Goal: Task Accomplishment & Management: Manage account settings

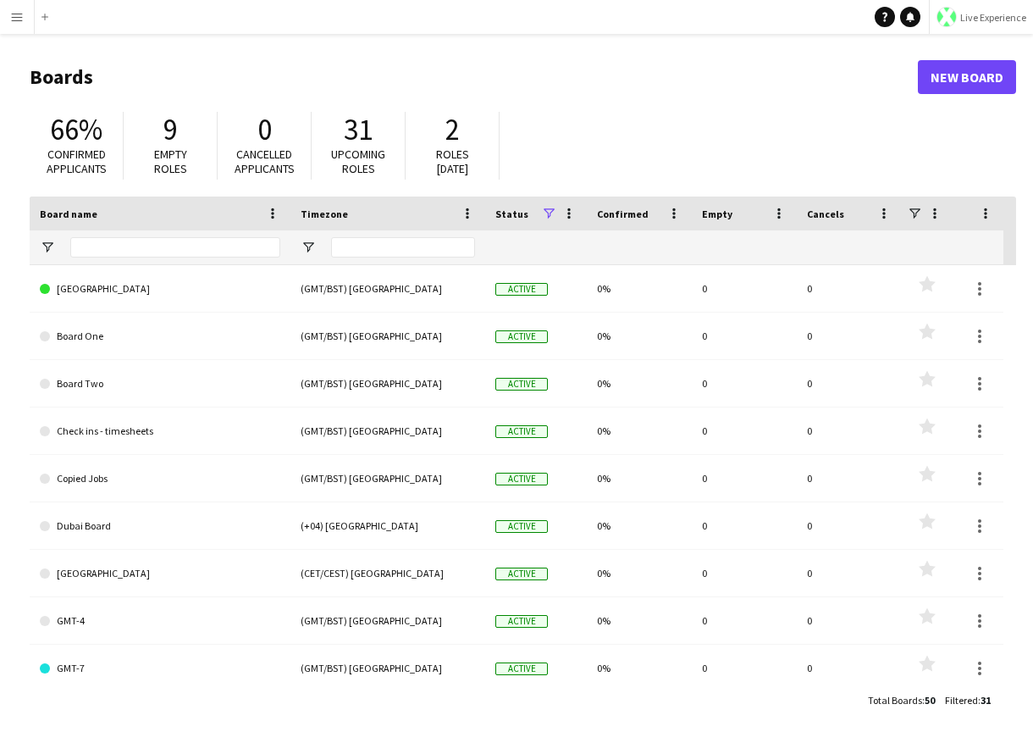
click at [971, 7] on button "Live Experience" at bounding box center [981, 17] width 104 height 34
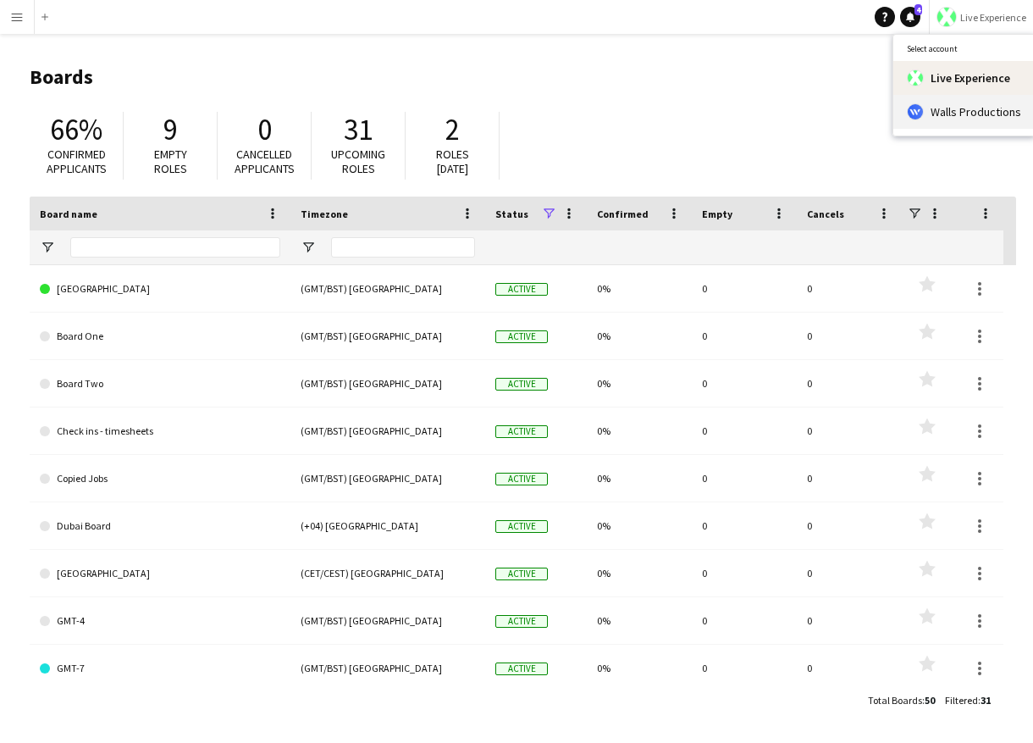
click at [940, 107] on span "Walls Productions" at bounding box center [976, 111] width 91 height 15
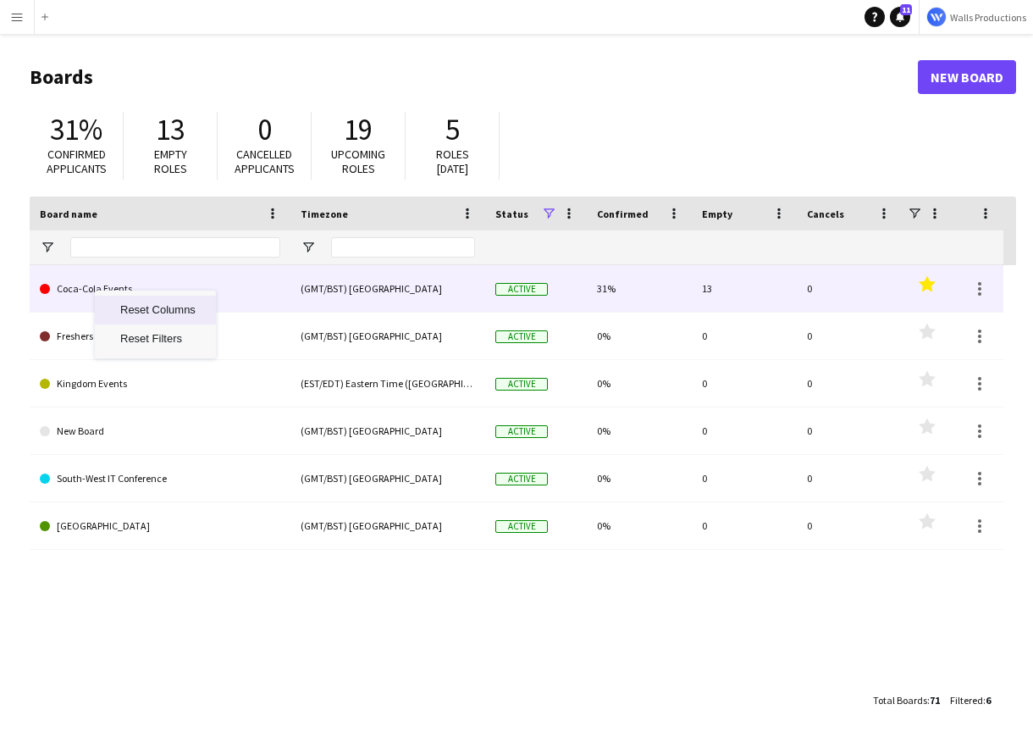
click at [74, 291] on link "Coca-Cola Events" at bounding box center [160, 288] width 241 height 47
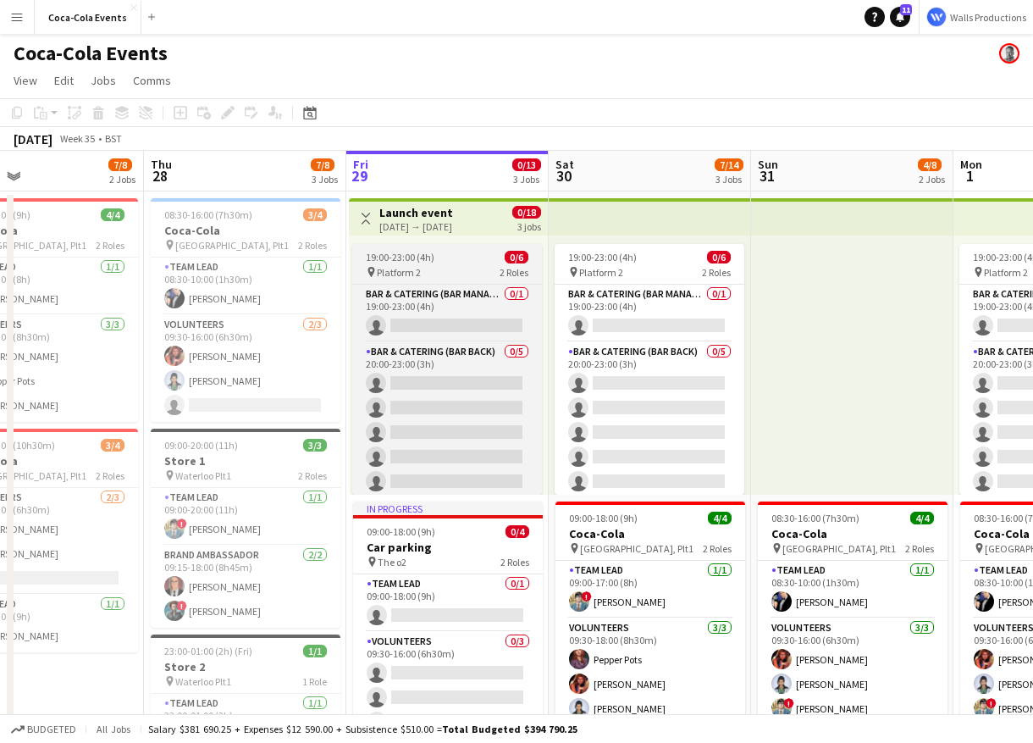
scroll to position [0, 423]
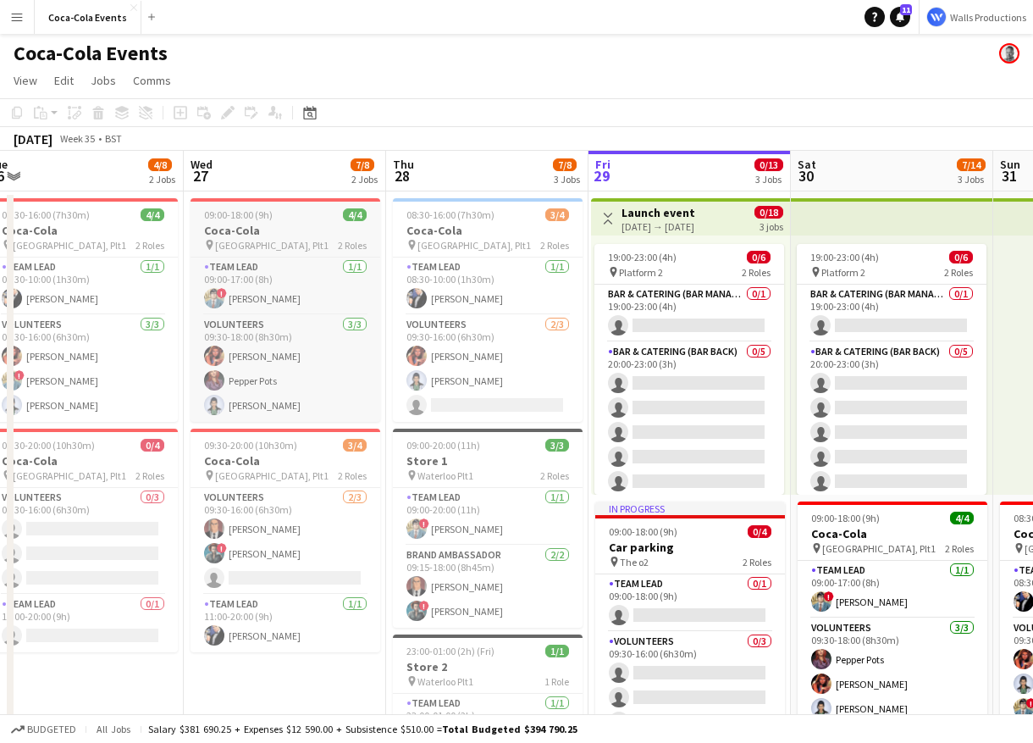
click at [248, 219] on span "09:00-18:00 (9h)" at bounding box center [238, 214] width 69 height 13
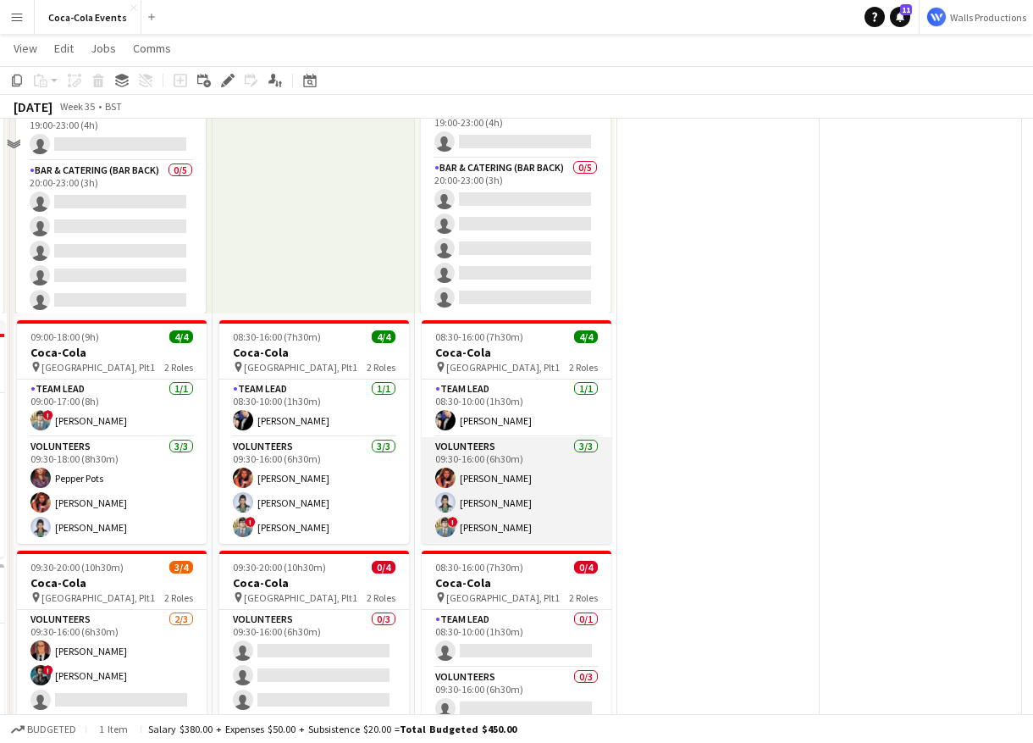
scroll to position [275, 0]
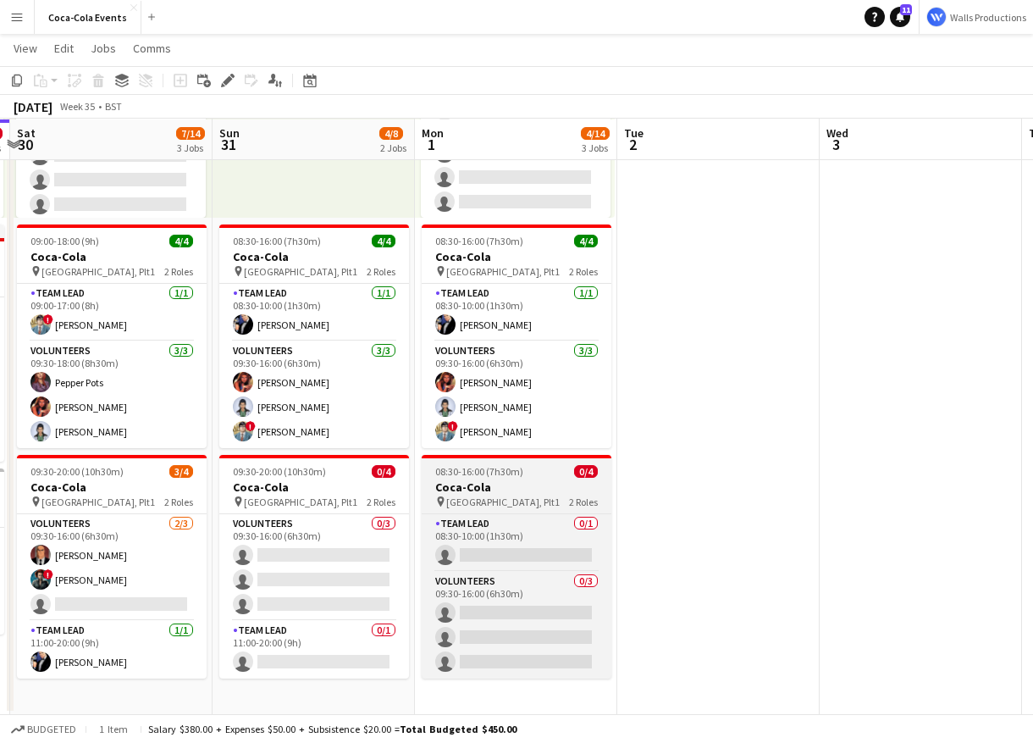
click at [501, 478] on app-job-card "08:30-16:00 (7h30m) 0/4 Coca-Cola pin Waterloo, Plt1 2 Roles Team Lead 0/1 08:3…" at bounding box center [517, 567] width 190 height 224
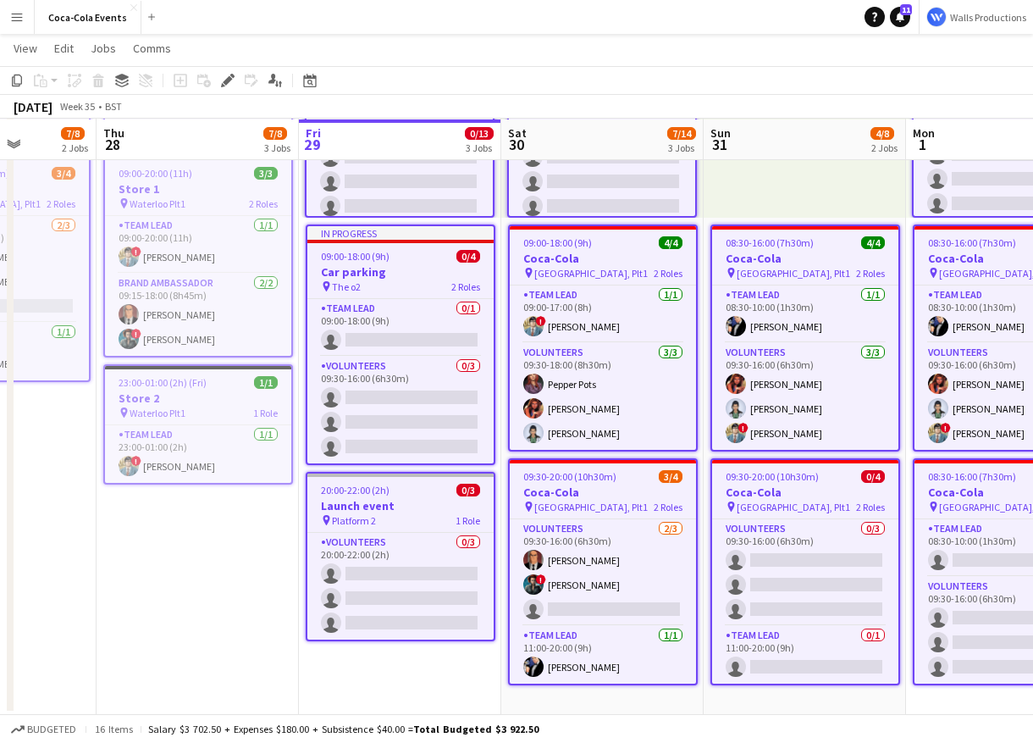
click at [418, 495] on app-job-card "20:00-22:00 (2h) 0/3 Launch event pin Platform 2 1 Role Volunteers 0/3 20:00-22…" at bounding box center [401, 556] width 190 height 169
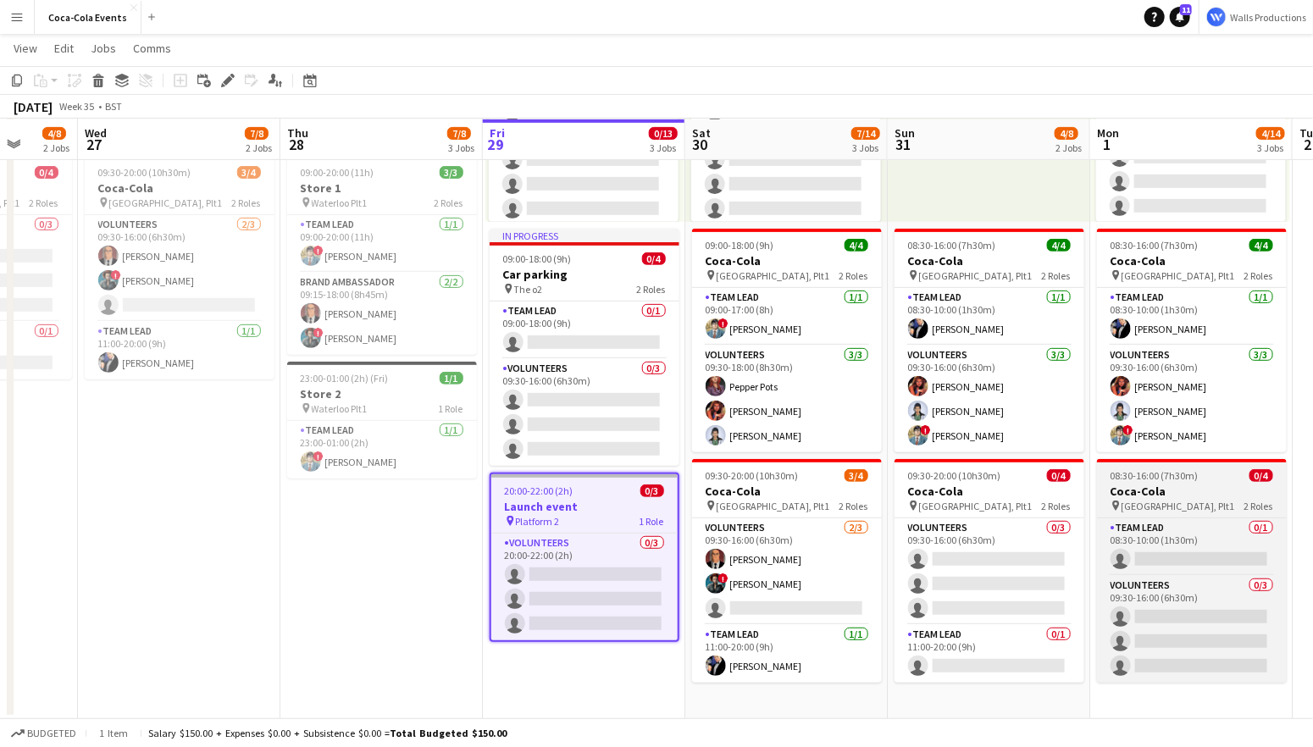
scroll to position [0, 516]
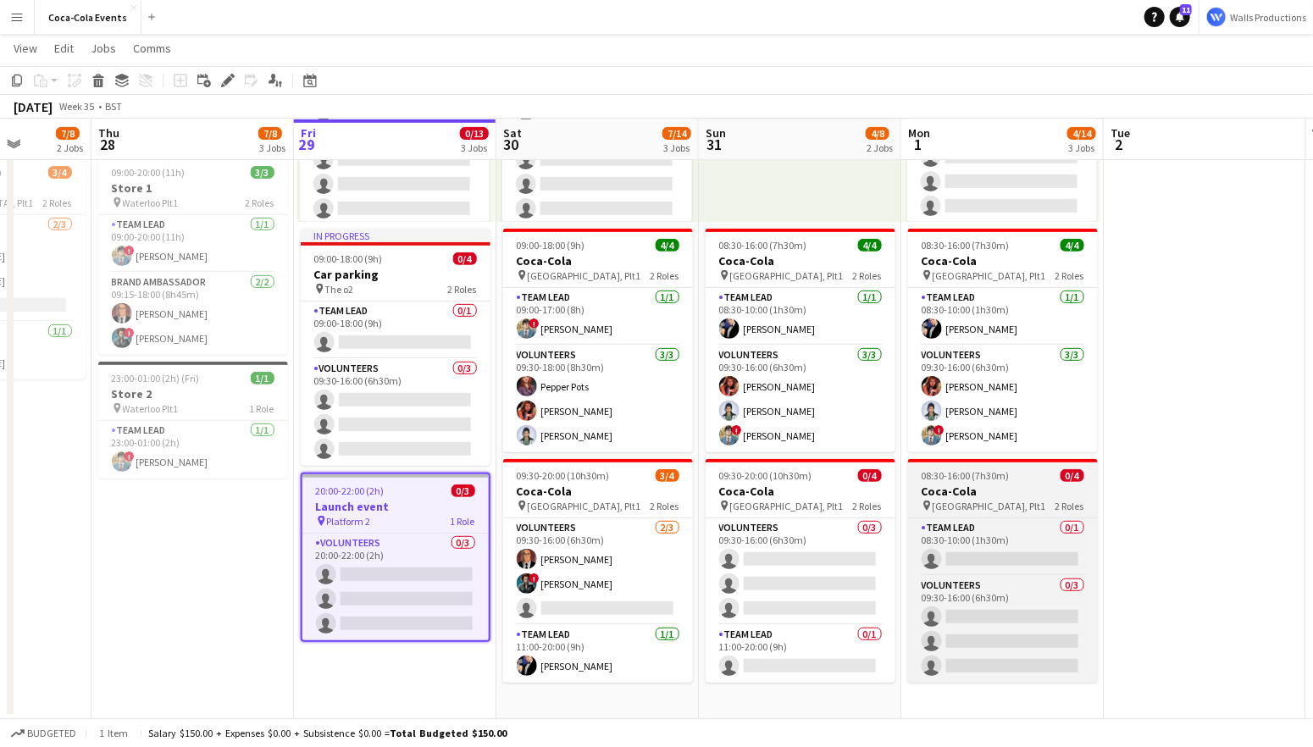
click at [1021, 481] on app-job-card "08:30-16:00 (7h30m) 0/4 Coca-Cola pin Waterloo, Plt1 2 Roles Team Lead 0/1 08:3…" at bounding box center [1003, 571] width 190 height 224
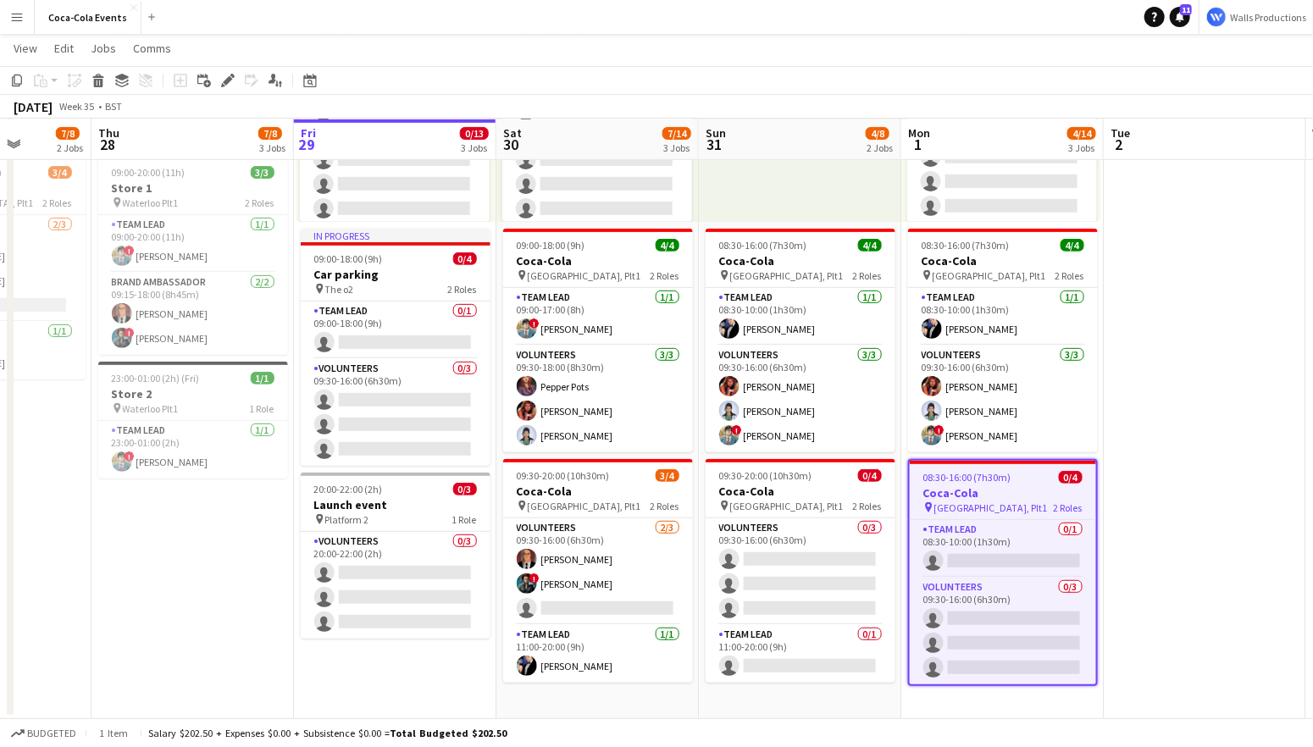
scroll to position [0, 0]
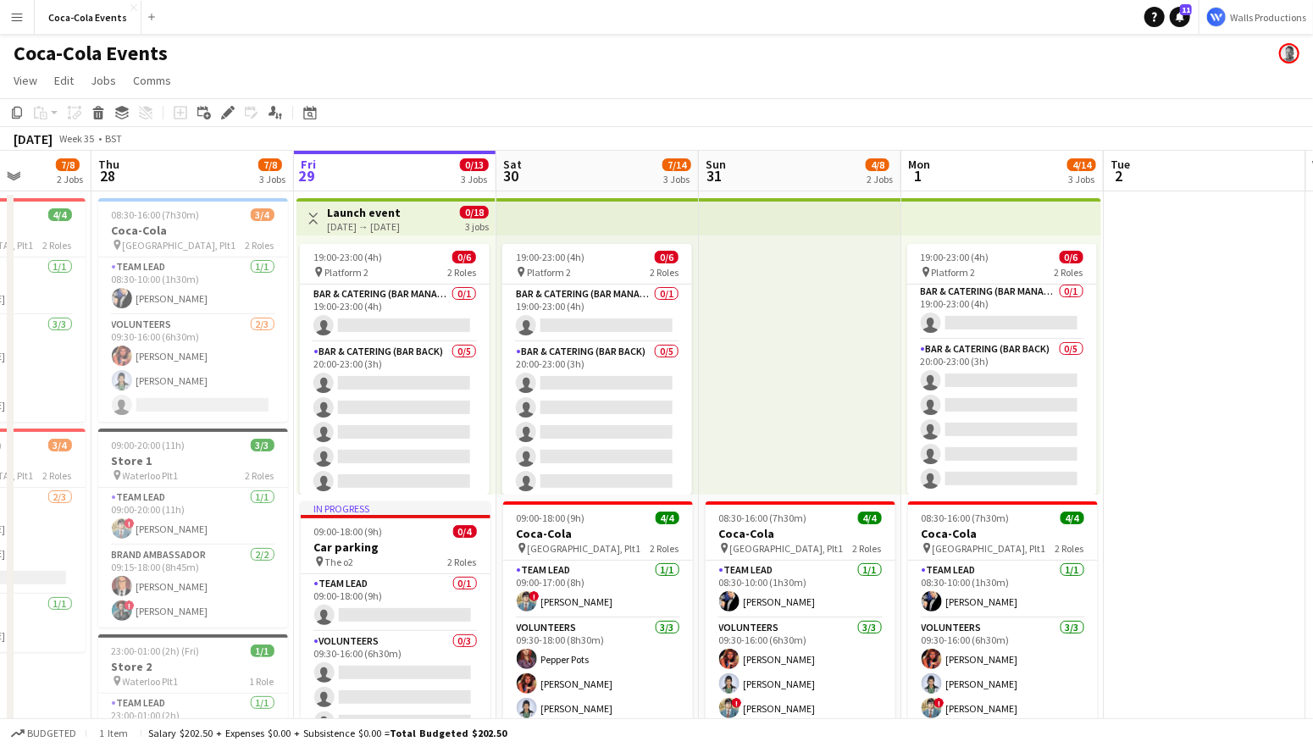
click at [365, 221] on div "[DATE] → [DATE]" at bounding box center [364, 226] width 74 height 13
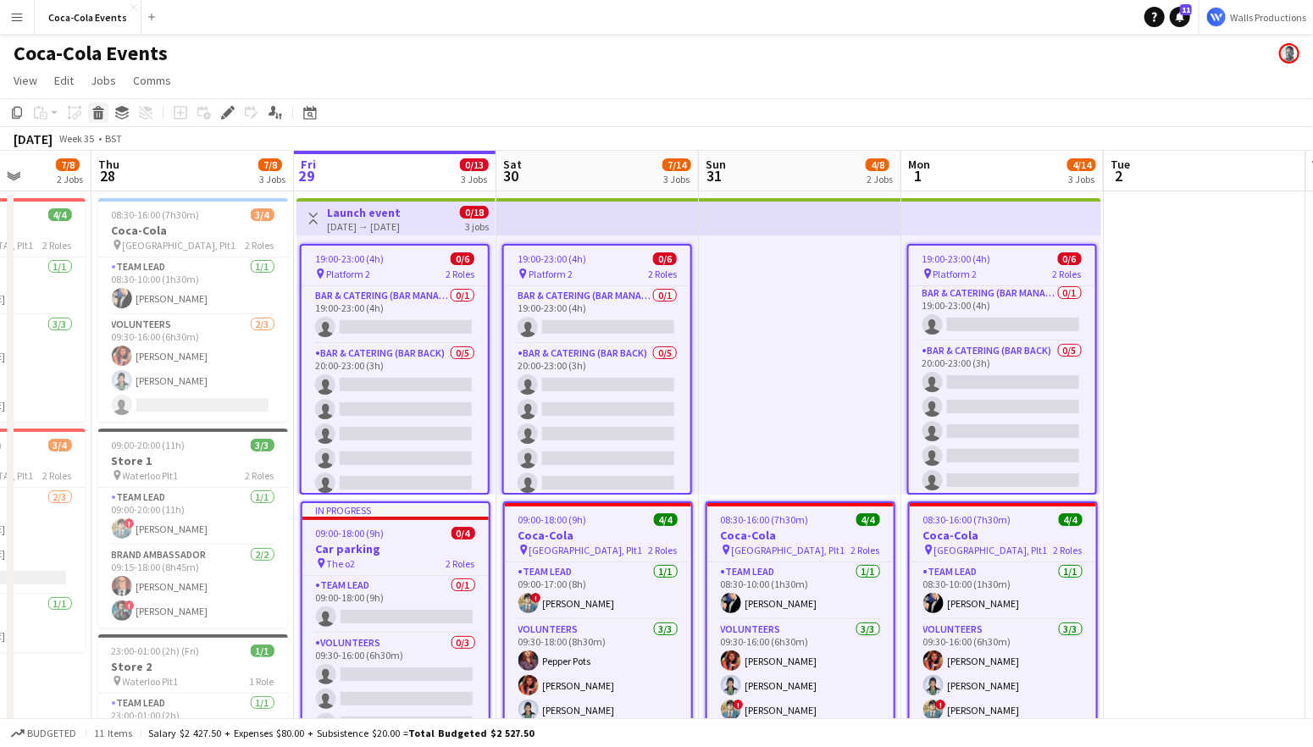
click at [102, 108] on icon at bounding box center [97, 108] width 11 height 4
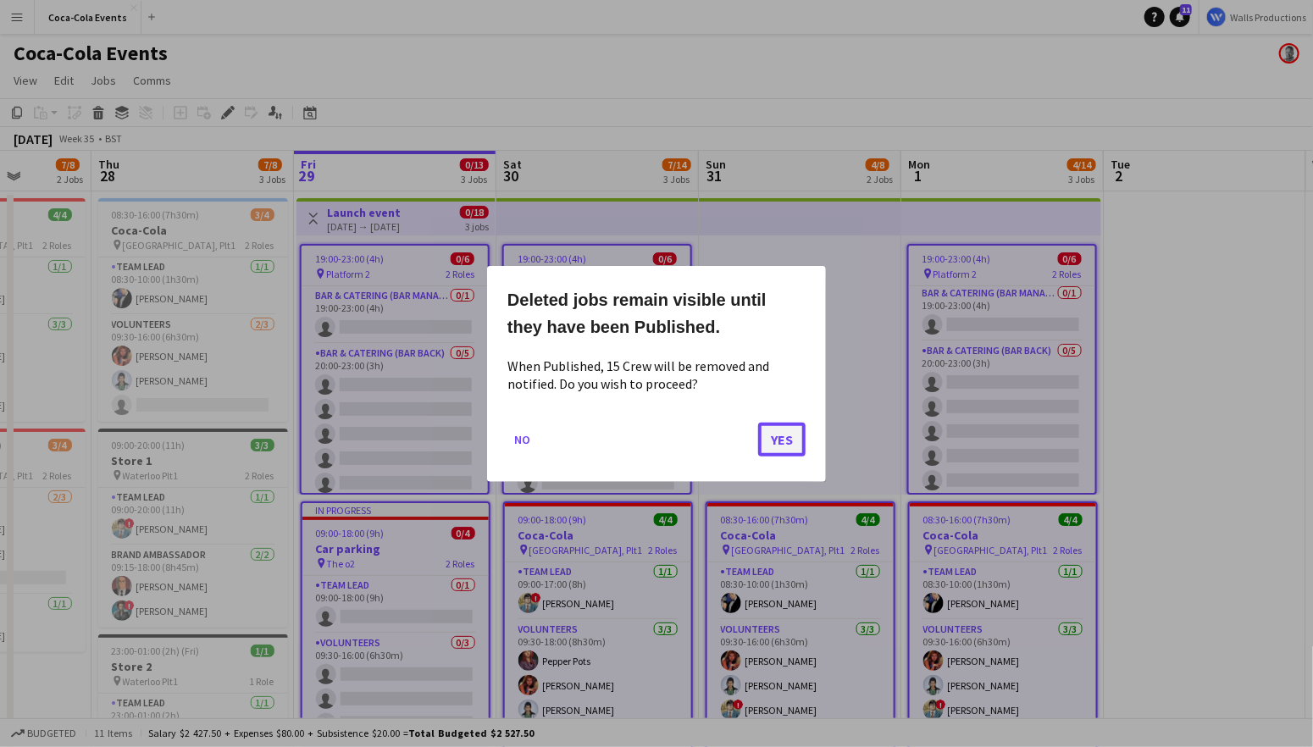
click at [784, 428] on button "Yes" at bounding box center [781, 439] width 47 height 34
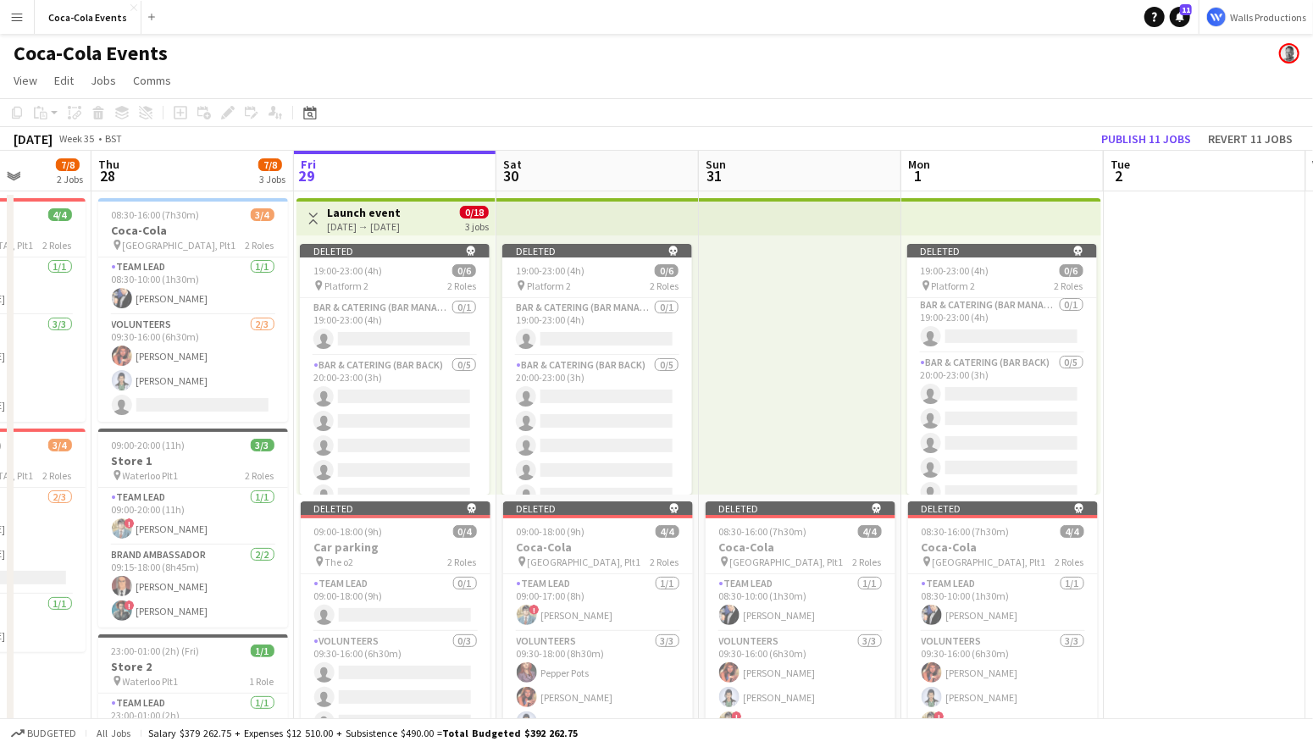
click at [1032, 125] on app-toolbar "Copy Paste Paste Command V Paste with crew Command Shift V Paste linked Job [GE…" at bounding box center [656, 112] width 1313 height 29
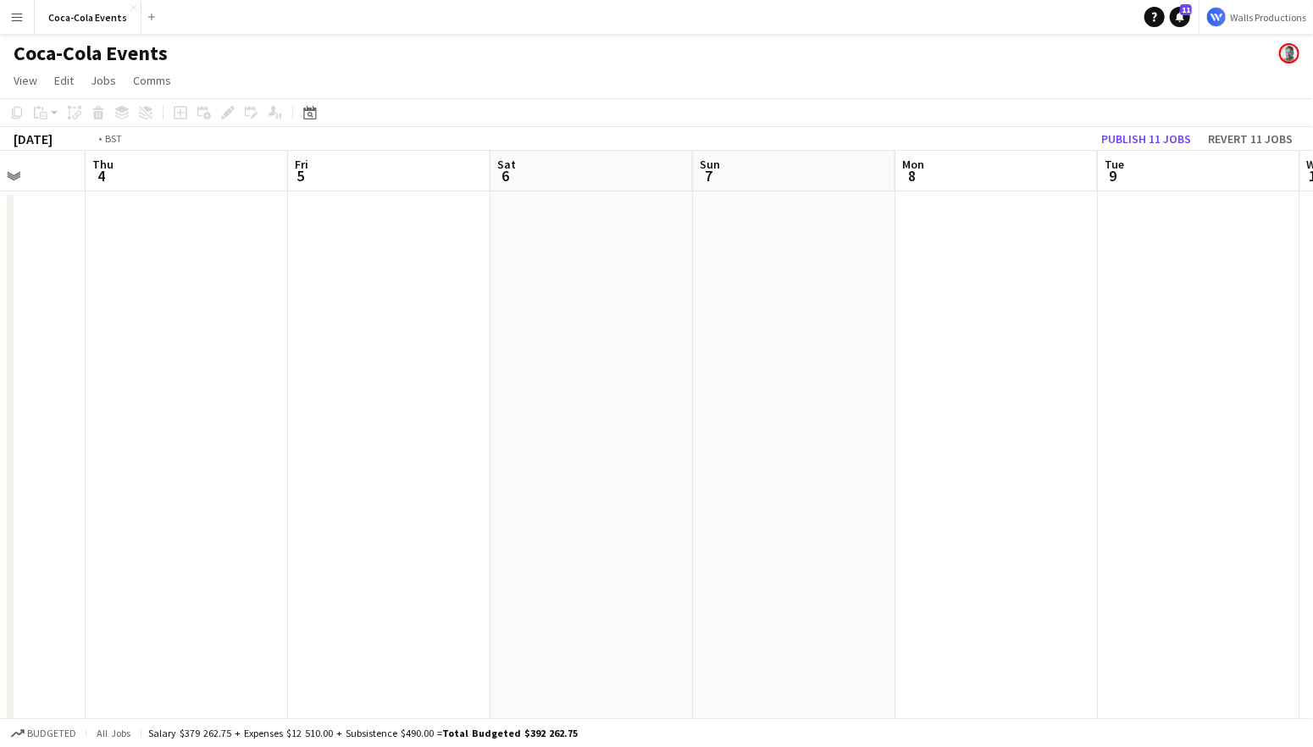
scroll to position [0, 394]
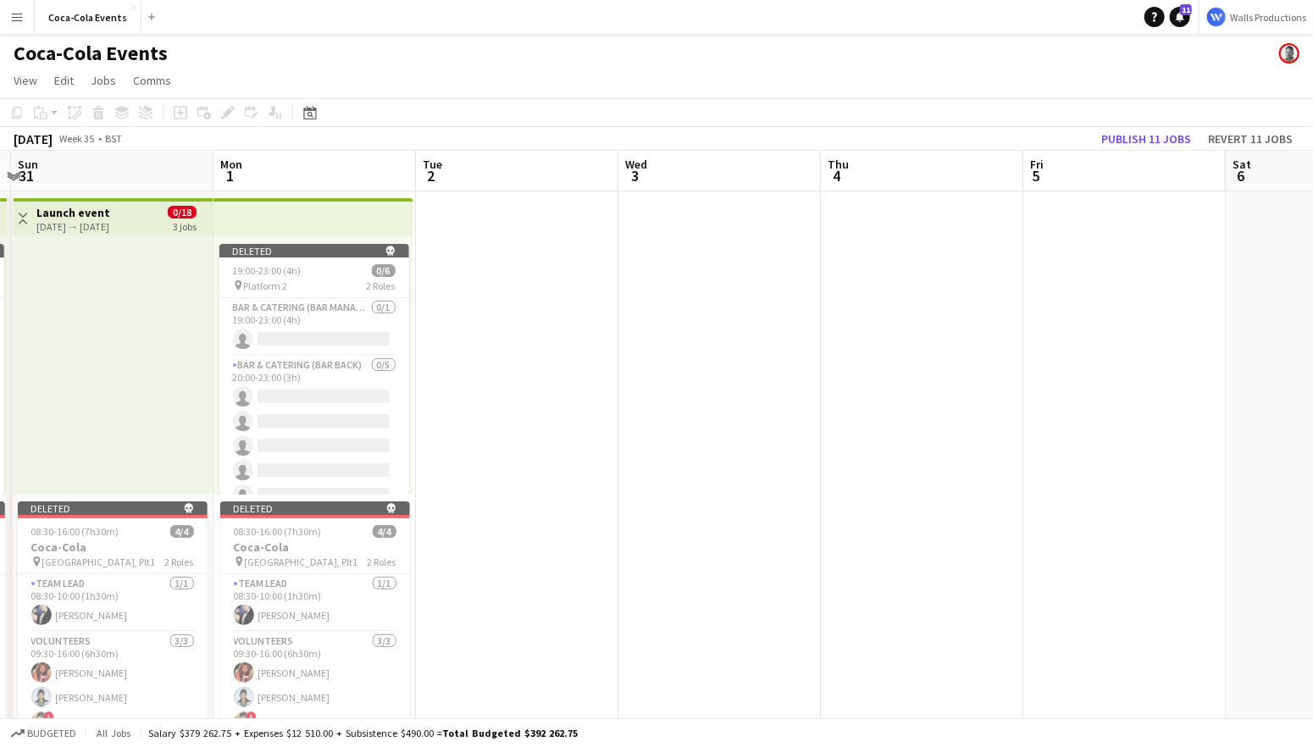
click at [1032, 125] on app-toolbar "Copy Paste Paste Command V Paste with crew Command Shift V Paste linked Job [GE…" at bounding box center [656, 112] width 1313 height 29
click at [1032, 151] on app-board-header-date "Fri 5" at bounding box center [1124, 171] width 202 height 41
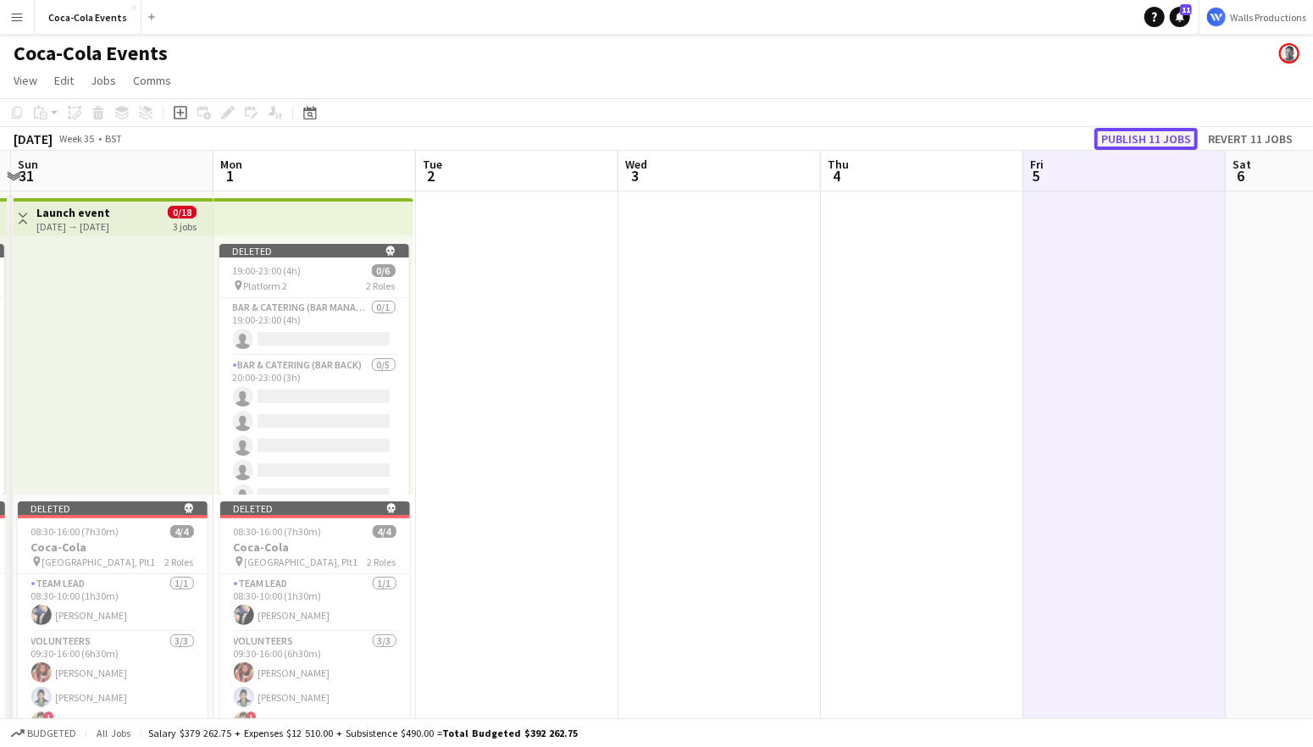
click at [1032, 139] on button "Publish 11 jobs" at bounding box center [1145, 139] width 103 height 22
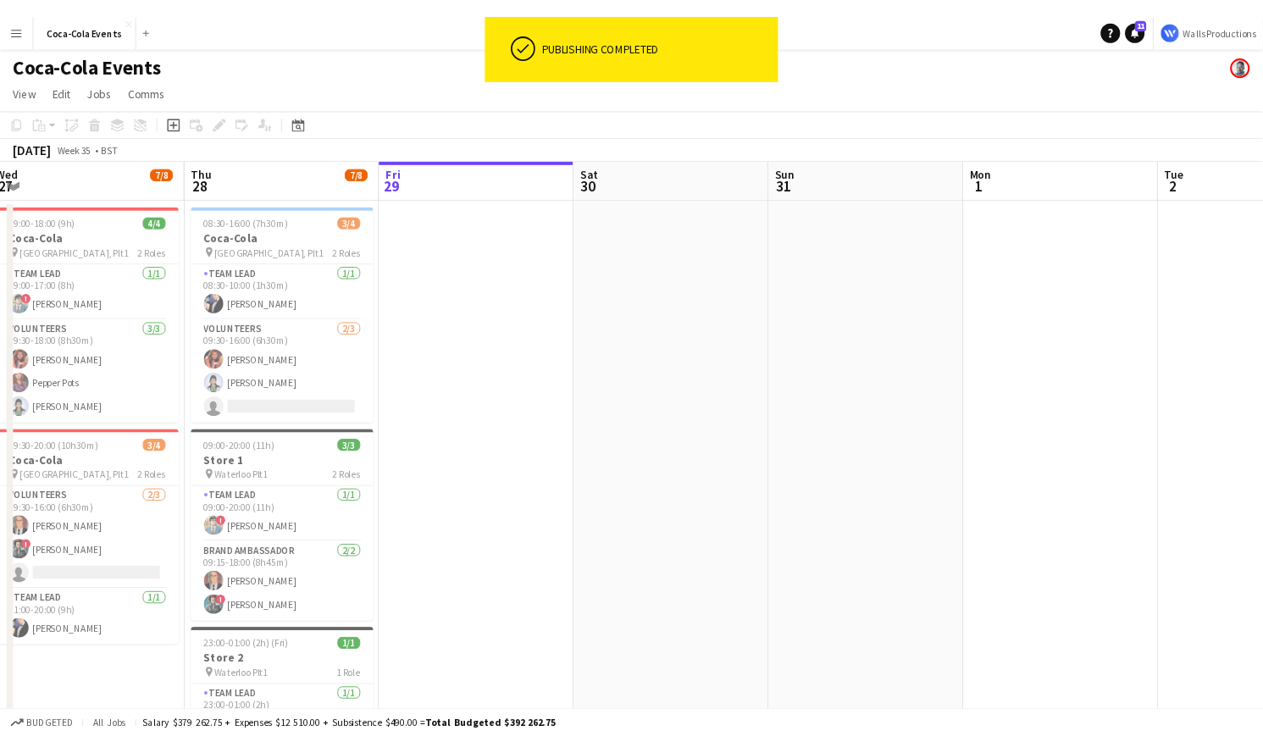
scroll to position [0, 385]
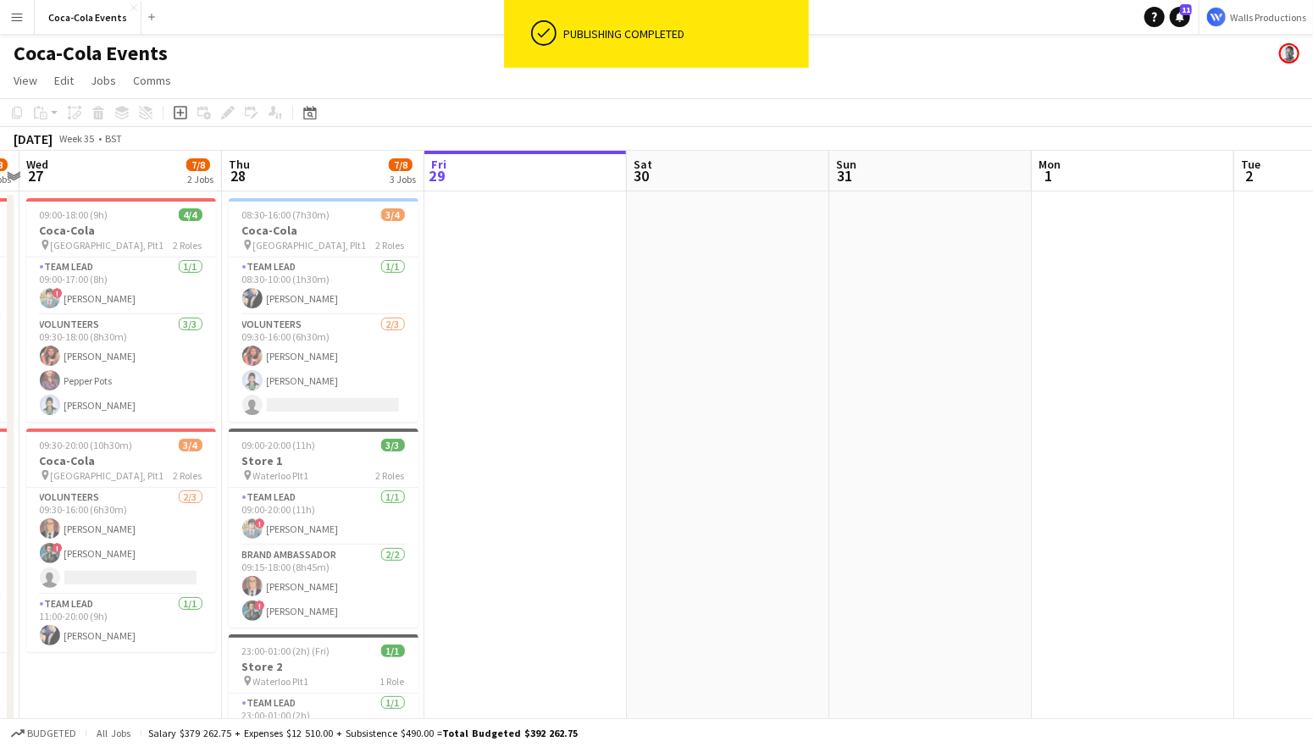
click at [548, 351] on app-date-cell at bounding box center [525, 490] width 202 height 598
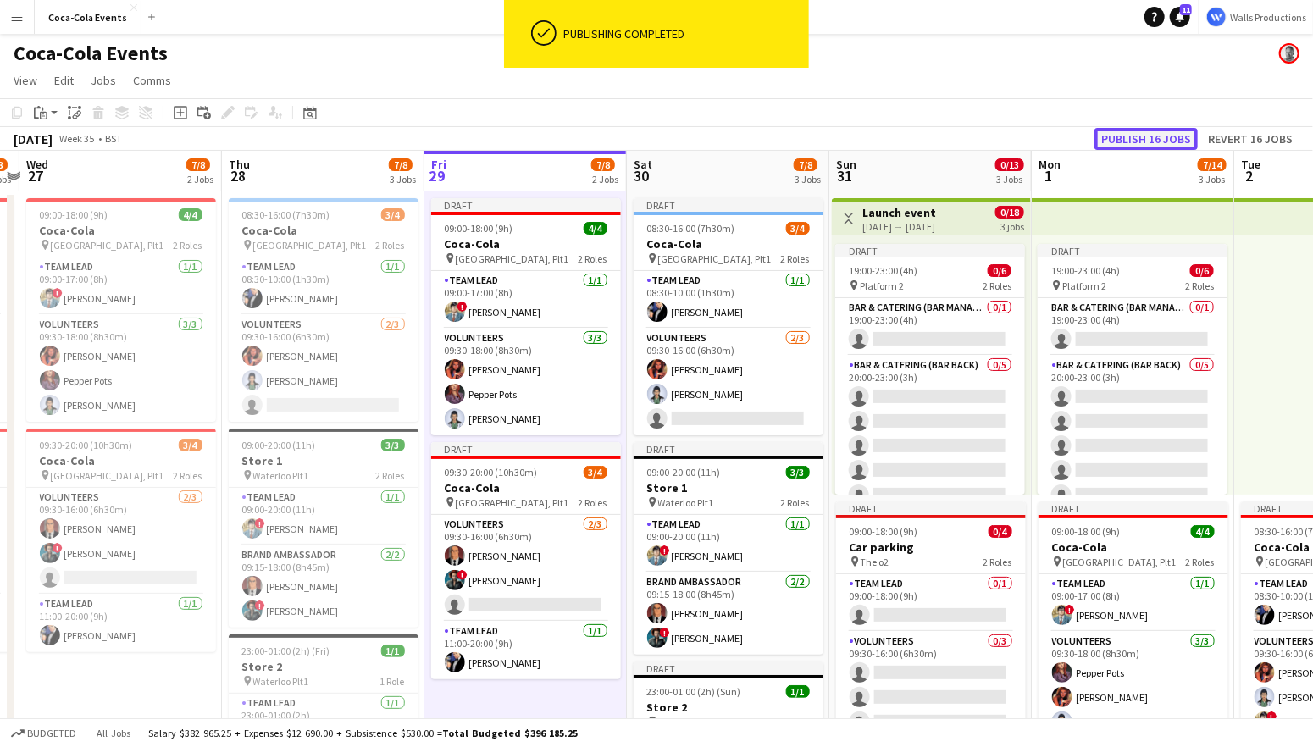
click at [1032, 141] on button "Publish 16 jobs" at bounding box center [1145, 139] width 103 height 22
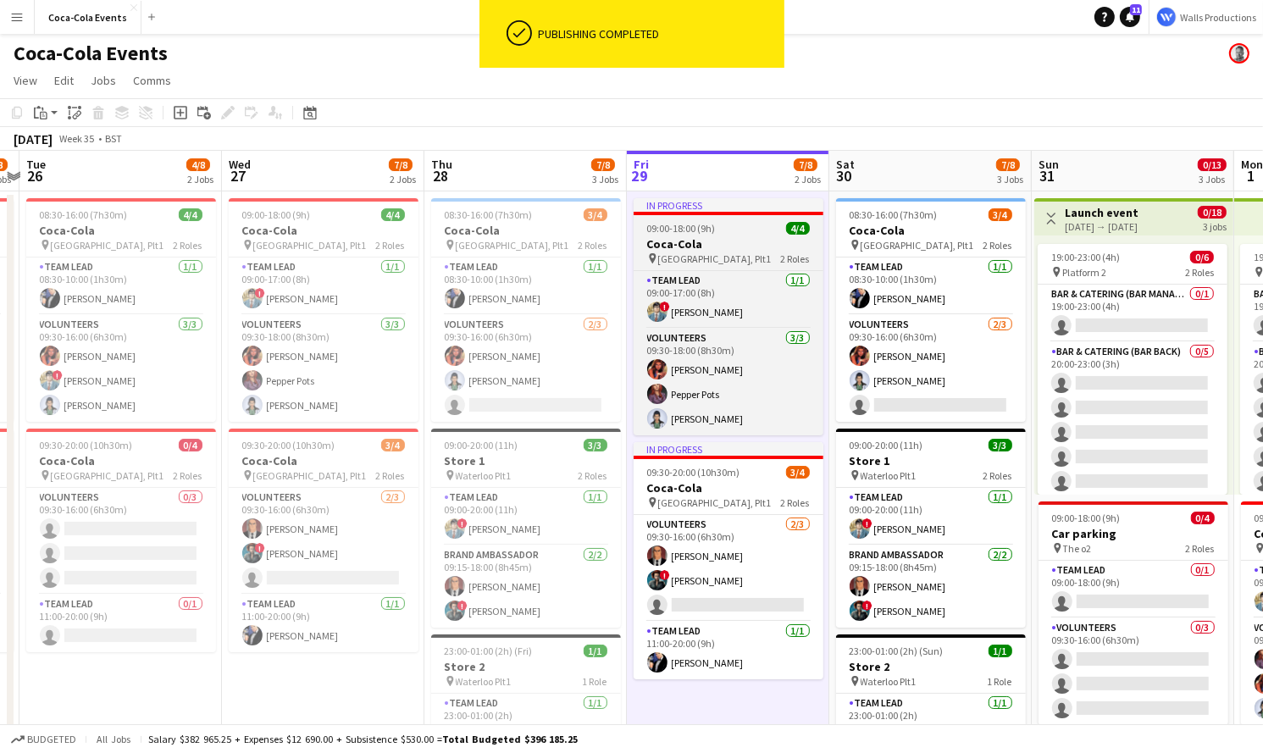
click at [677, 232] on span "09:00-18:00 (9h)" at bounding box center [681, 228] width 69 height 13
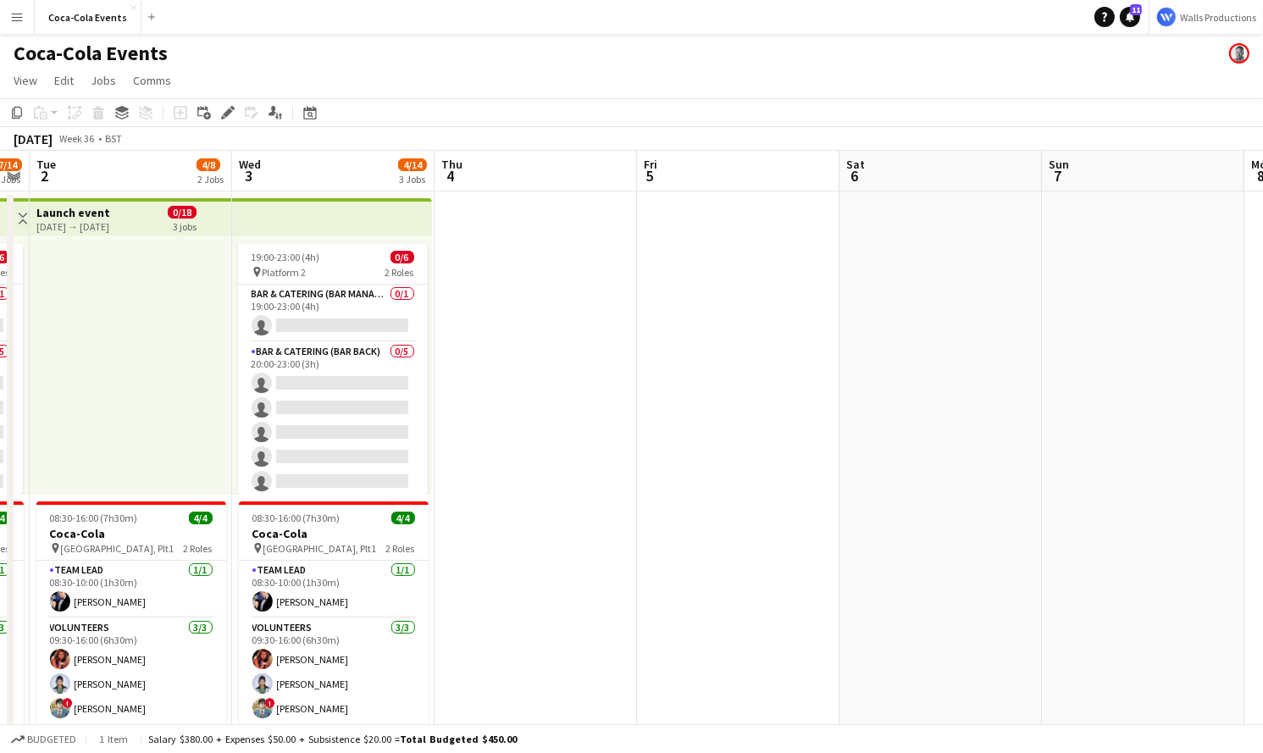
scroll to position [0, 579]
click at [677, 260] on app-date-cell at bounding box center [736, 604] width 202 height 827
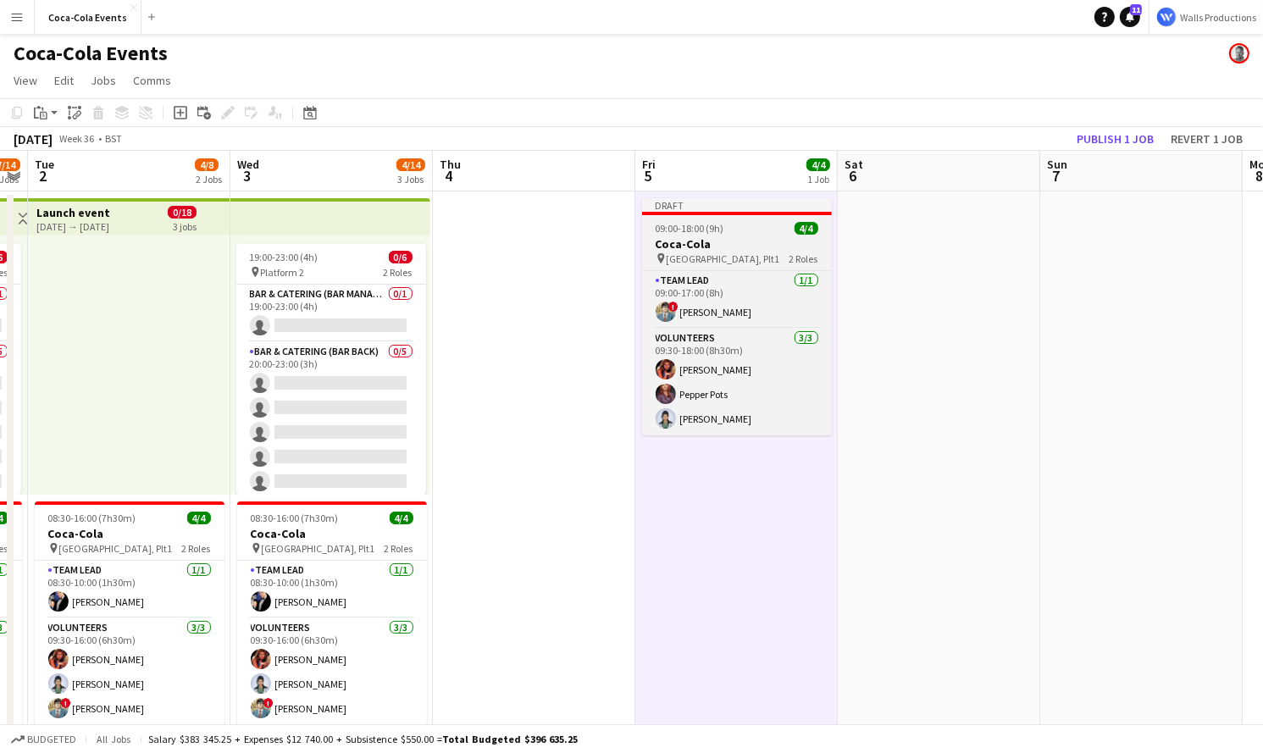
click at [755, 219] on app-job-card "Draft 09:00-18:00 (9h) 4/4 Coca-Cola pin Waterloo, Plt1 2 Roles Team Lead [DATE…" at bounding box center [737, 316] width 190 height 237
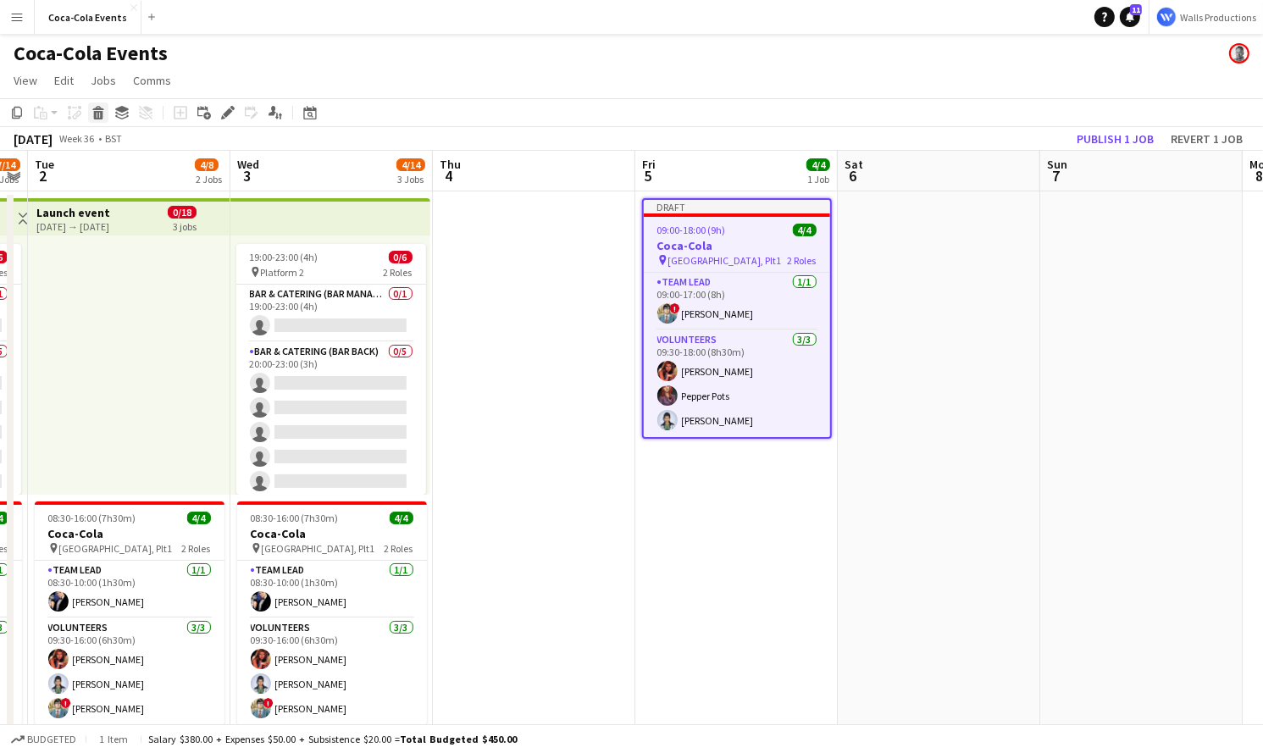
click at [91, 117] on div "Delete" at bounding box center [98, 112] width 20 height 20
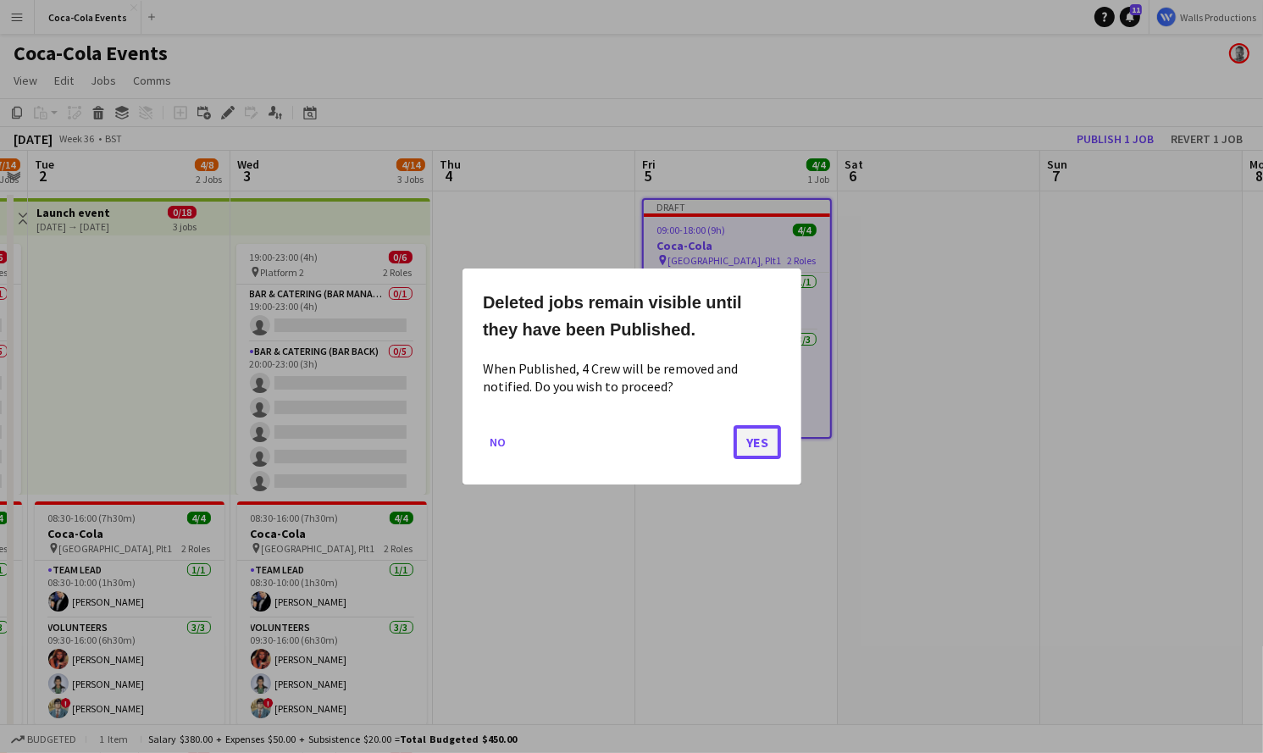
click at [763, 441] on button "Yes" at bounding box center [756, 442] width 47 height 34
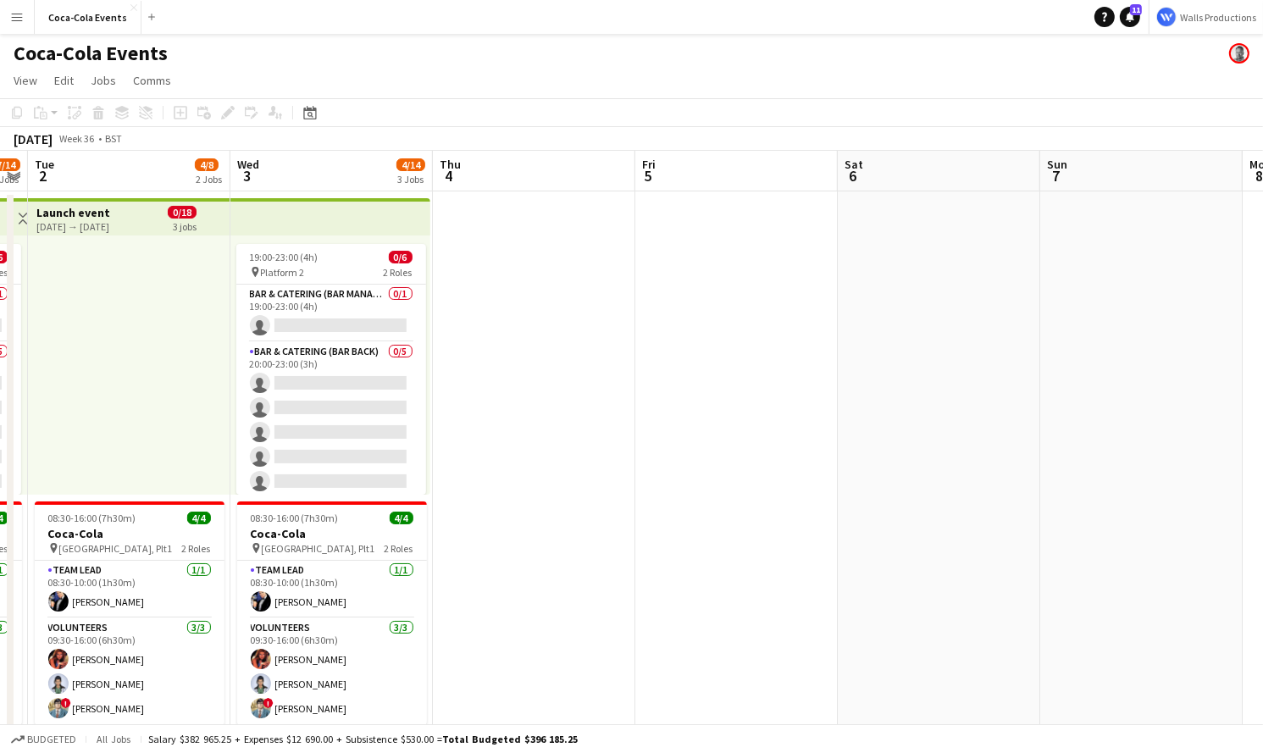
click at [739, 390] on app-date-cell at bounding box center [736, 604] width 202 height 827
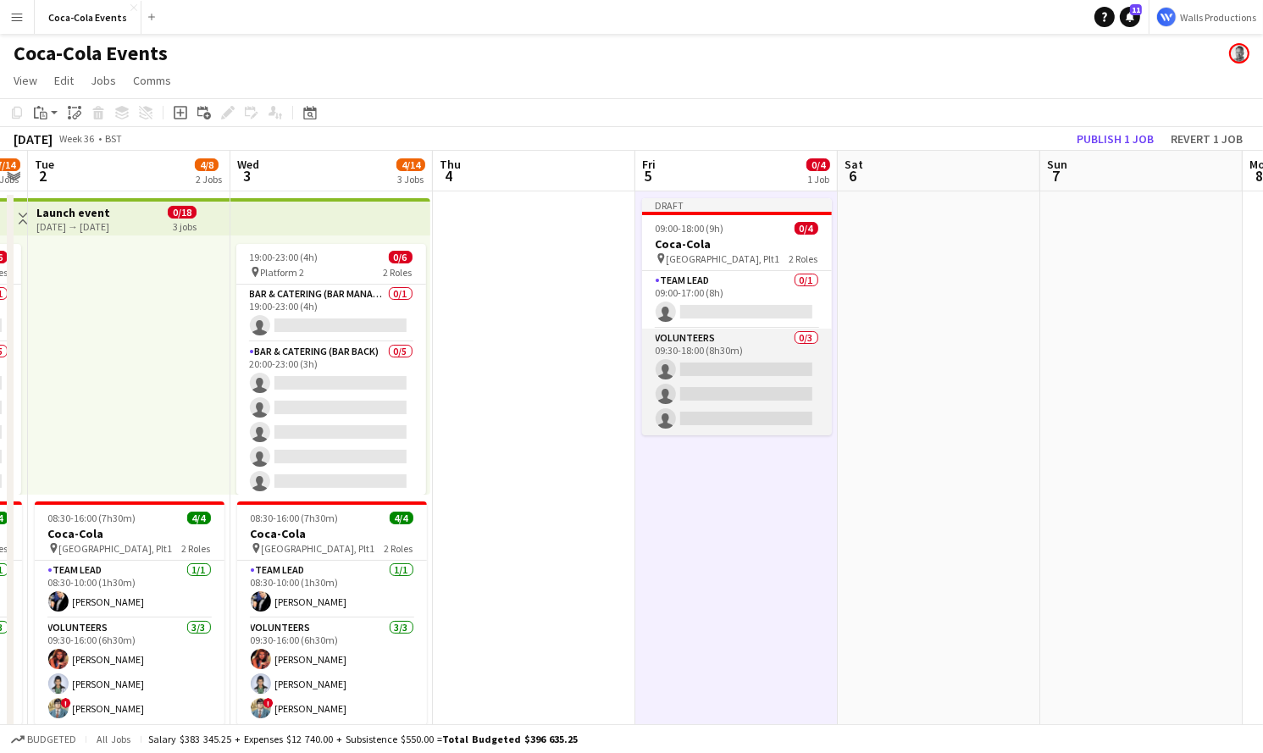
click at [704, 345] on app-card-role "Volunteers 0/3 09:30-18:00 (8h30m) single-neutral-actions single-neutral-action…" at bounding box center [737, 382] width 190 height 107
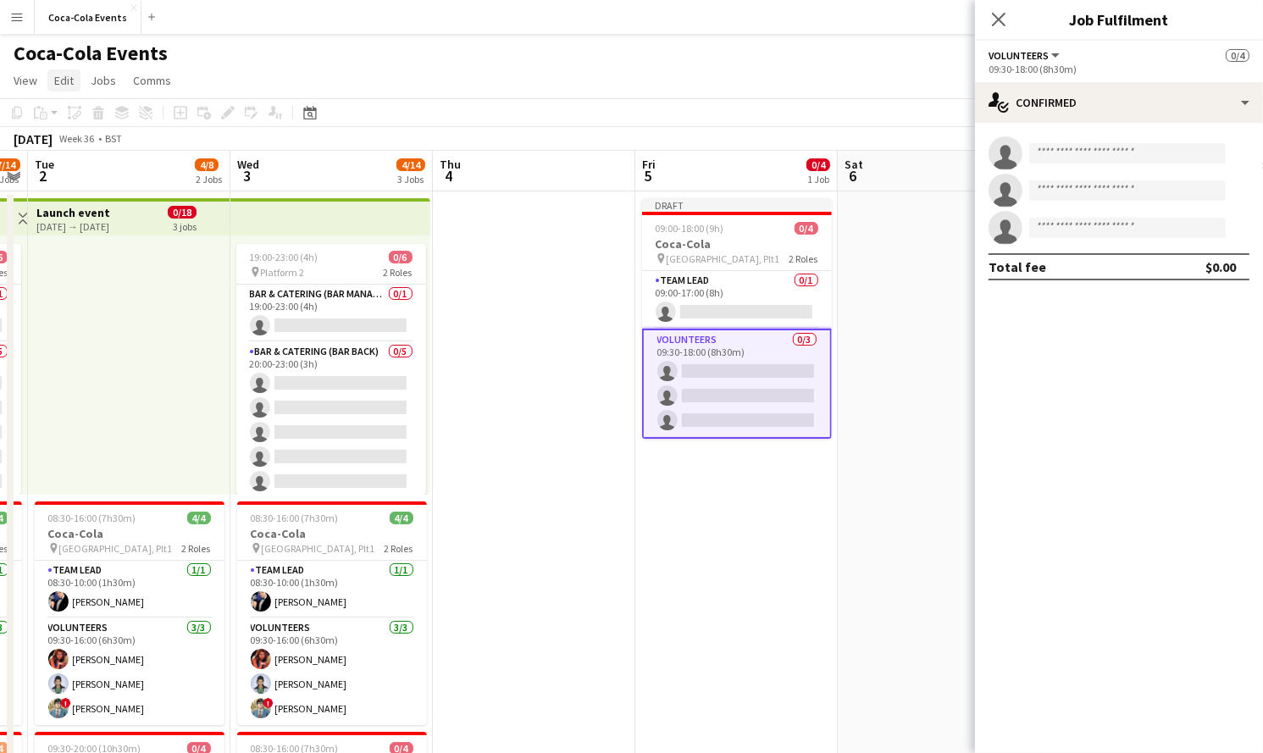
click at [64, 80] on span "Edit" at bounding box center [63, 80] width 19 height 15
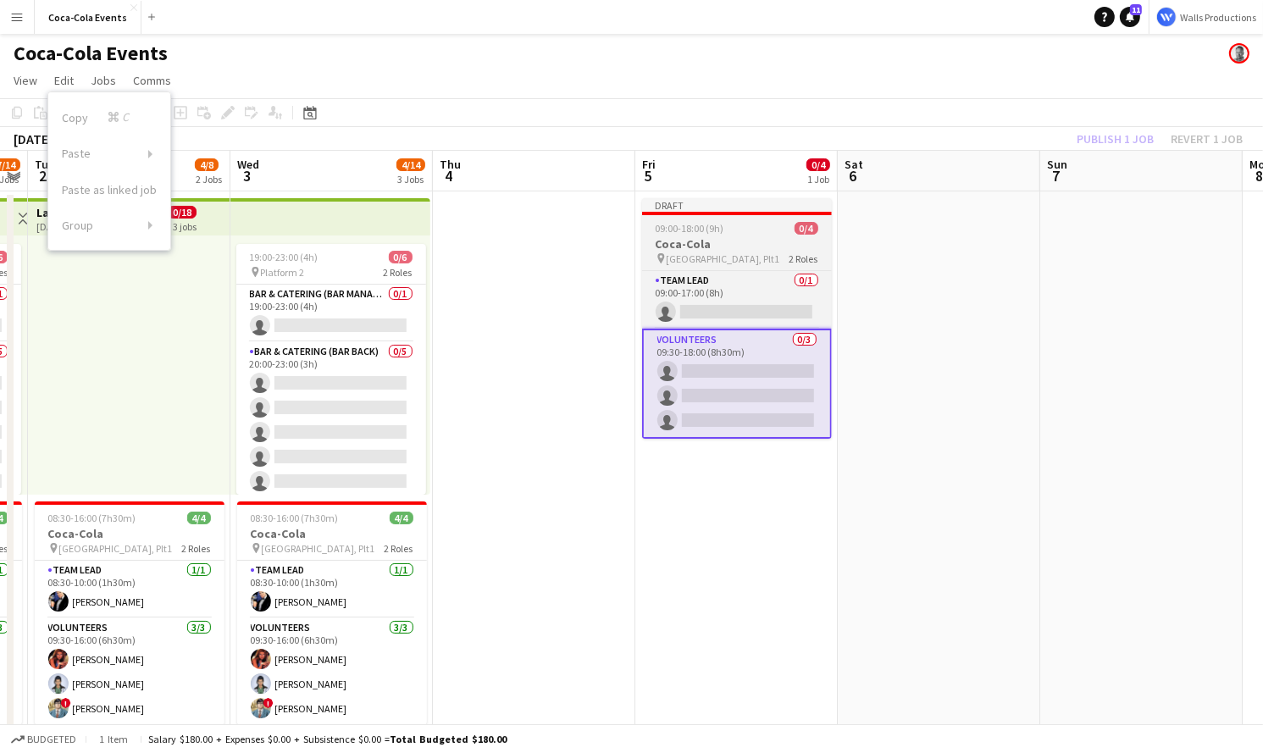
click at [695, 238] on h3 "Coca-Cola" at bounding box center [737, 243] width 190 height 15
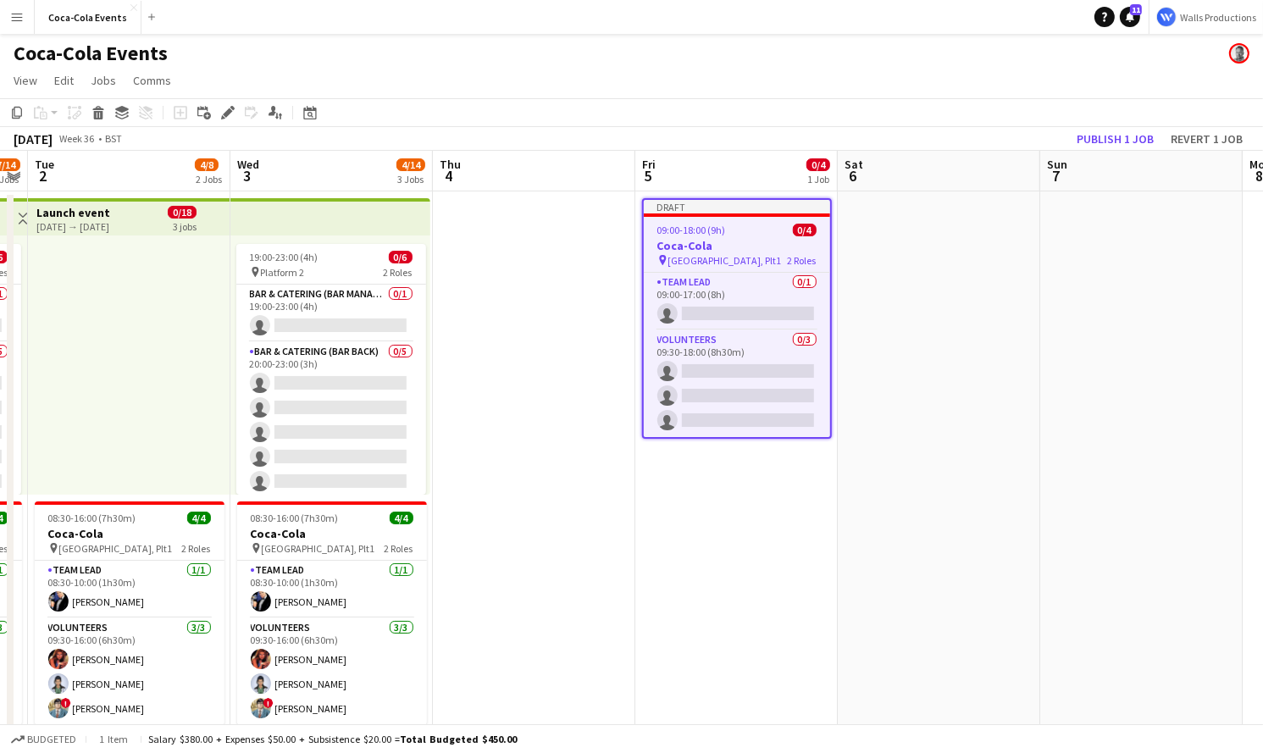
click at [676, 246] on h3 "Coca-Cola" at bounding box center [737, 245] width 186 height 15
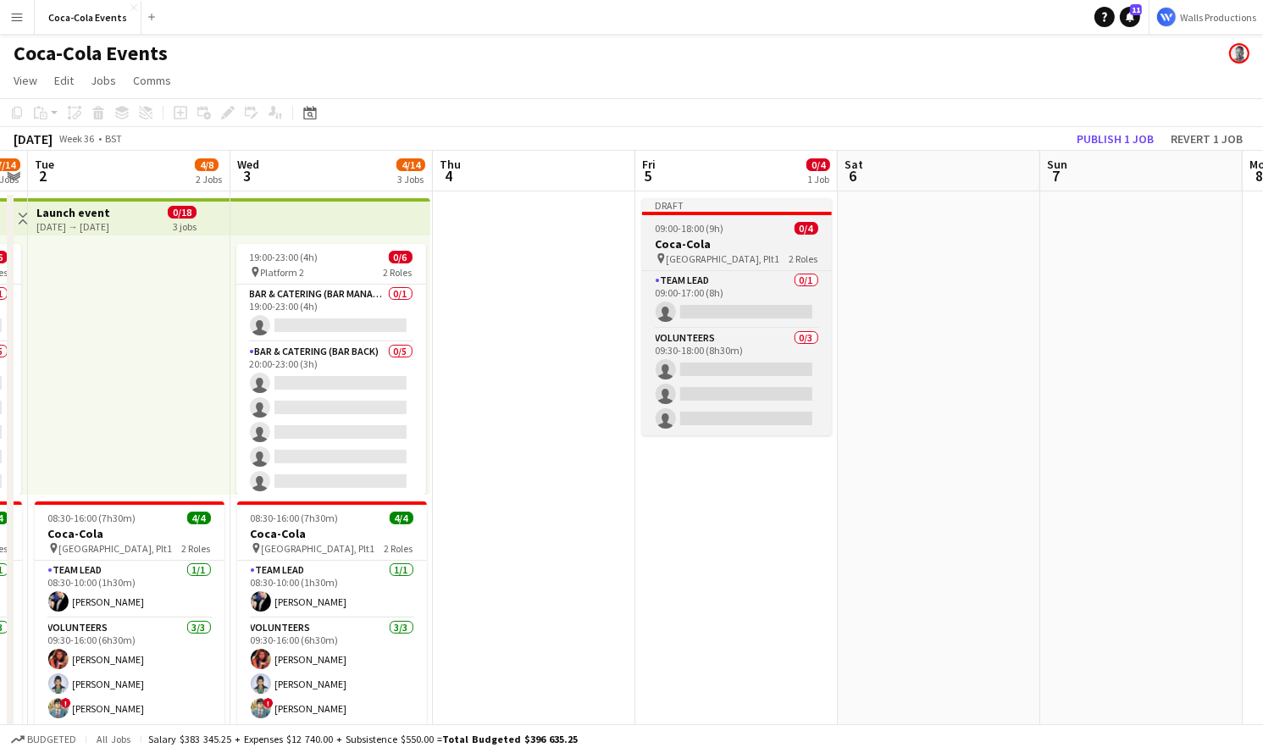
click at [676, 246] on h3 "Coca-Cola" at bounding box center [737, 243] width 190 height 15
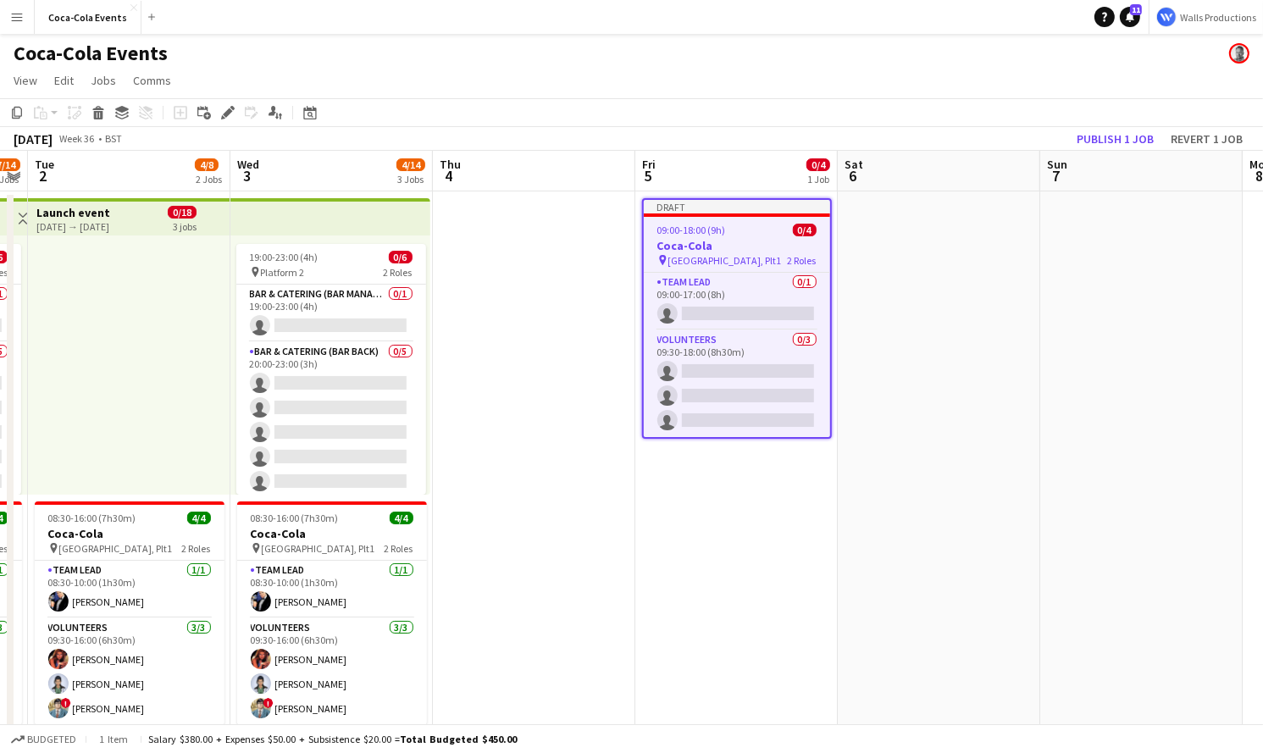
click at [676, 246] on h3 "Coca-Cola" at bounding box center [737, 245] width 186 height 15
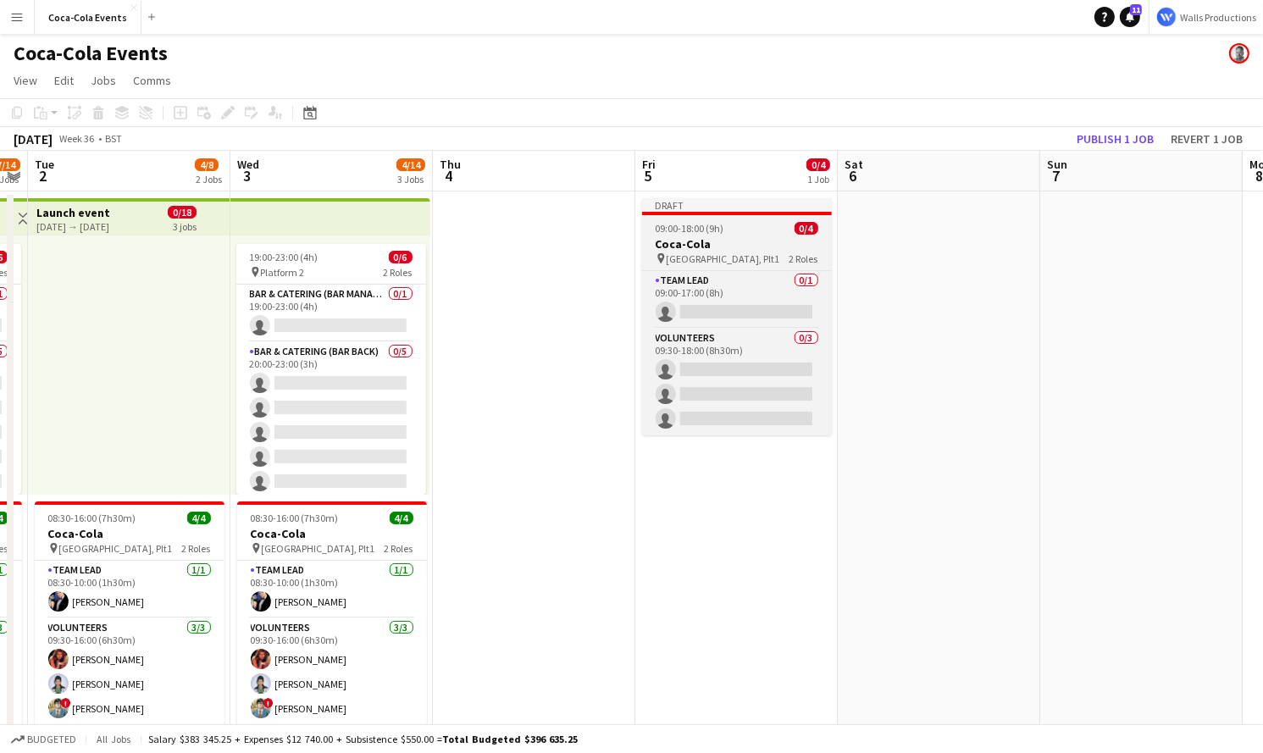
click at [676, 246] on h3 "Coca-Cola" at bounding box center [737, 243] width 190 height 15
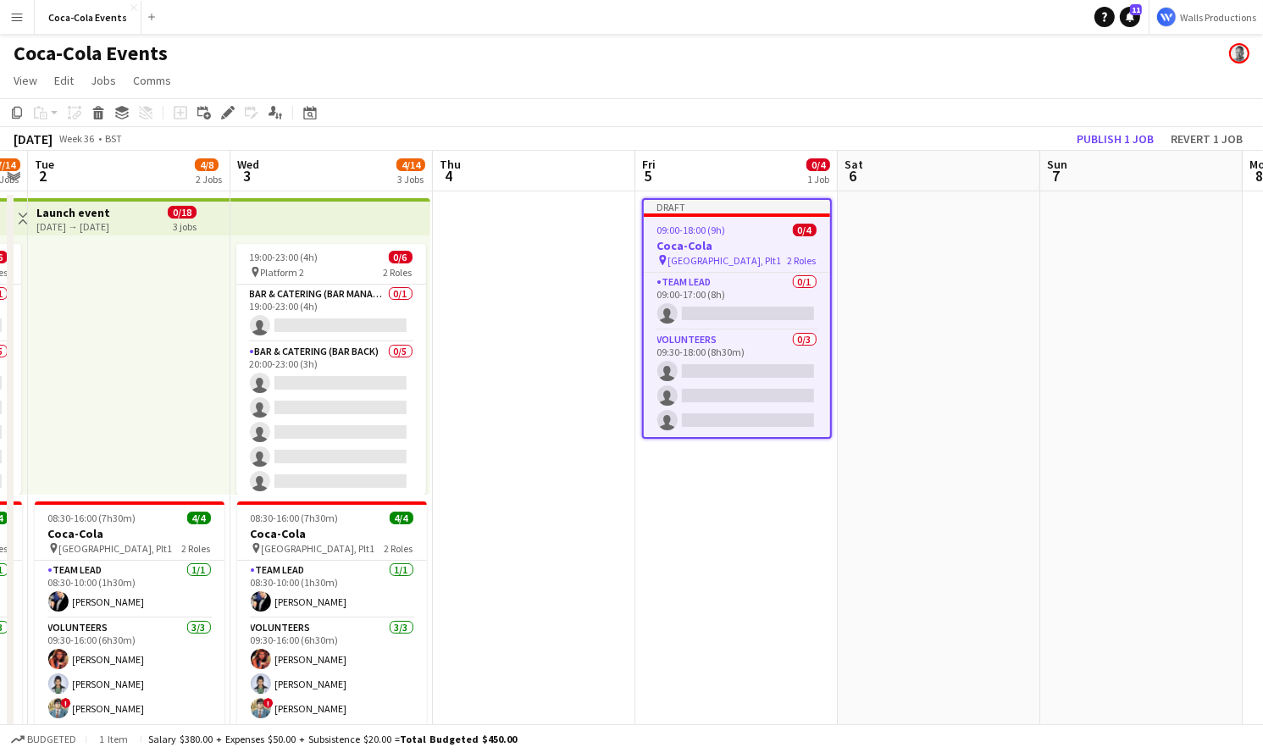
click at [720, 234] on span "09:00-18:00 (9h)" at bounding box center [691, 230] width 69 height 13
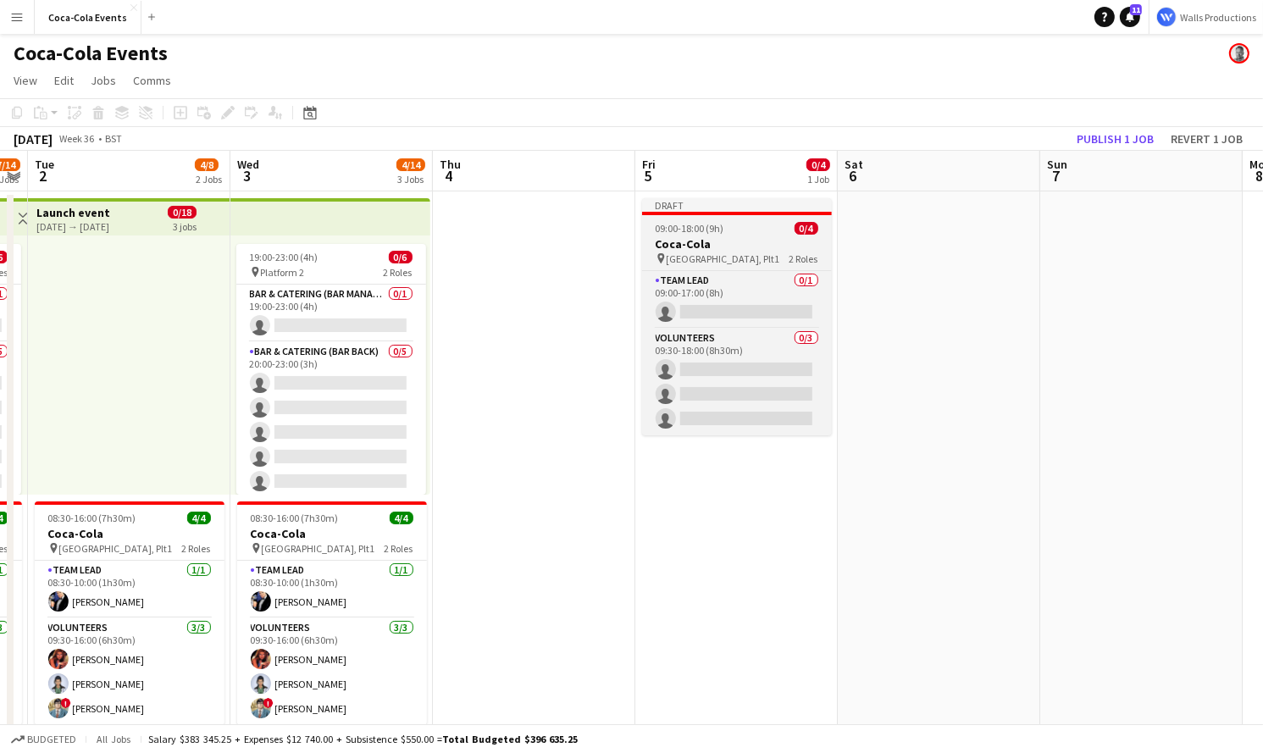
click at [720, 234] on span "09:00-18:00 (9h)" at bounding box center [690, 228] width 69 height 13
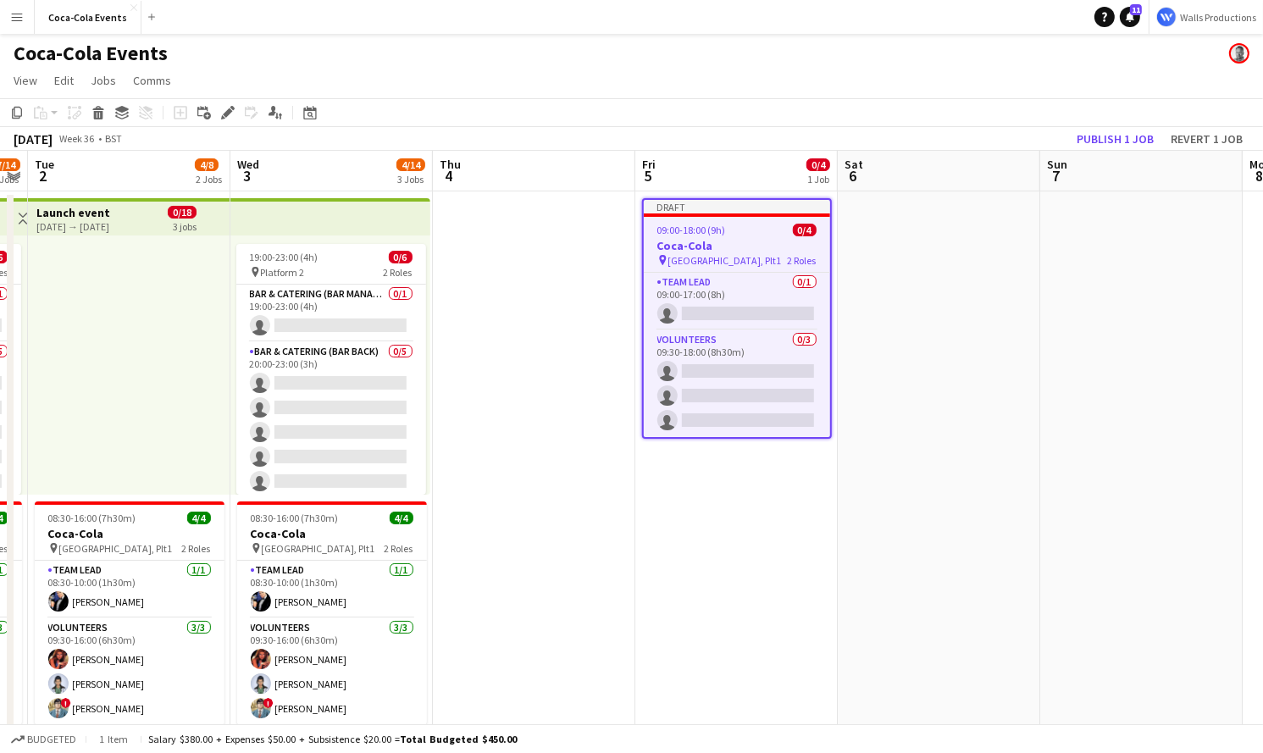
click at [681, 247] on h3 "Coca-Cola" at bounding box center [737, 245] width 186 height 15
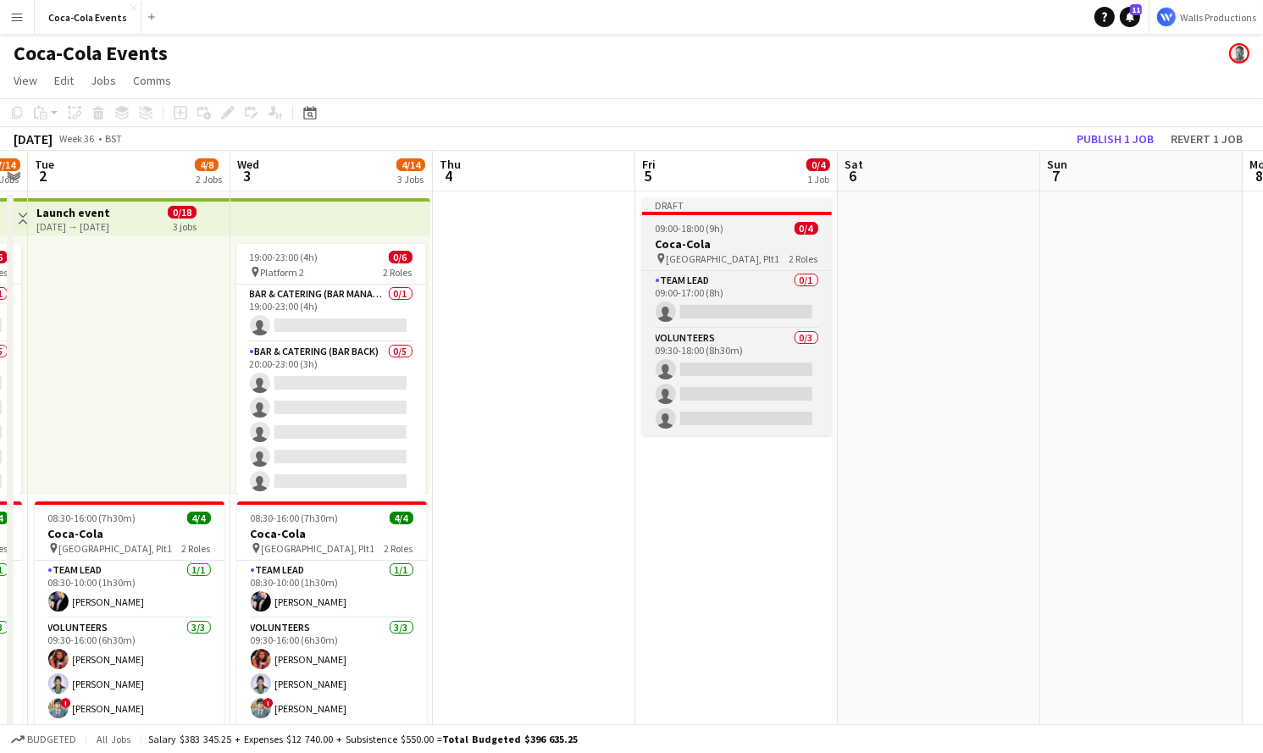
click at [681, 247] on h3 "Coca-Cola" at bounding box center [737, 243] width 190 height 15
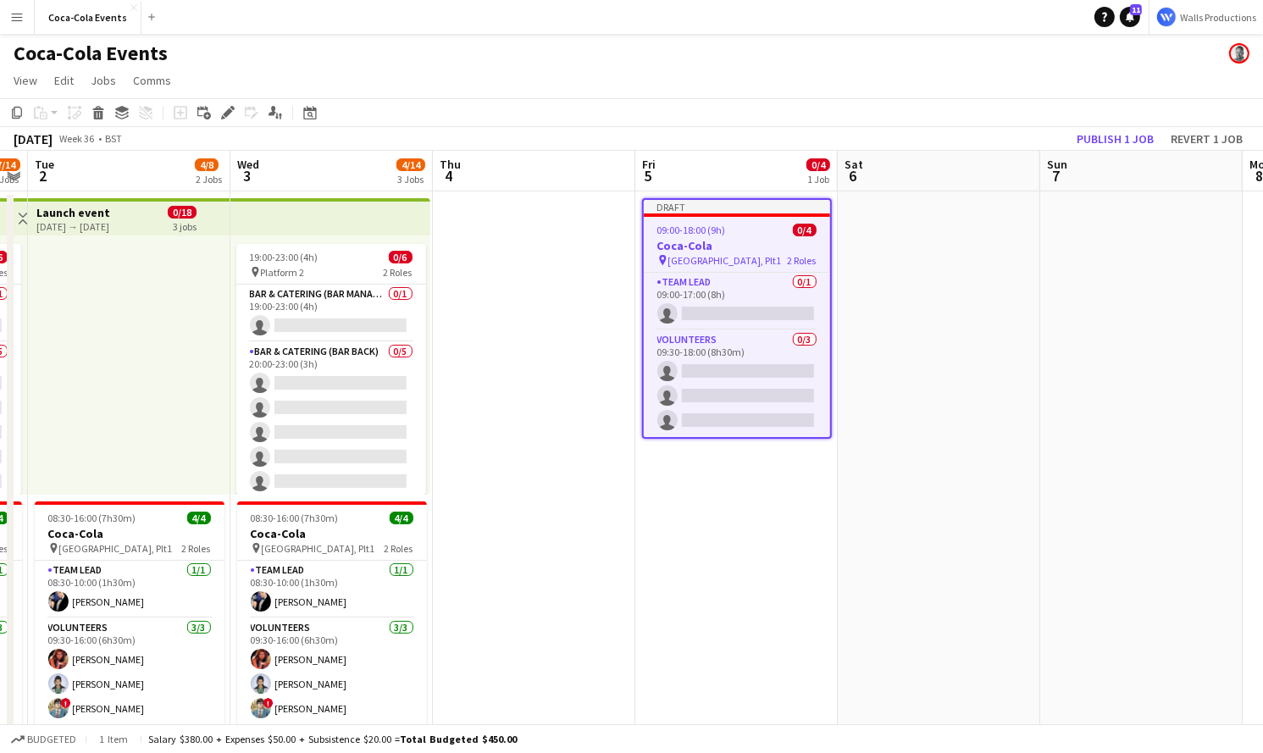
click at [677, 258] on span "[GEOGRAPHIC_DATA], Plt1" at bounding box center [724, 260] width 113 height 13
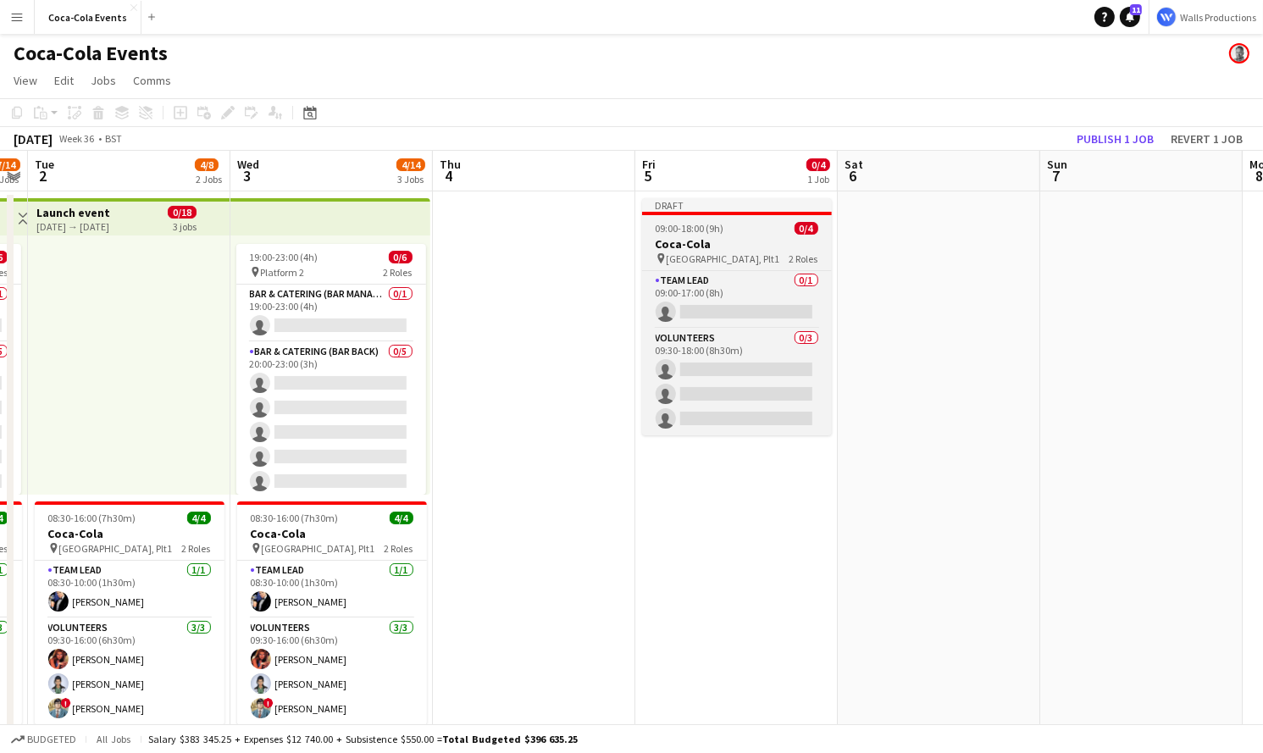
click at [677, 258] on span "[GEOGRAPHIC_DATA], Plt1" at bounding box center [723, 258] width 113 height 13
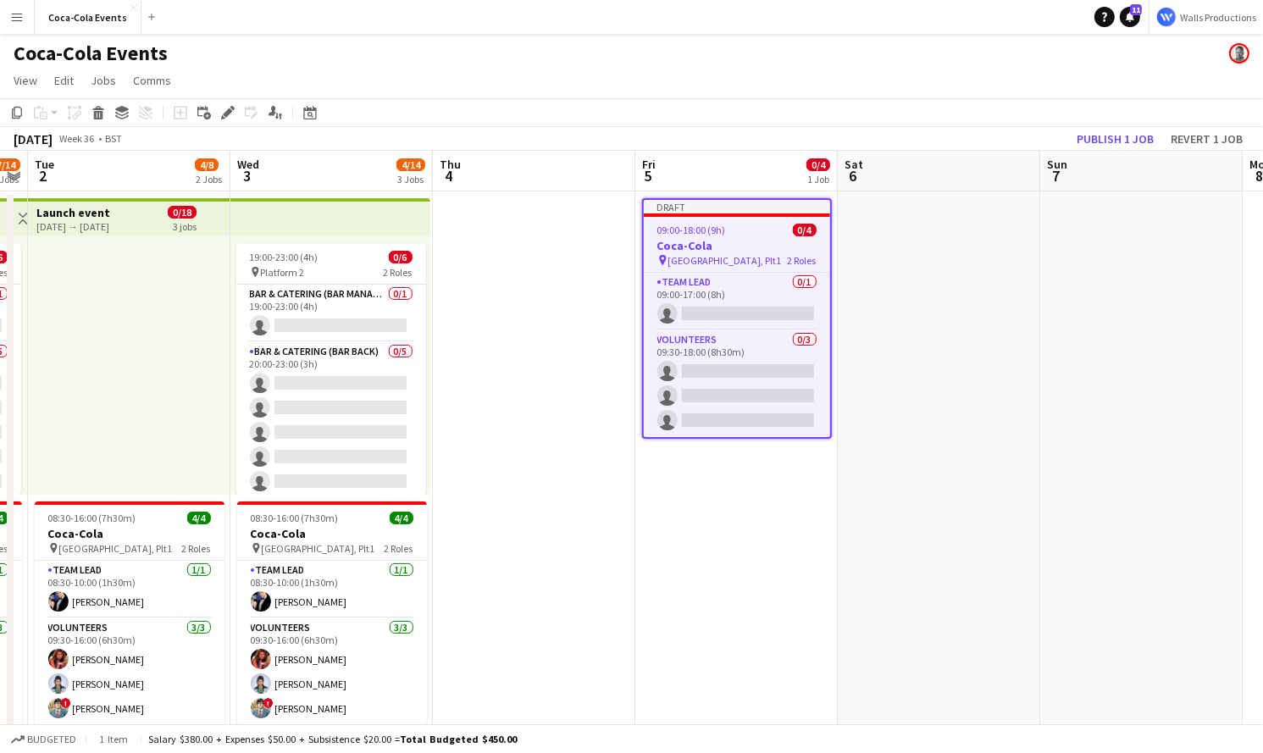
click at [677, 258] on span "[GEOGRAPHIC_DATA], Plt1" at bounding box center [724, 260] width 113 height 13
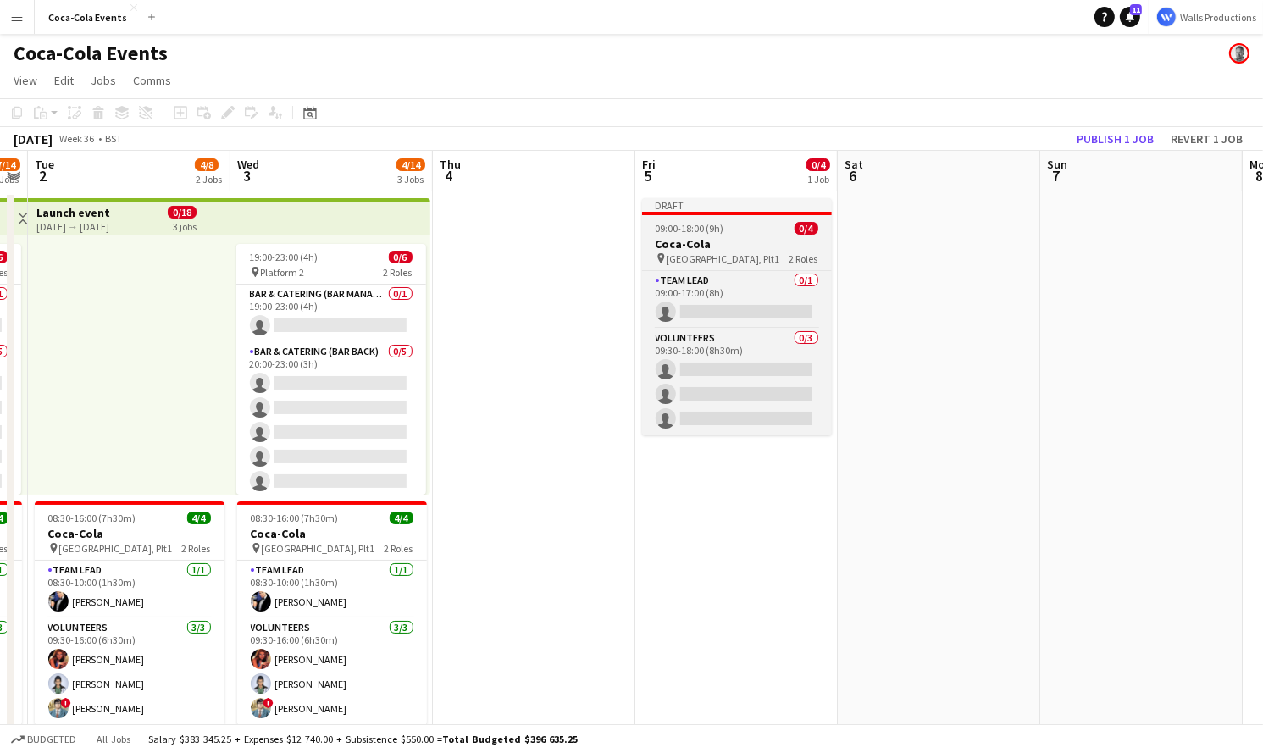
click at [673, 247] on h3 "Coca-Cola" at bounding box center [737, 243] width 190 height 15
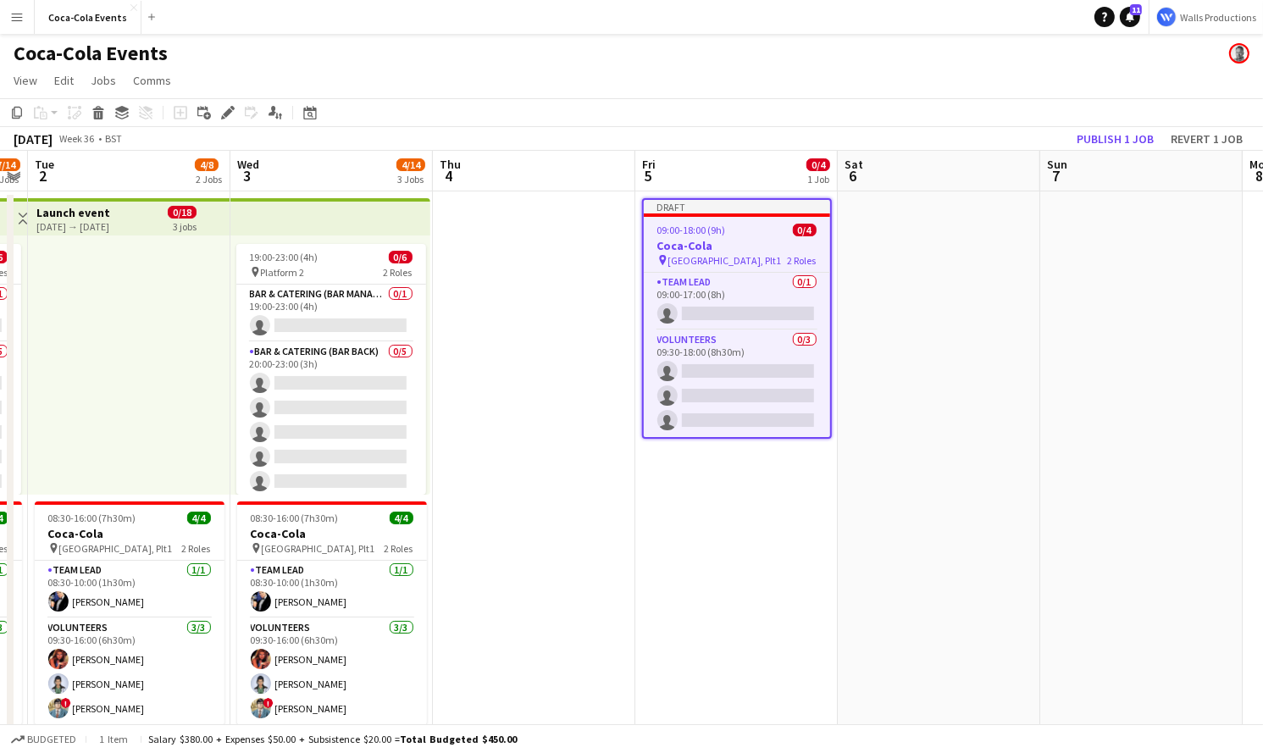
click at [673, 247] on h3 "Coca-Cola" at bounding box center [737, 245] width 186 height 15
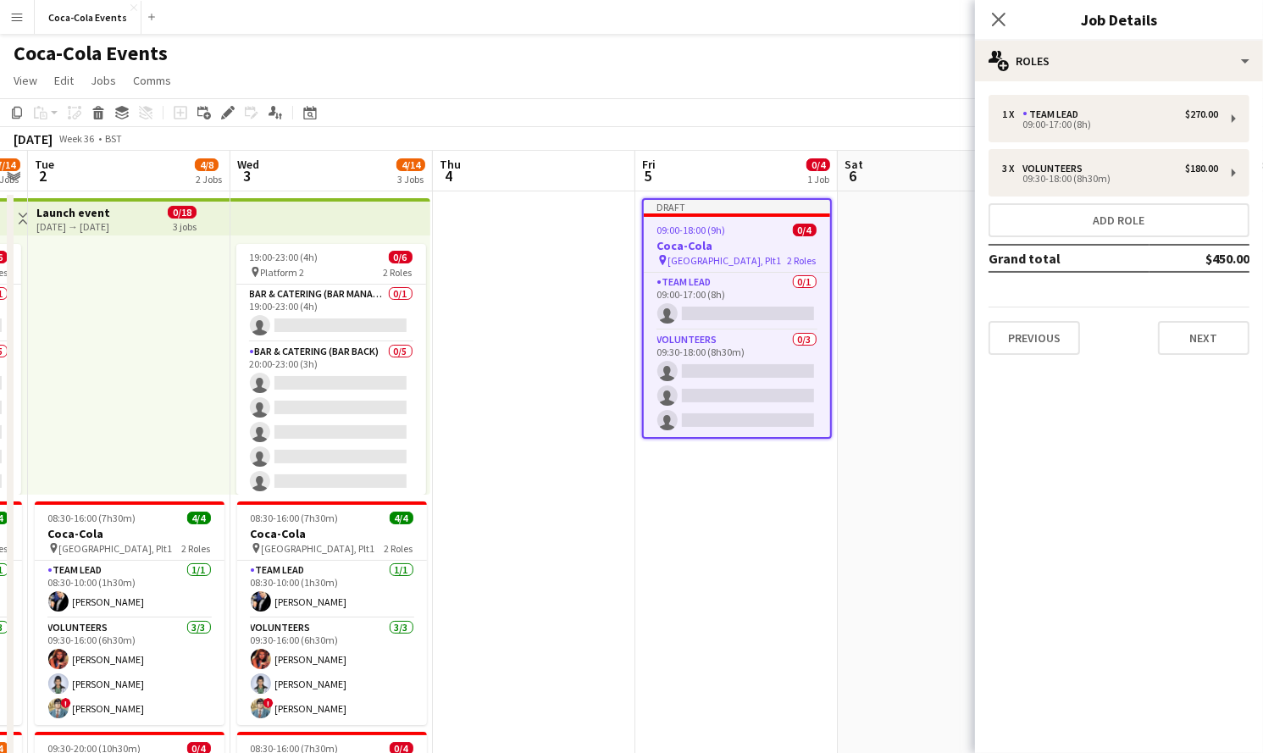
click at [673, 247] on h3 "Coca-Cola" at bounding box center [737, 245] width 186 height 15
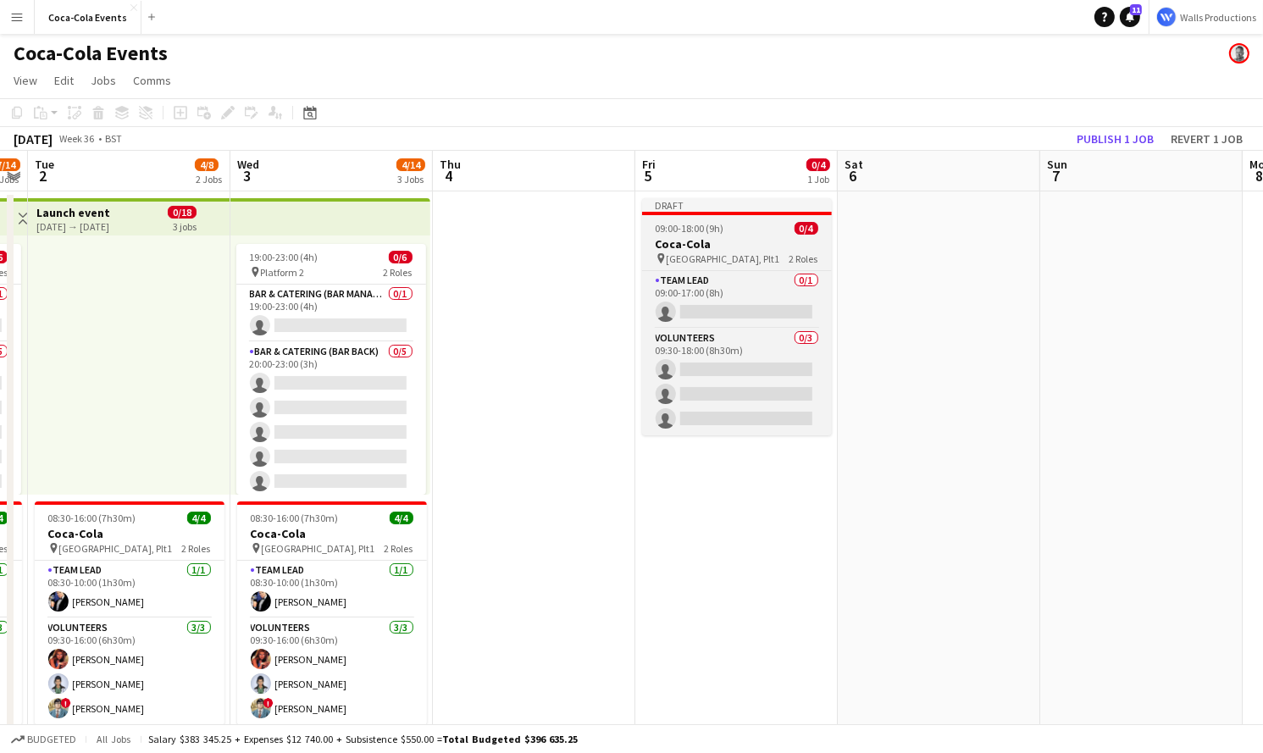
click at [673, 247] on h3 "Coca-Cola" at bounding box center [737, 243] width 190 height 15
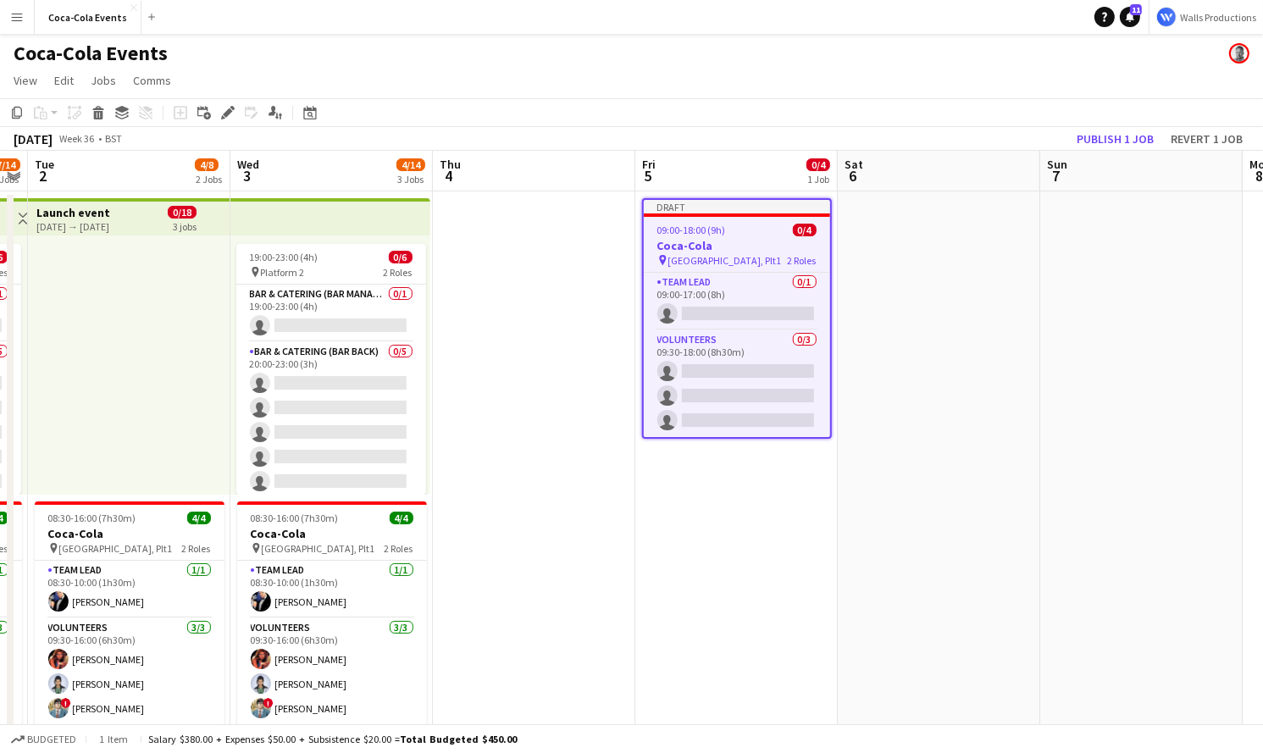
click at [673, 247] on h3 "Coca-Cola" at bounding box center [737, 245] width 186 height 15
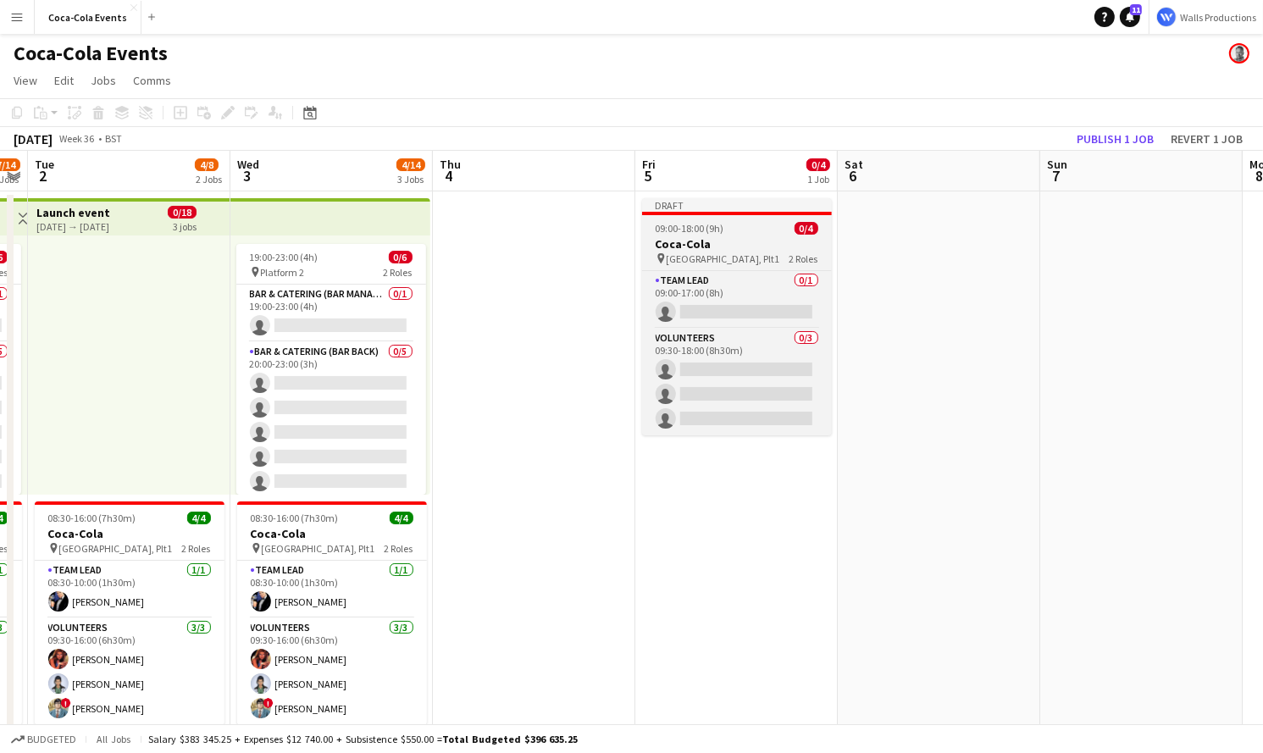
click at [673, 247] on h3 "Coca-Cola" at bounding box center [737, 243] width 190 height 15
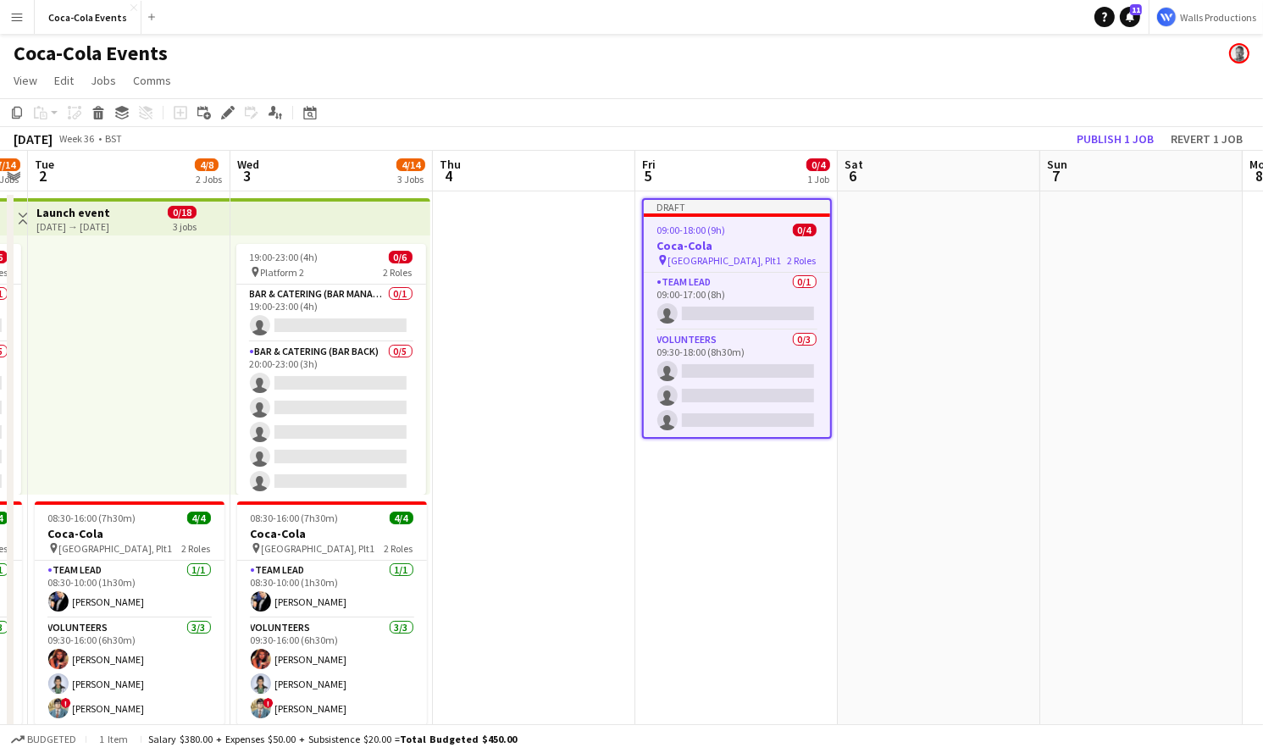
click at [673, 247] on h3 "Coca-Cola" at bounding box center [737, 245] width 186 height 15
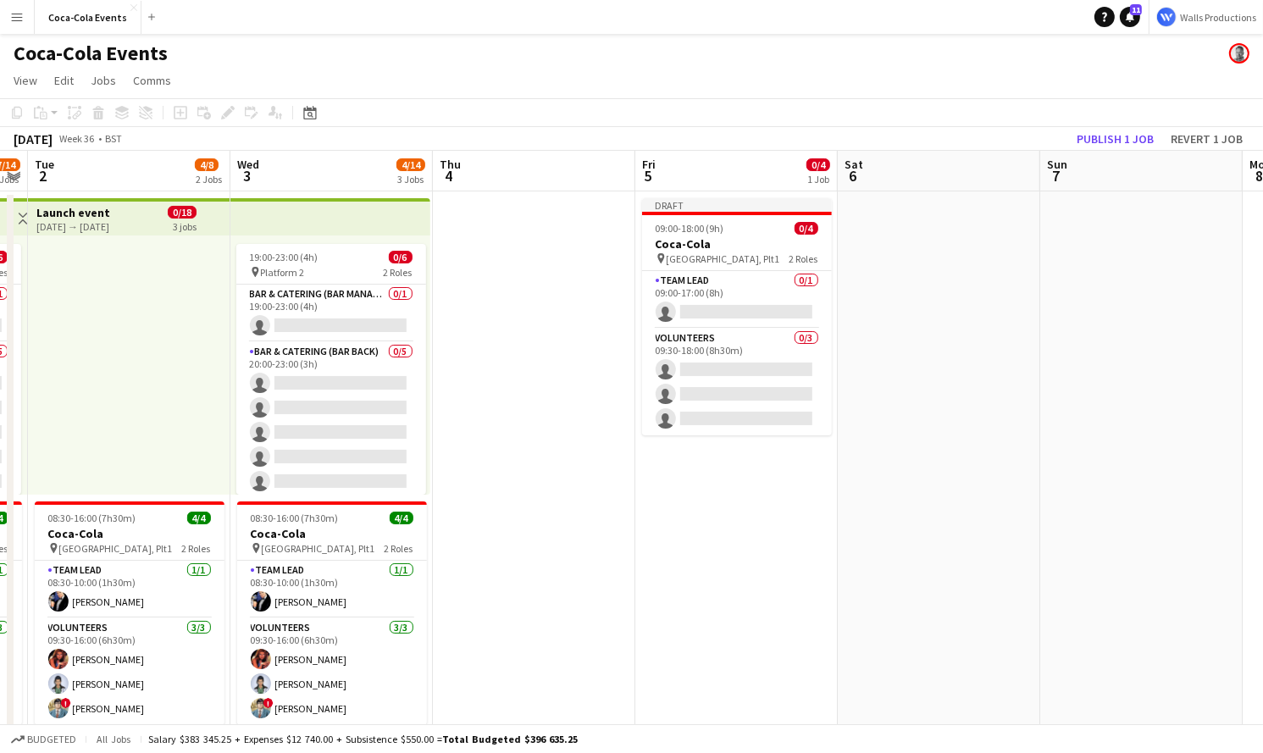
click at [581, 291] on app-date-cell at bounding box center [534, 604] width 202 height 827
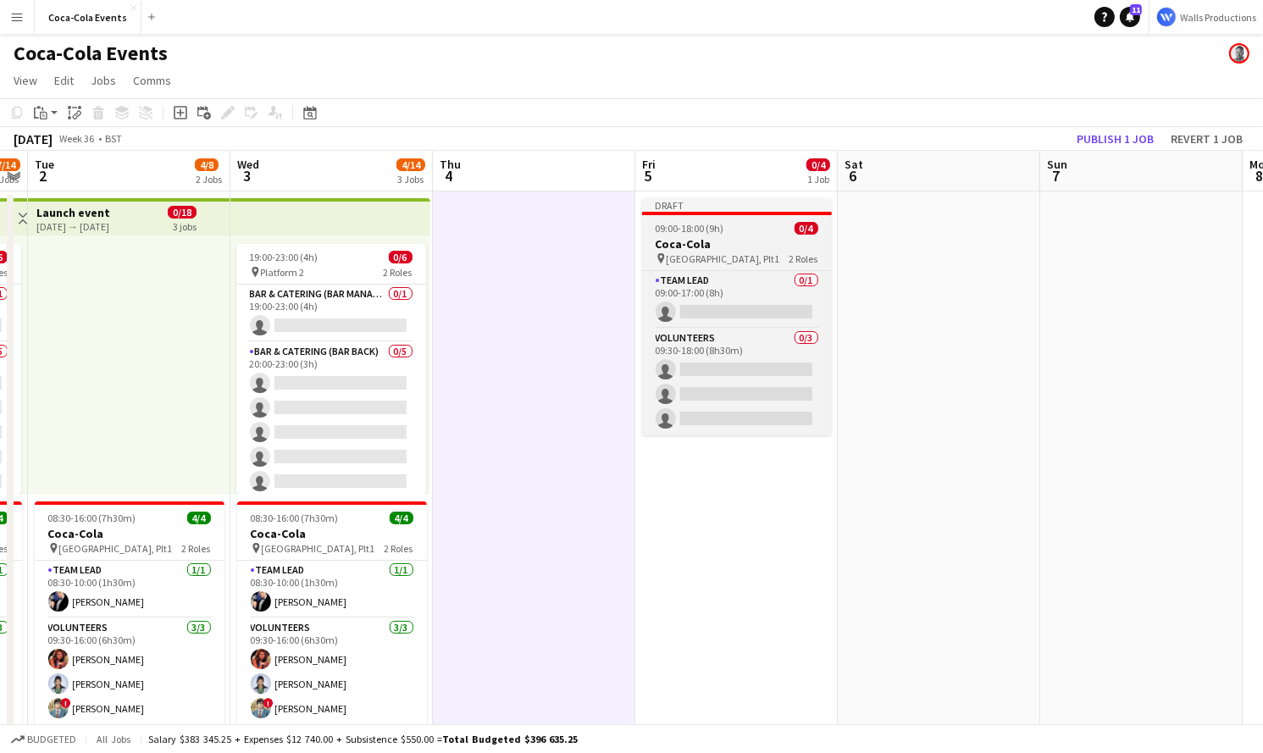
click at [675, 243] on h3 "Coca-Cola" at bounding box center [737, 243] width 190 height 15
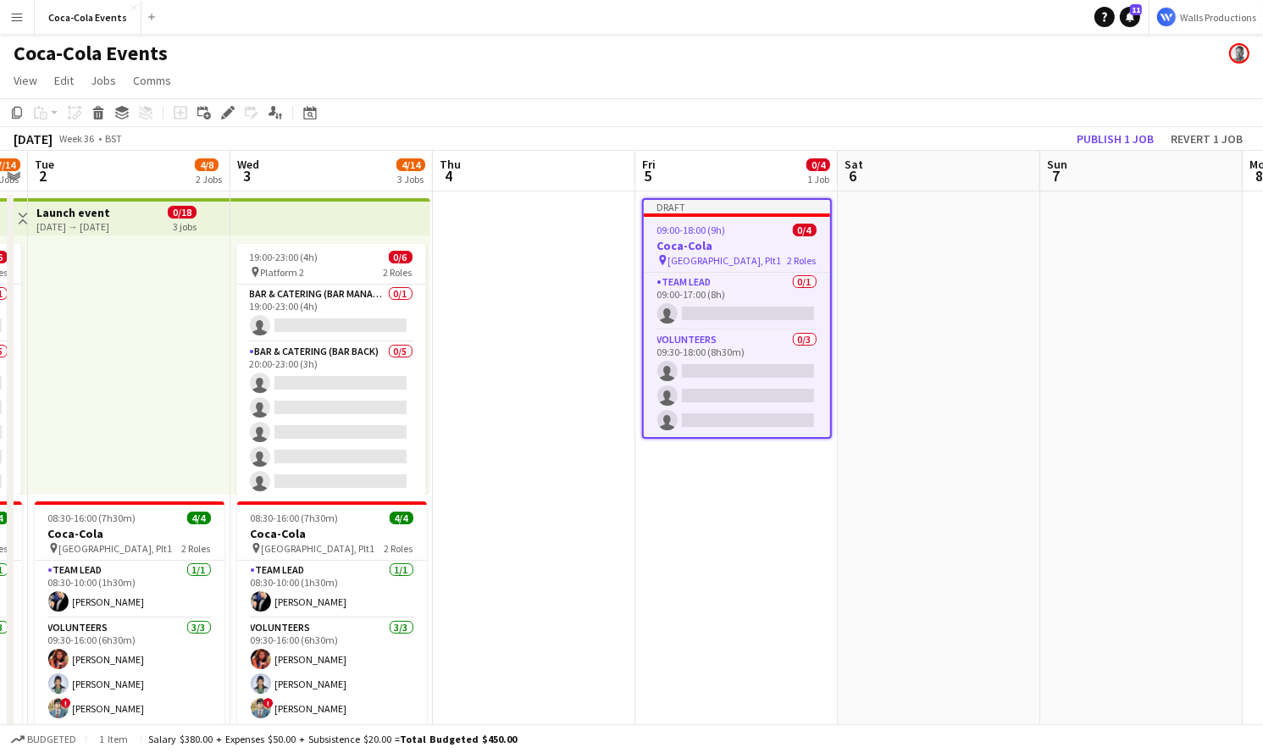
click at [675, 243] on h3 "Coca-Cola" at bounding box center [737, 245] width 186 height 15
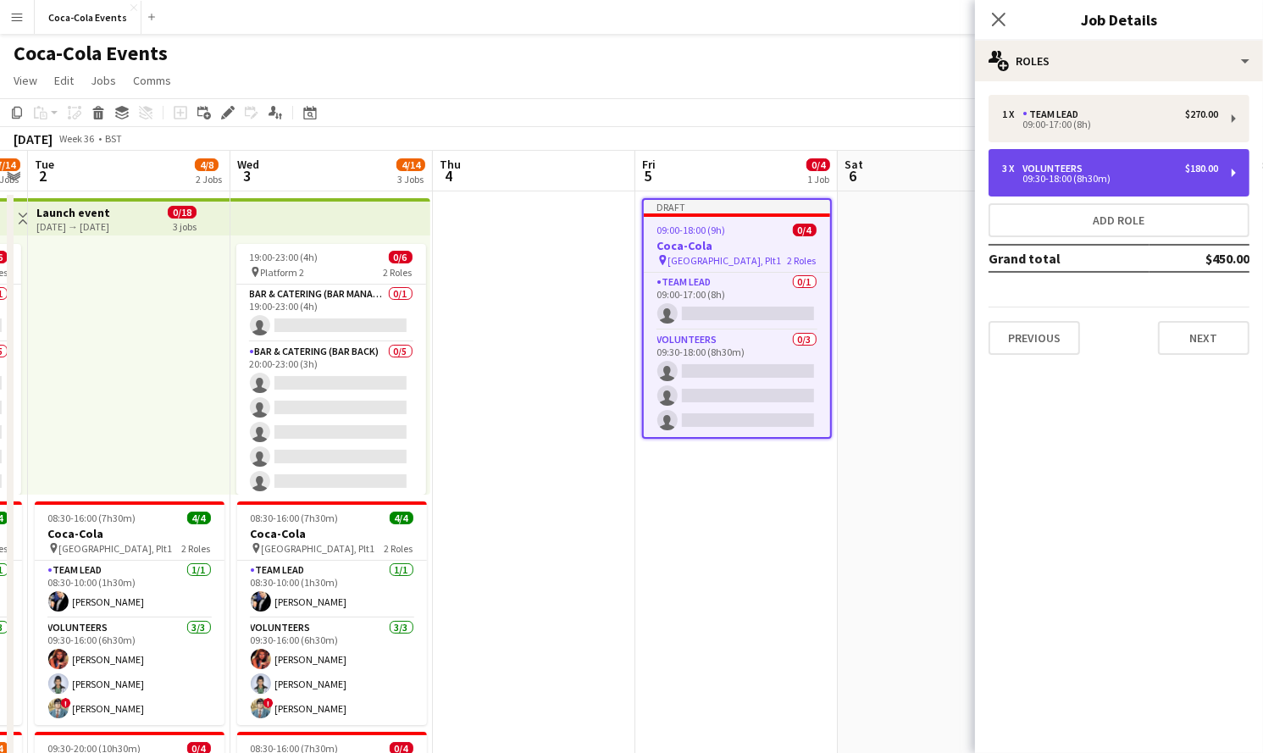
click at [1032, 179] on div "09:30-18:00 (8h30m)" at bounding box center [1110, 178] width 216 height 8
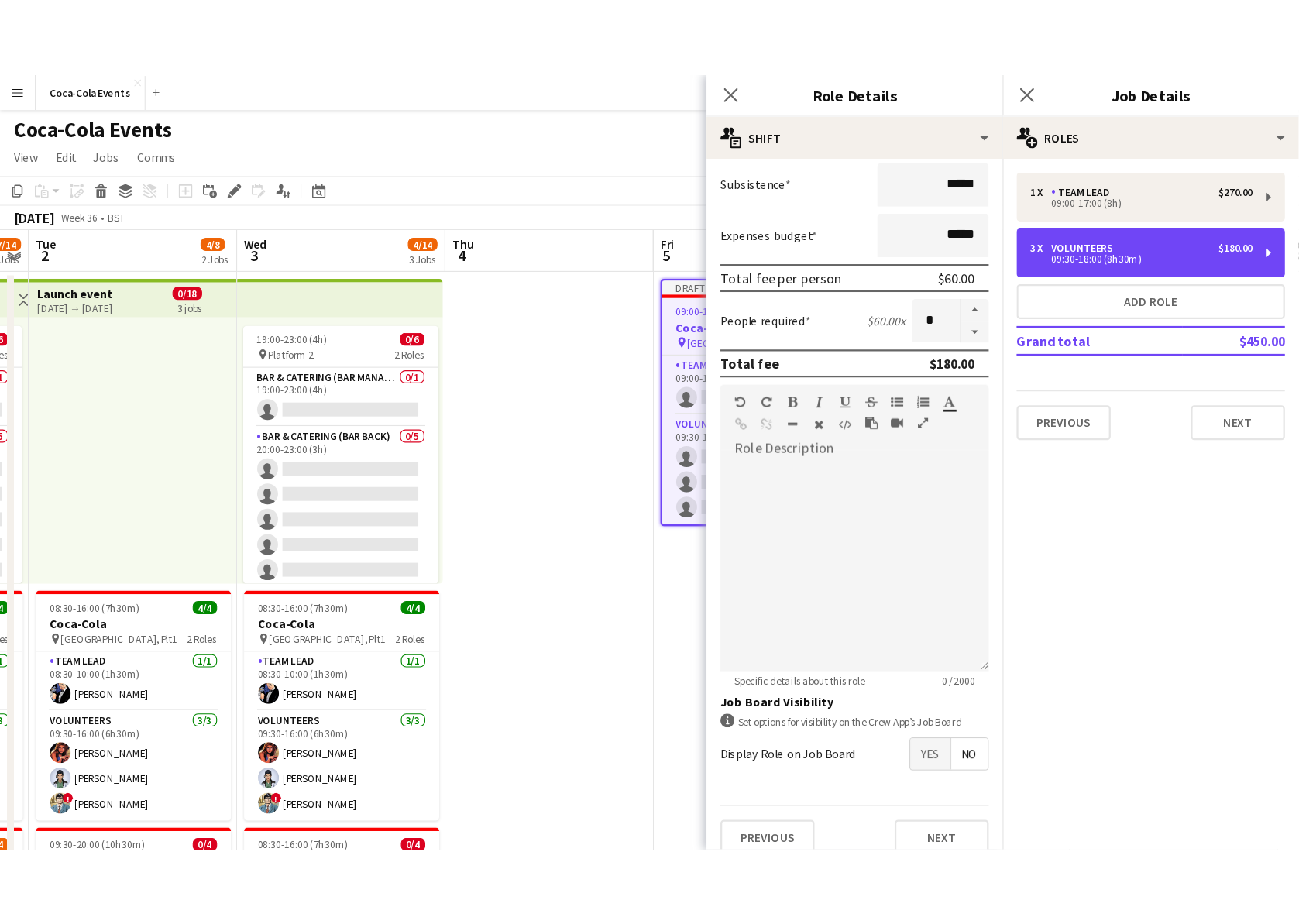
scroll to position [205, 0]
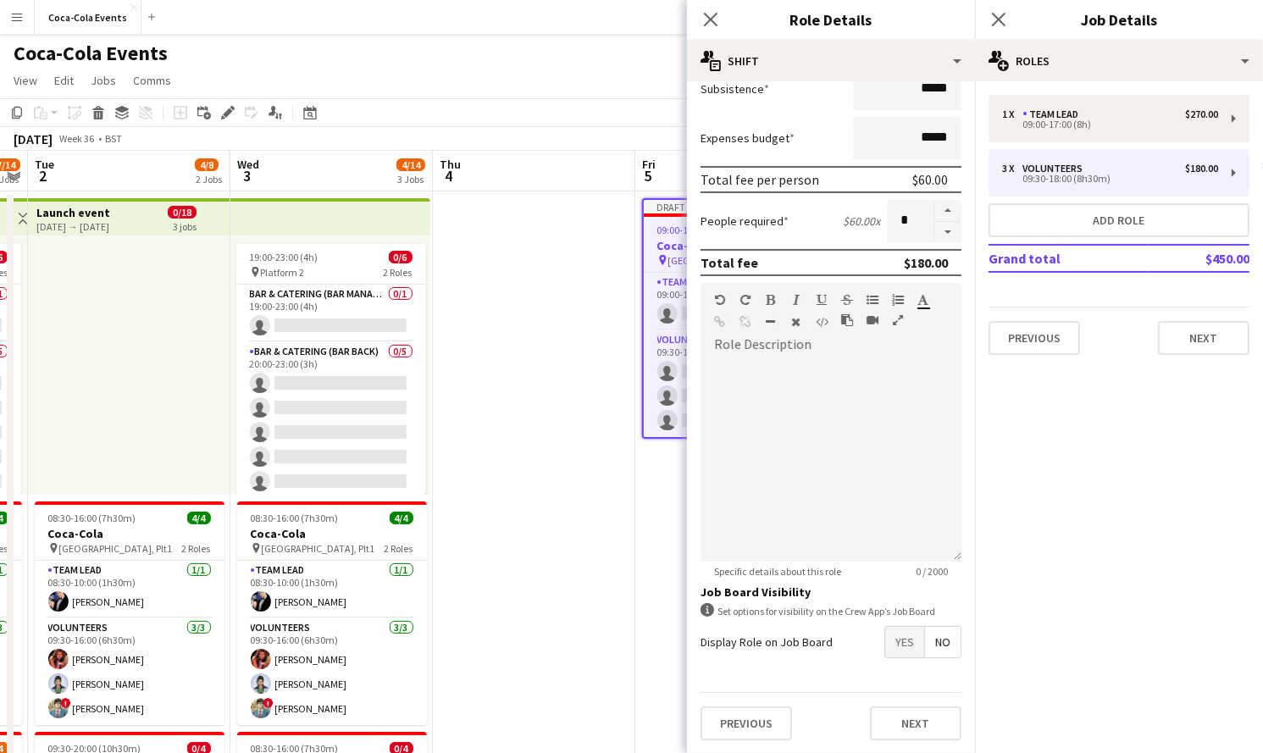
click at [913, 648] on span "Yes" at bounding box center [904, 642] width 39 height 30
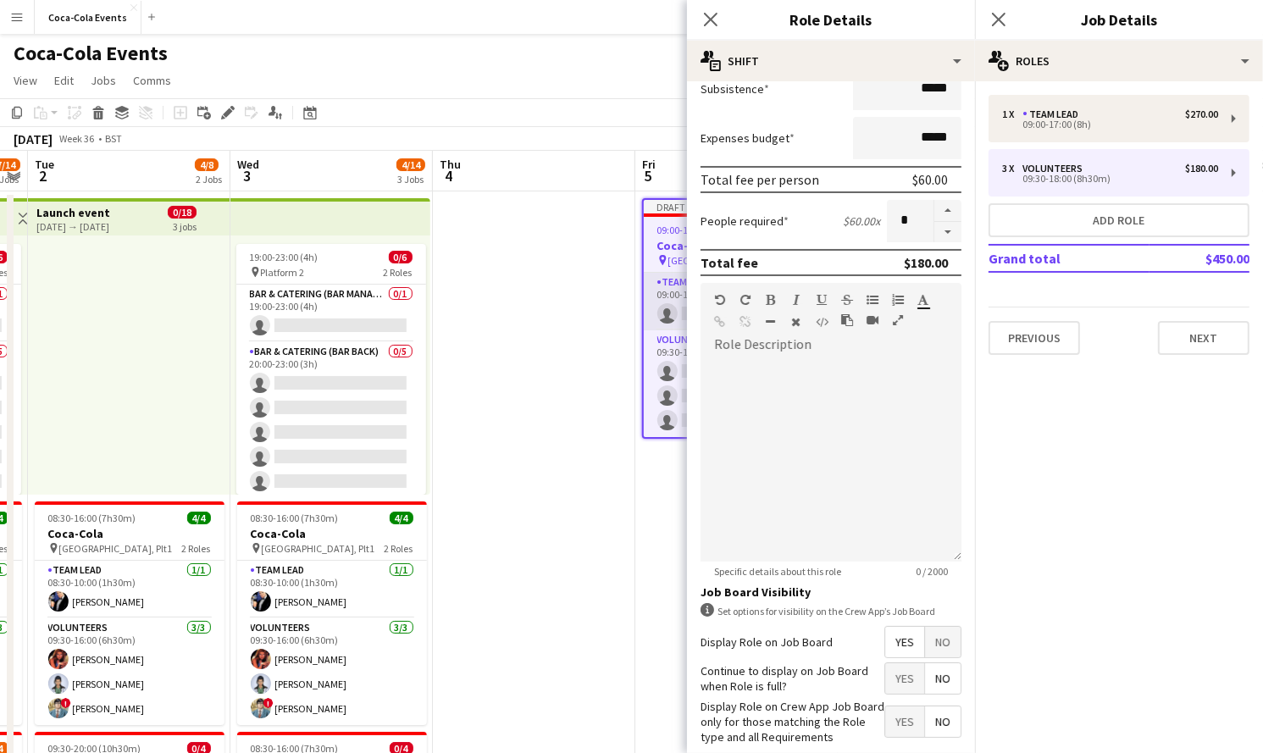
click at [664, 290] on app-card-role "Team Lead 0/1 09:00-17:00 (8h) single-neutral-actions" at bounding box center [737, 302] width 186 height 58
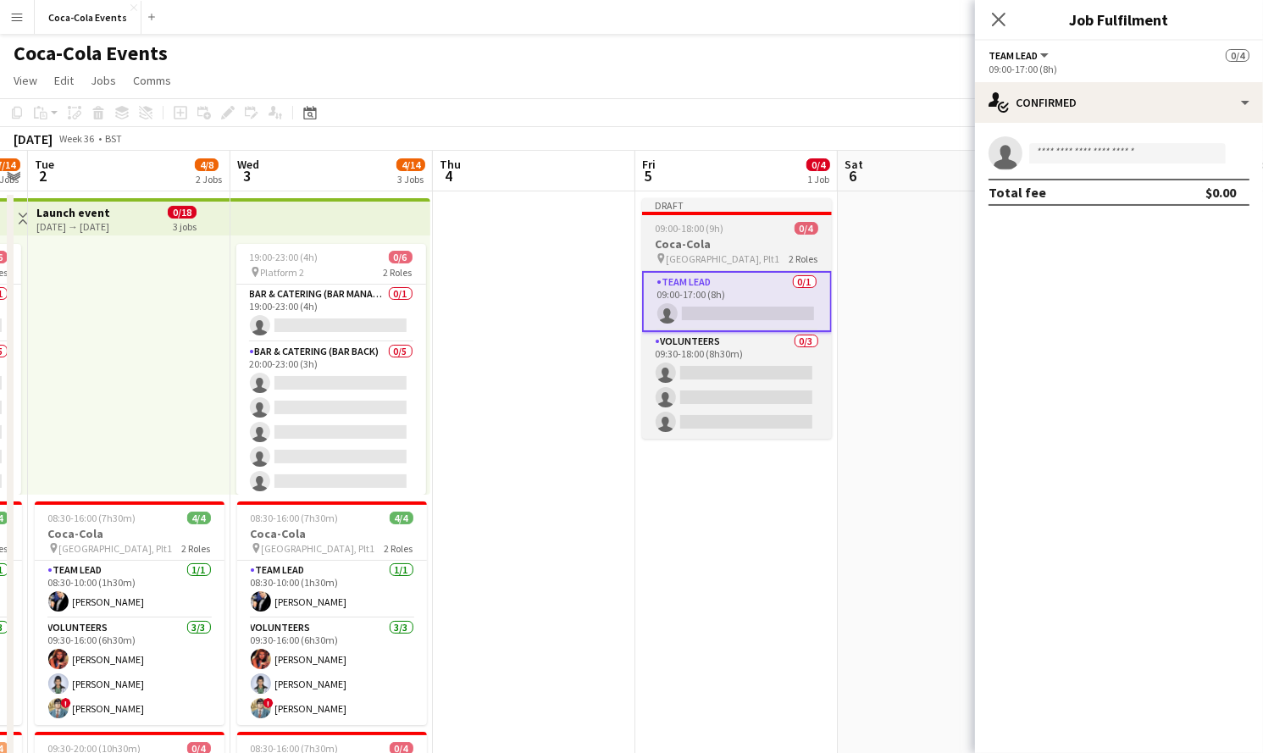
click at [672, 237] on h3 "Coca-Cola" at bounding box center [737, 243] width 190 height 15
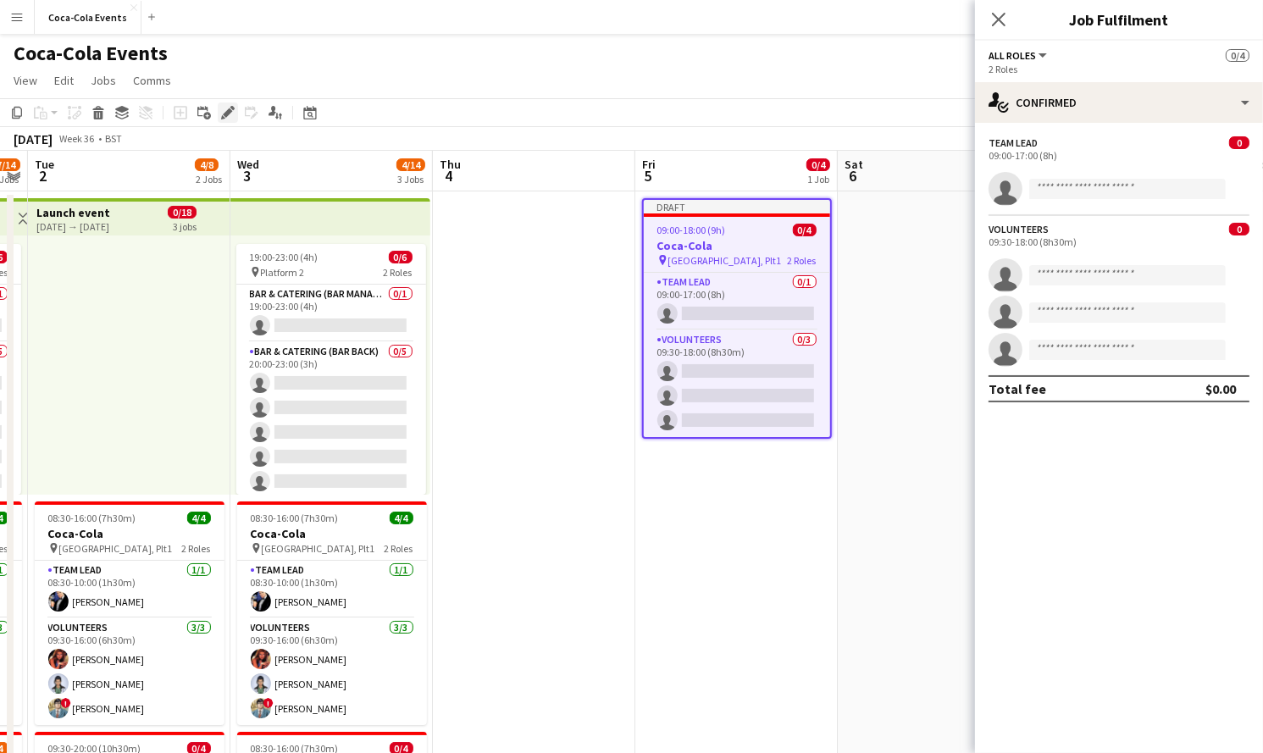
click at [221, 111] on icon "Edit" at bounding box center [228, 113] width 14 height 14
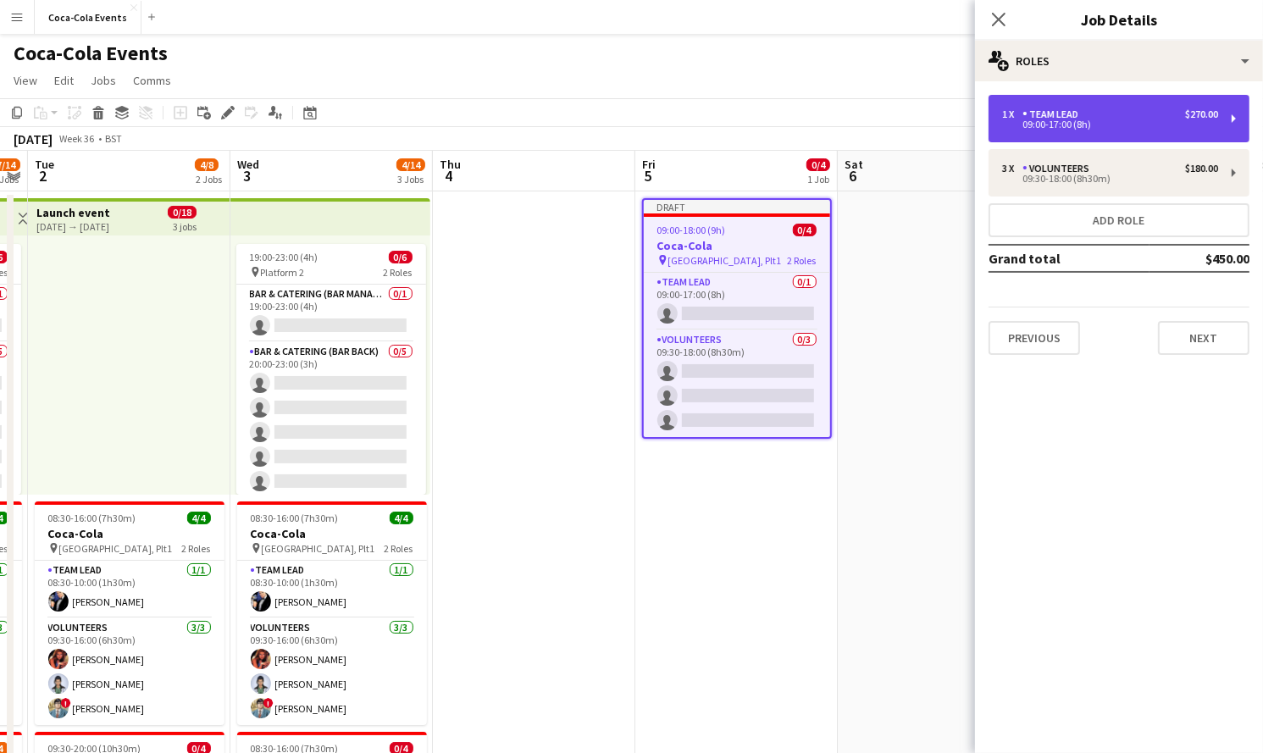
click at [1032, 125] on div "09:00-17:00 (8h)" at bounding box center [1110, 124] width 216 height 8
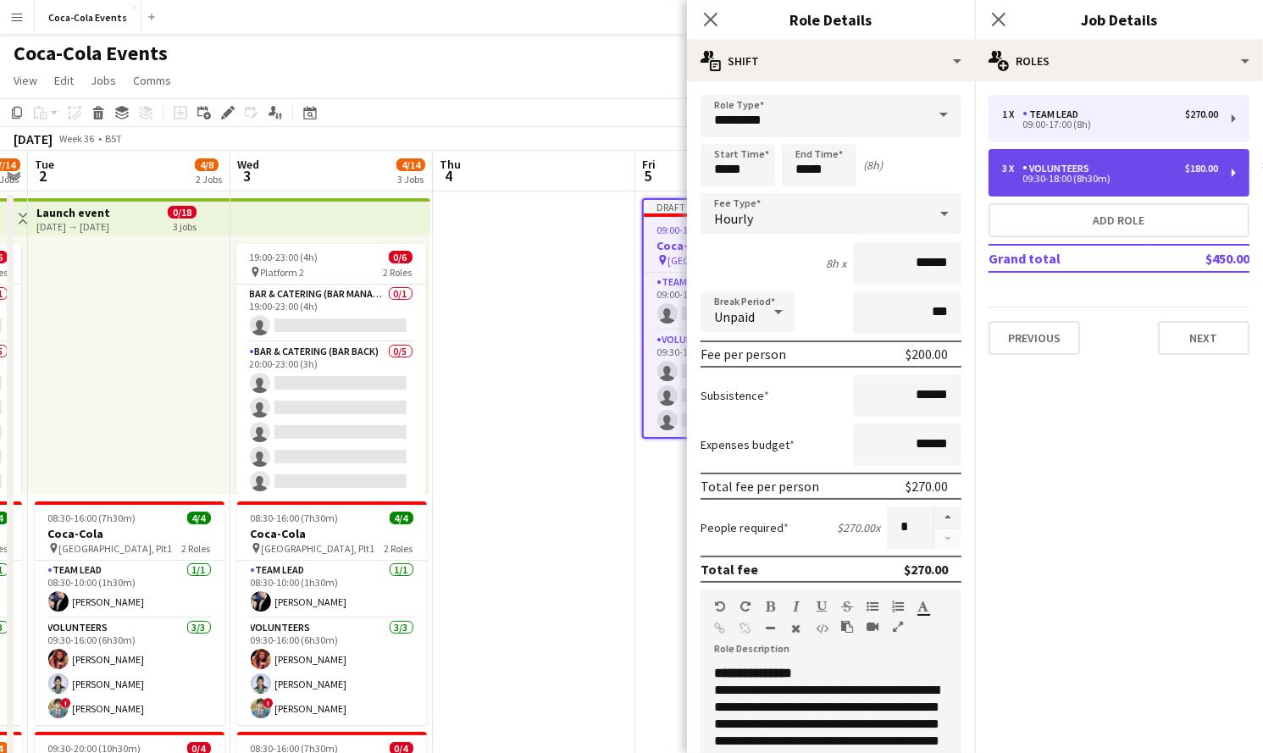
click at [1032, 186] on div "3 x Volunteers $180.00 09:30-18:00 (8h30m)" at bounding box center [1118, 172] width 261 height 47
type input "**********"
type input "*****"
type input "******"
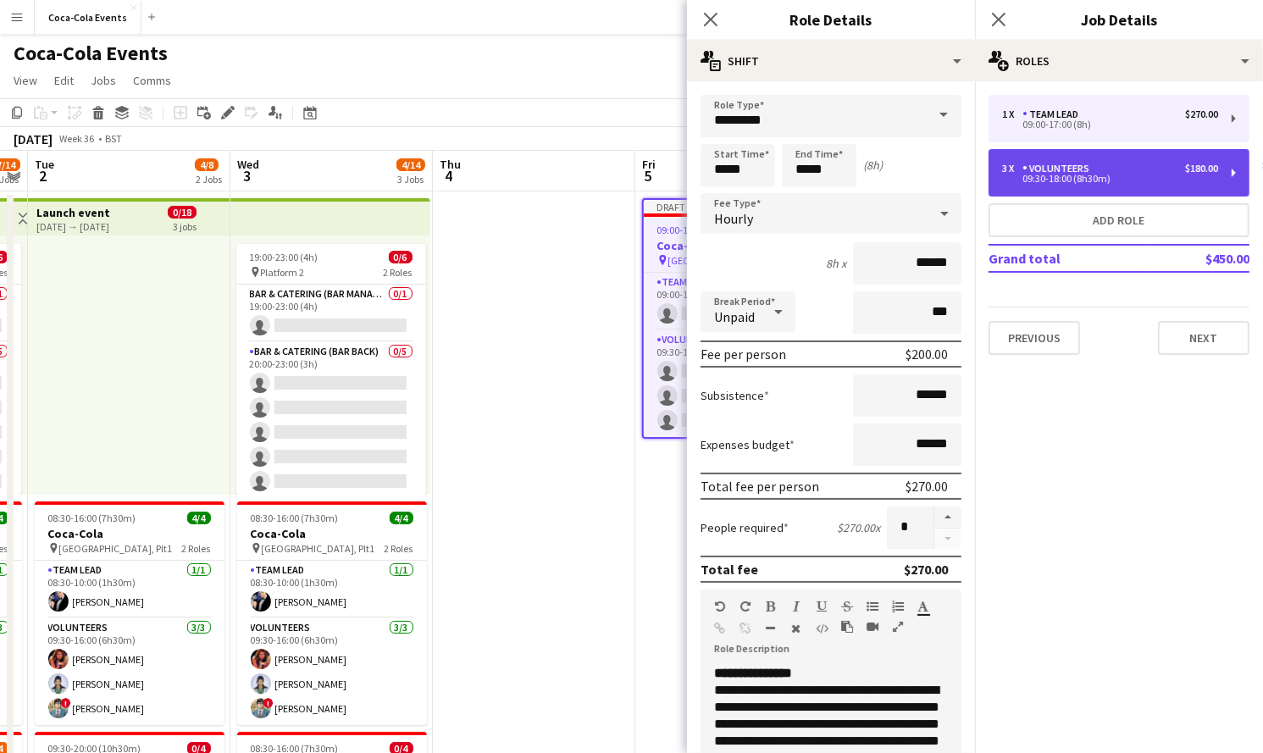
type input "*****"
type input "*"
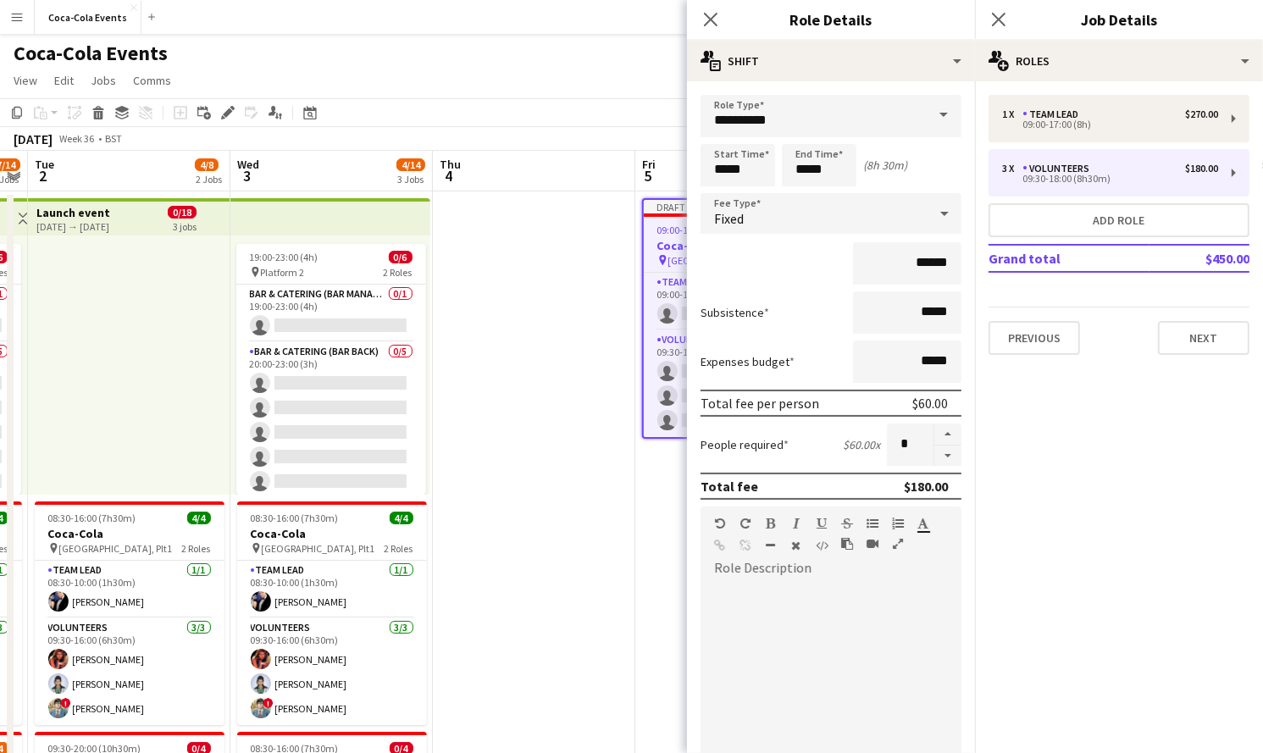
click at [589, 436] on app-date-cell at bounding box center [534, 604] width 202 height 827
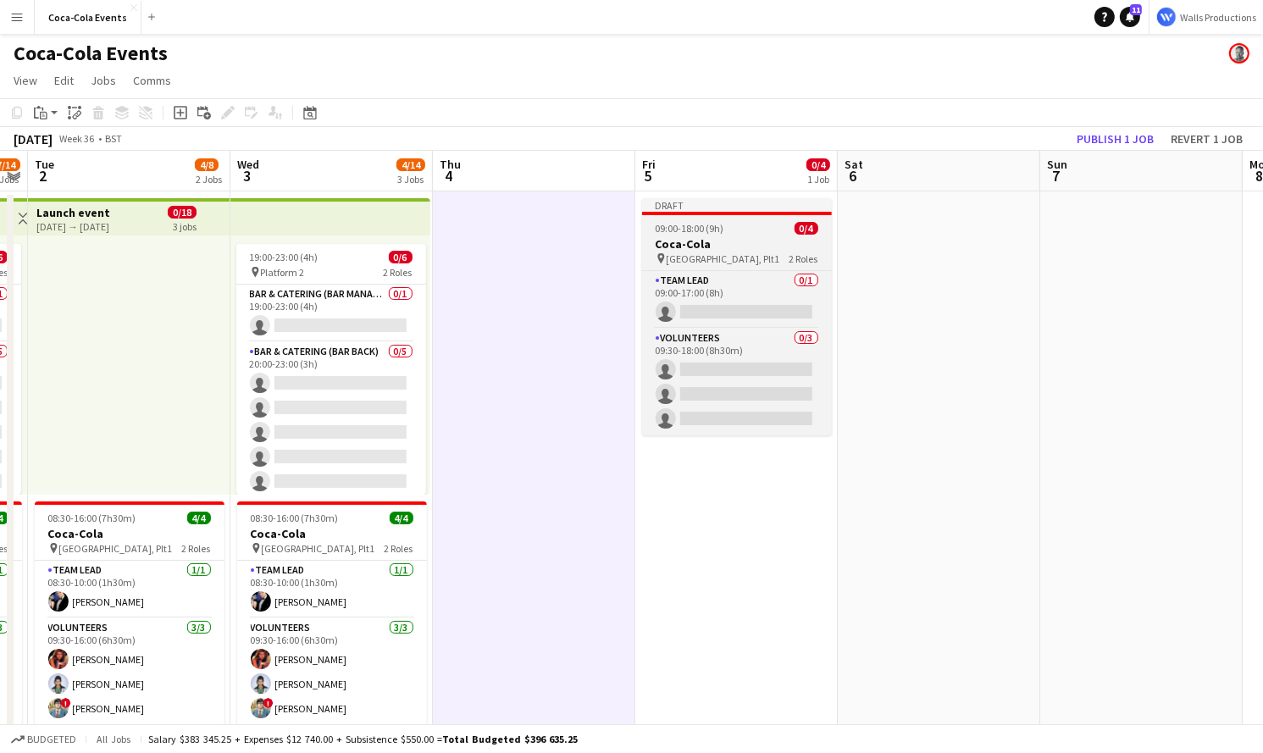
click at [717, 222] on span "09:00-18:00 (9h)" at bounding box center [690, 228] width 69 height 13
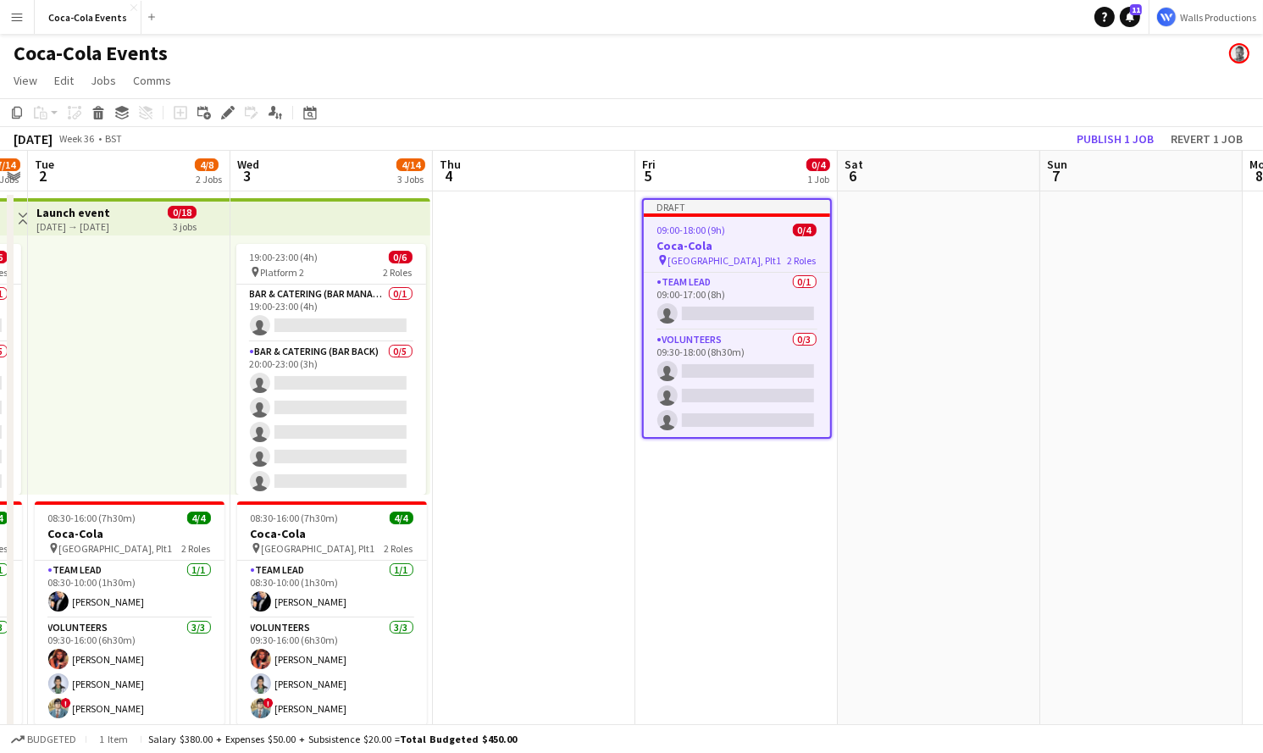
click at [907, 256] on app-date-cell at bounding box center [939, 604] width 202 height 827
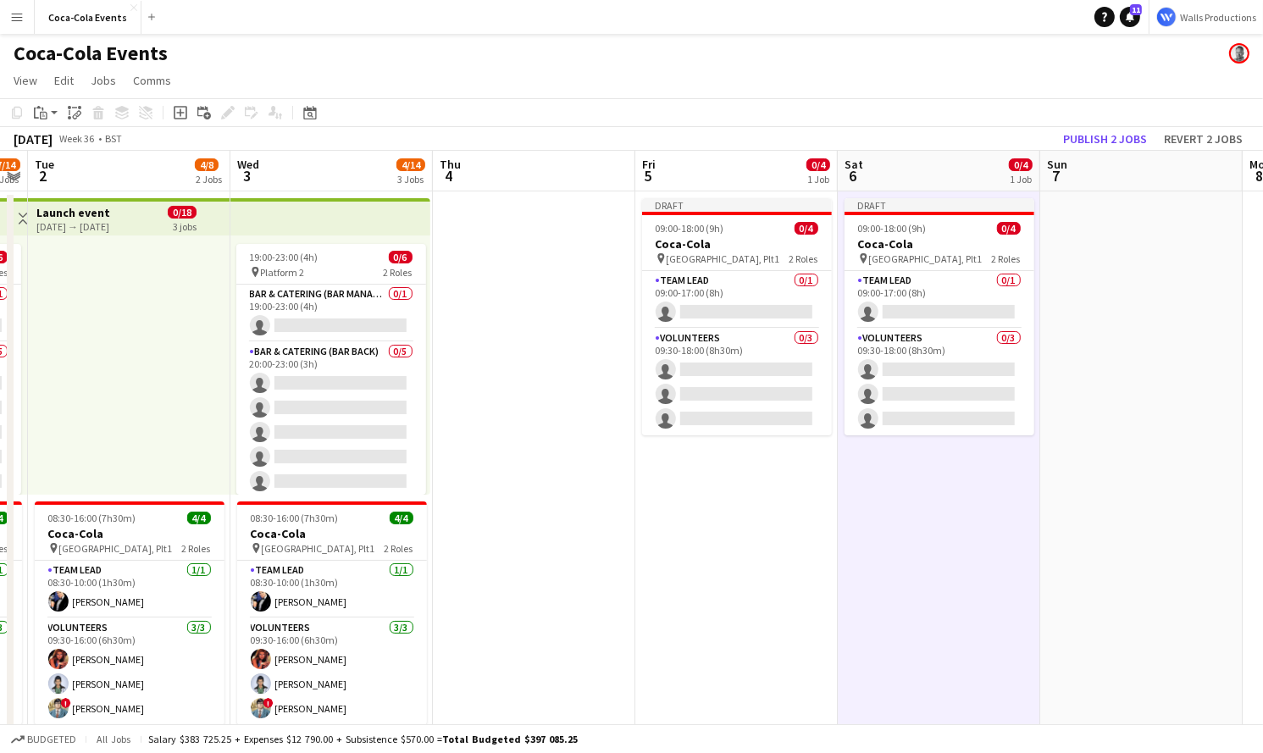
click at [1032, 250] on app-date-cell at bounding box center [1141, 604] width 202 height 827
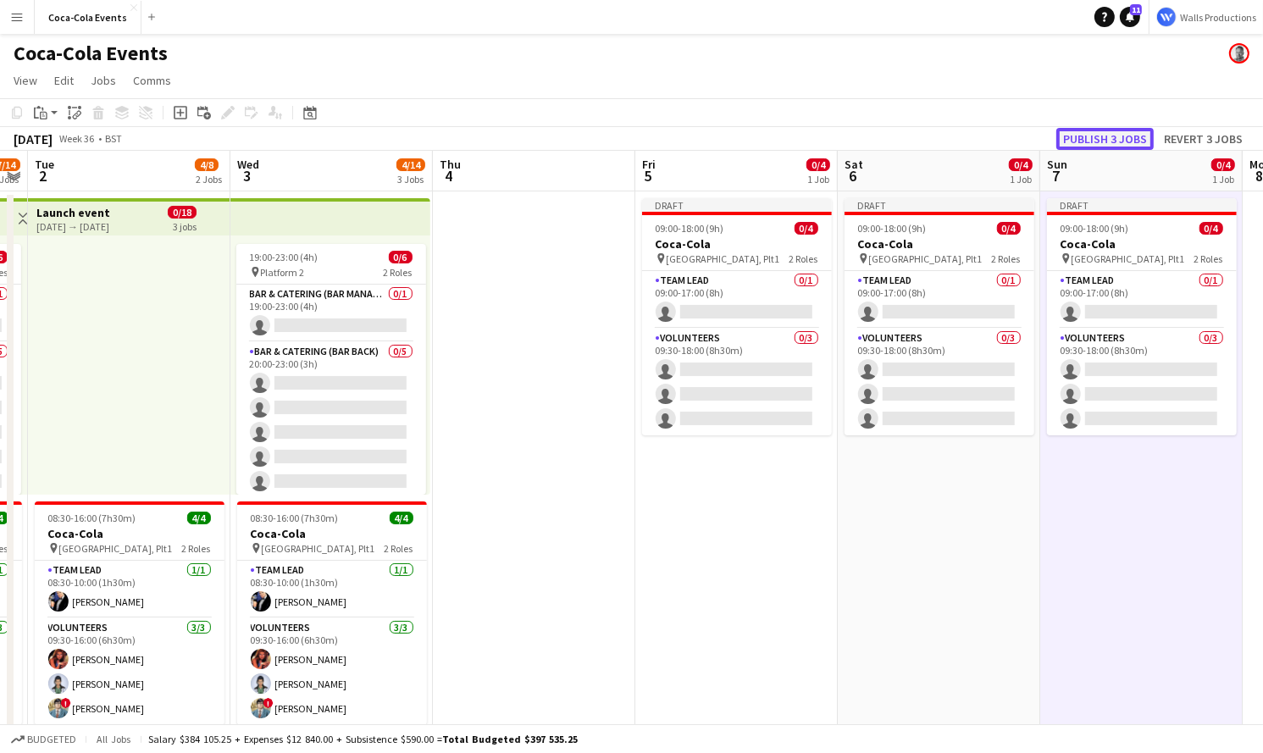
click at [1032, 135] on button "Publish 3 jobs" at bounding box center [1104, 139] width 97 height 22
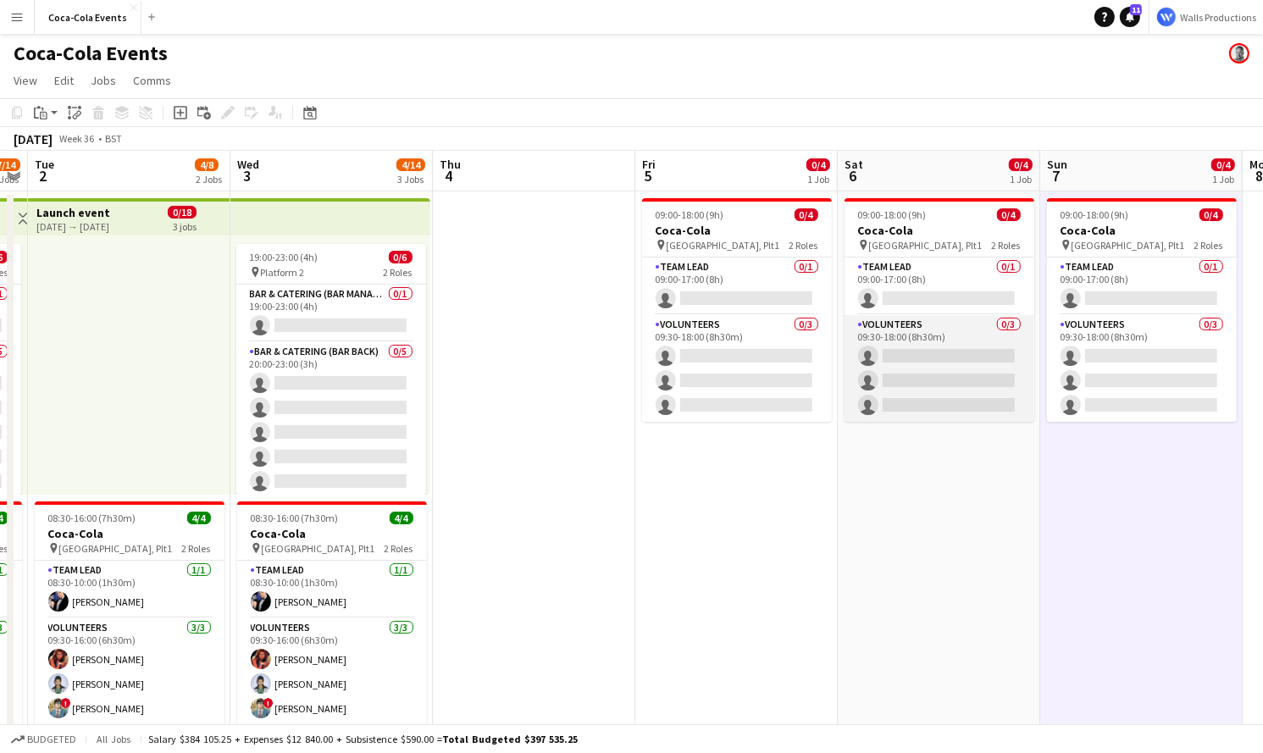
click at [927, 374] on app-card-role "Volunteers 0/3 09:30-18:00 (8h30m) single-neutral-actions single-neutral-action…" at bounding box center [939, 368] width 190 height 107
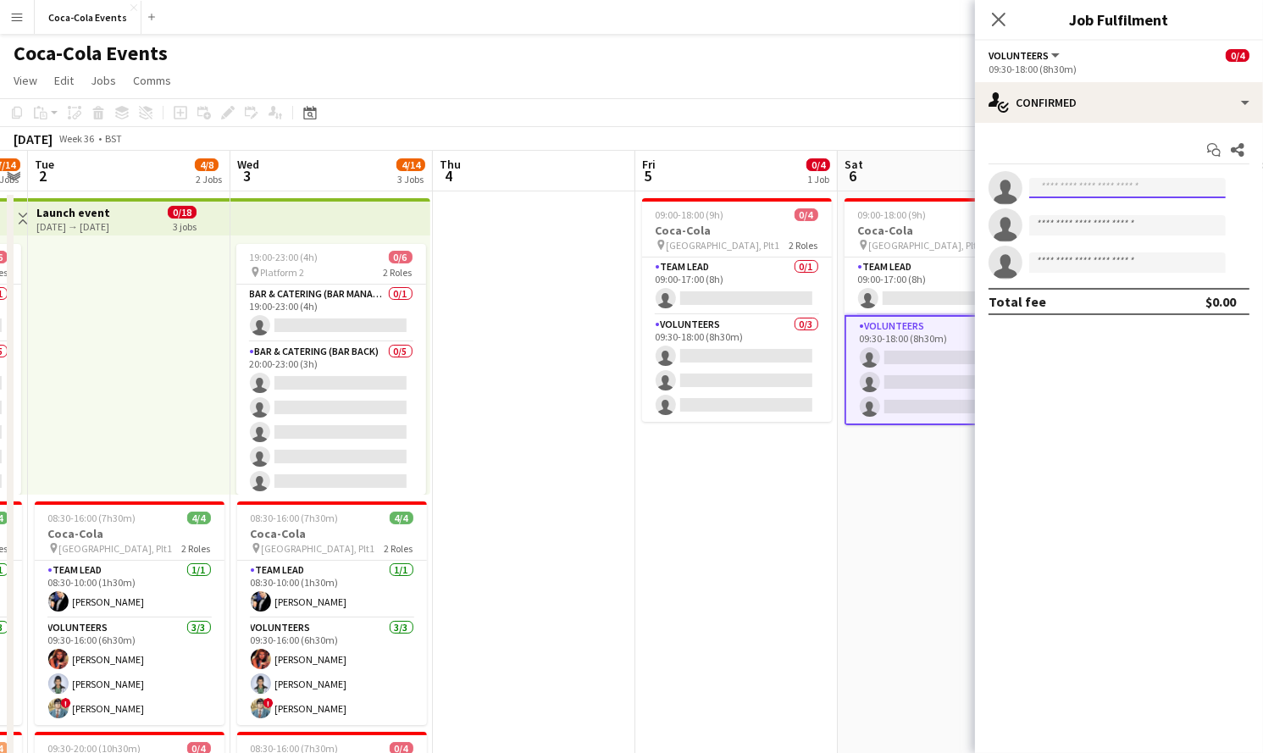
click at [1032, 187] on input at bounding box center [1127, 188] width 196 height 20
type input "*****"
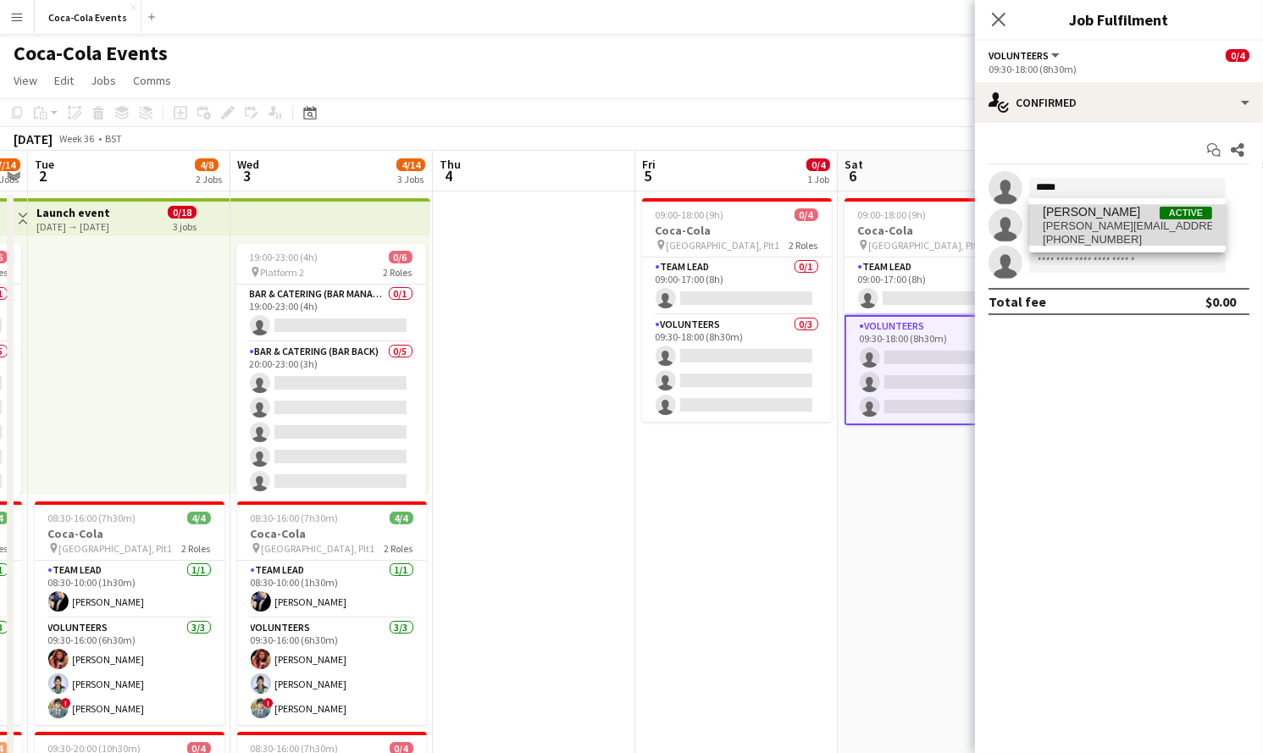
click at [1032, 212] on span "[PERSON_NAME]" at bounding box center [1091, 212] width 97 height 14
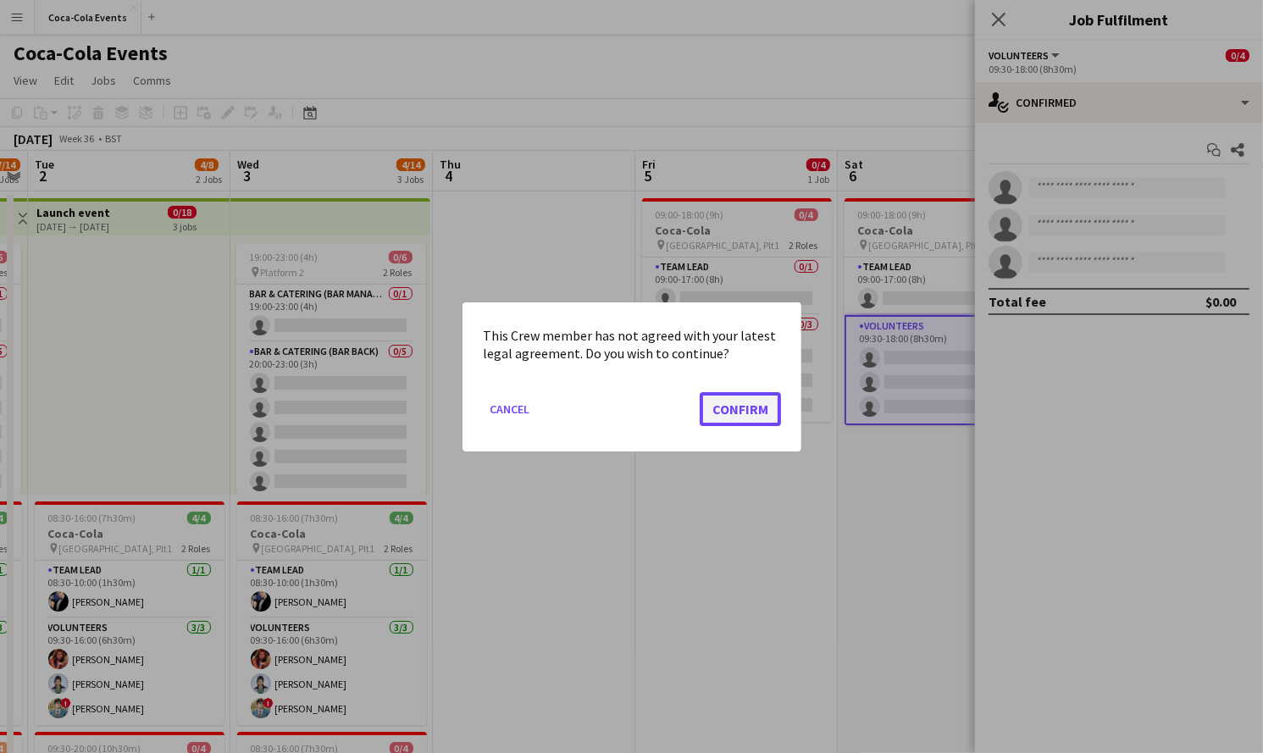
click at [745, 408] on button "Confirm" at bounding box center [740, 408] width 81 height 34
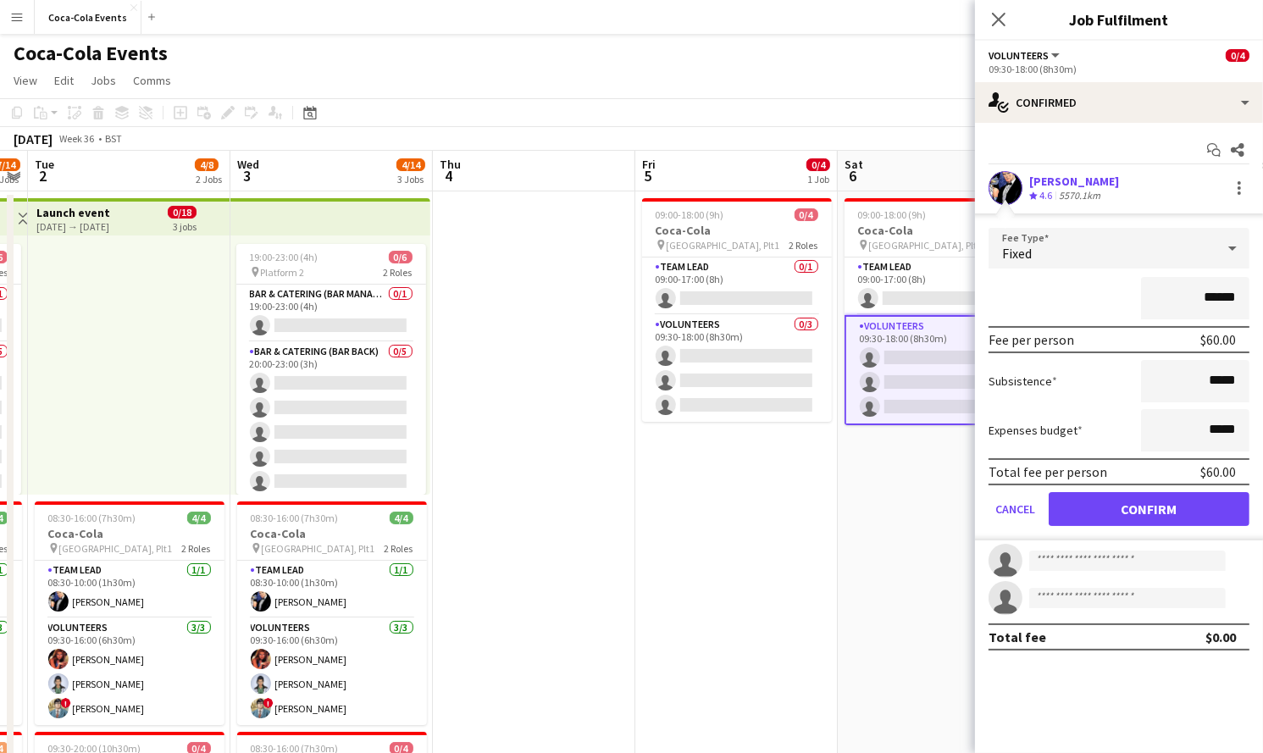
click at [750, 531] on app-date-cell "09:00-18:00 (9h) 0/4 Coca-Cola pin Waterloo, Plt1 2 Roles Team Lead 0/1 09:00-1…" at bounding box center [736, 604] width 202 height 827
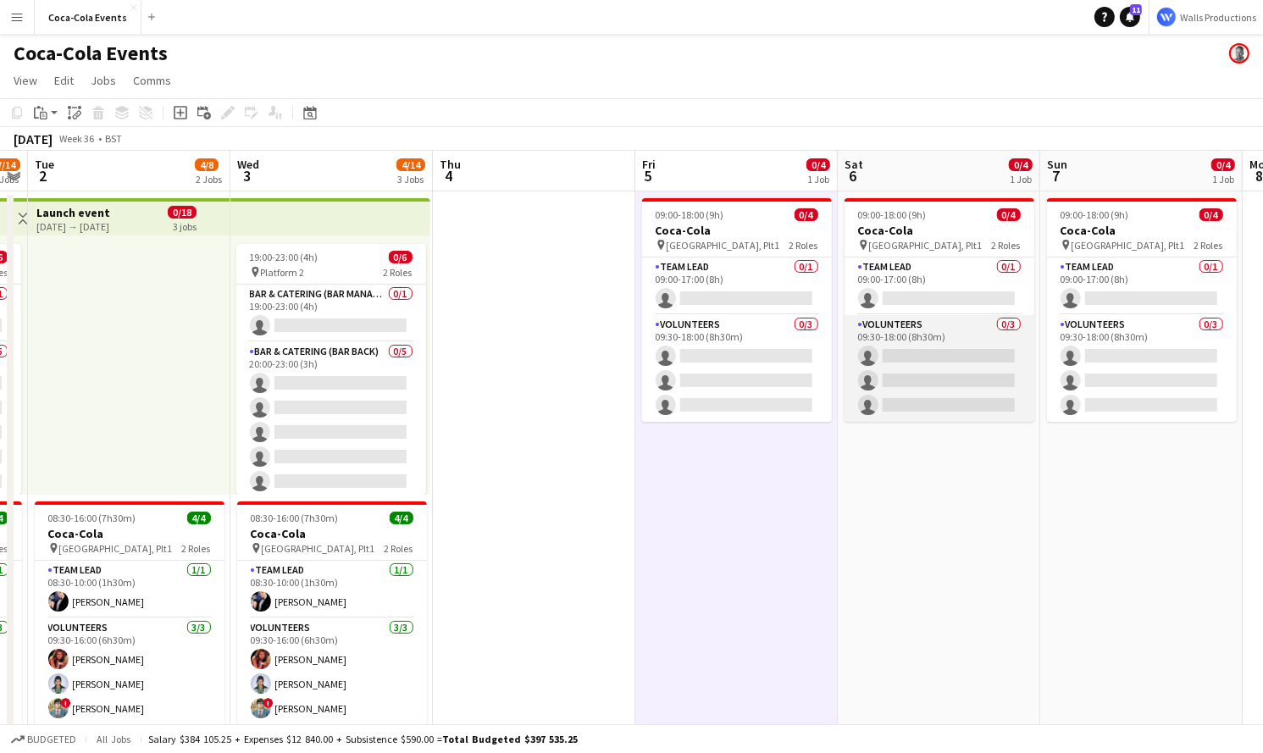
click at [890, 351] on app-card-role "Volunteers 0/3 09:30-18:00 (8h30m) single-neutral-actions single-neutral-action…" at bounding box center [939, 368] width 190 height 107
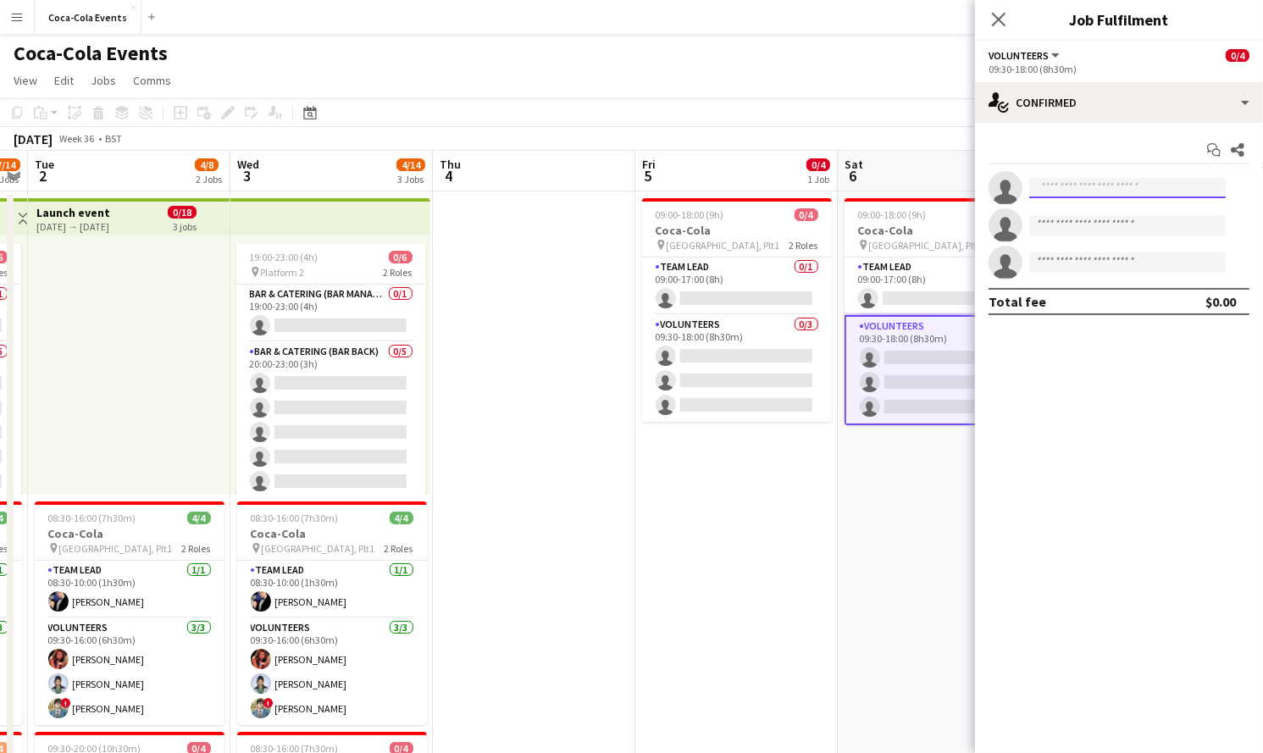
click at [1032, 192] on input at bounding box center [1127, 188] width 196 height 20
type input "*****"
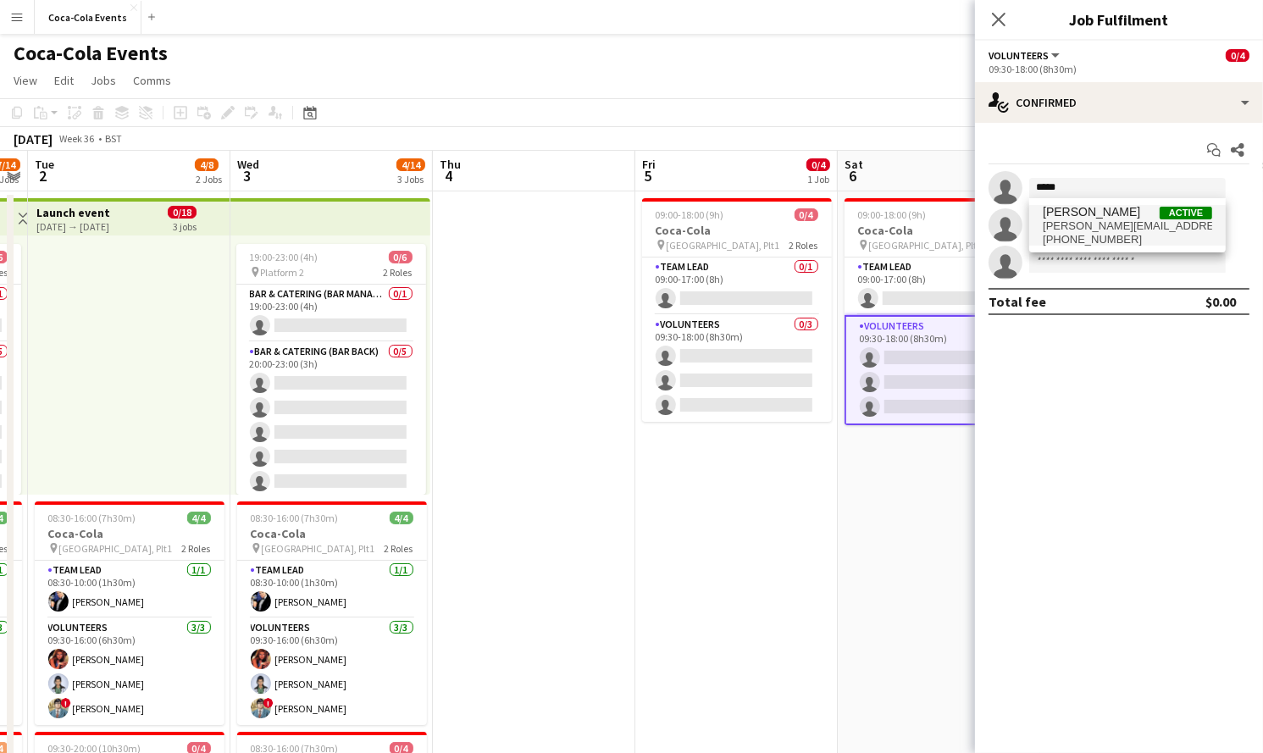
click at [1032, 222] on span "[PERSON_NAME][EMAIL_ADDRESS][DOMAIN_NAME]" at bounding box center [1127, 226] width 169 height 14
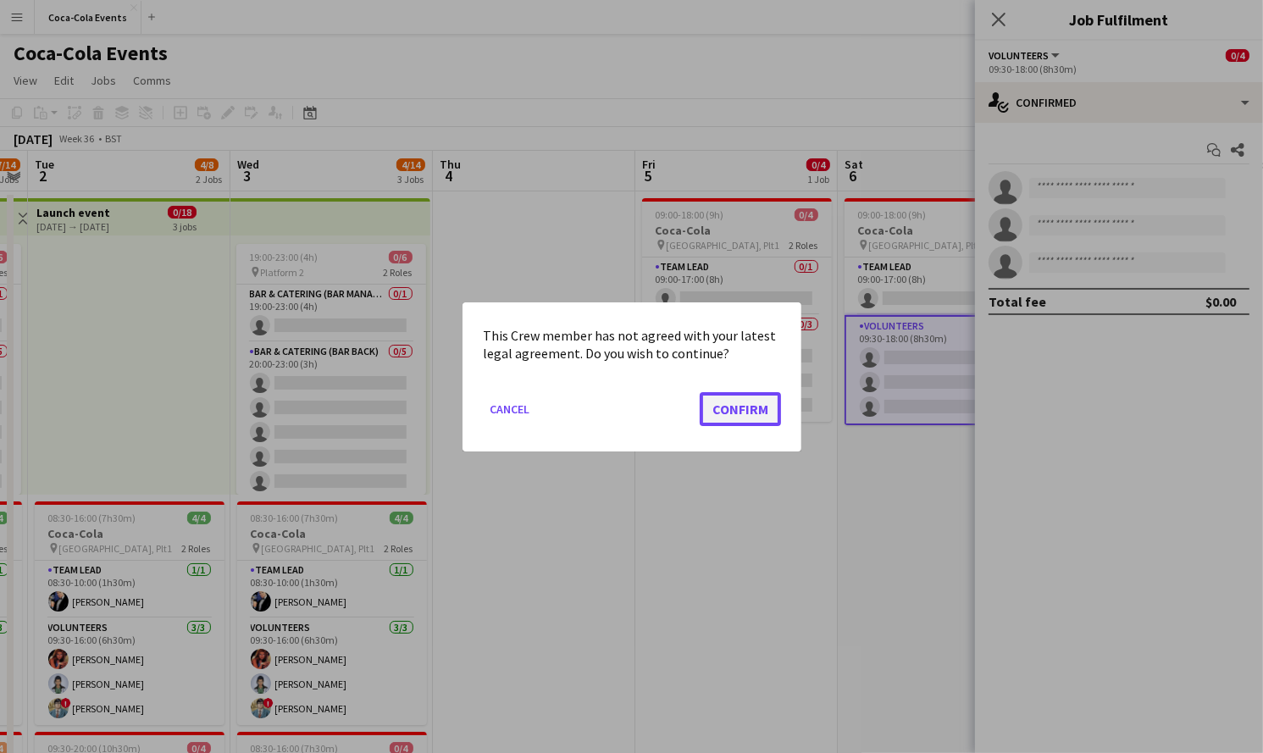
click at [760, 405] on button "Confirm" at bounding box center [740, 408] width 81 height 34
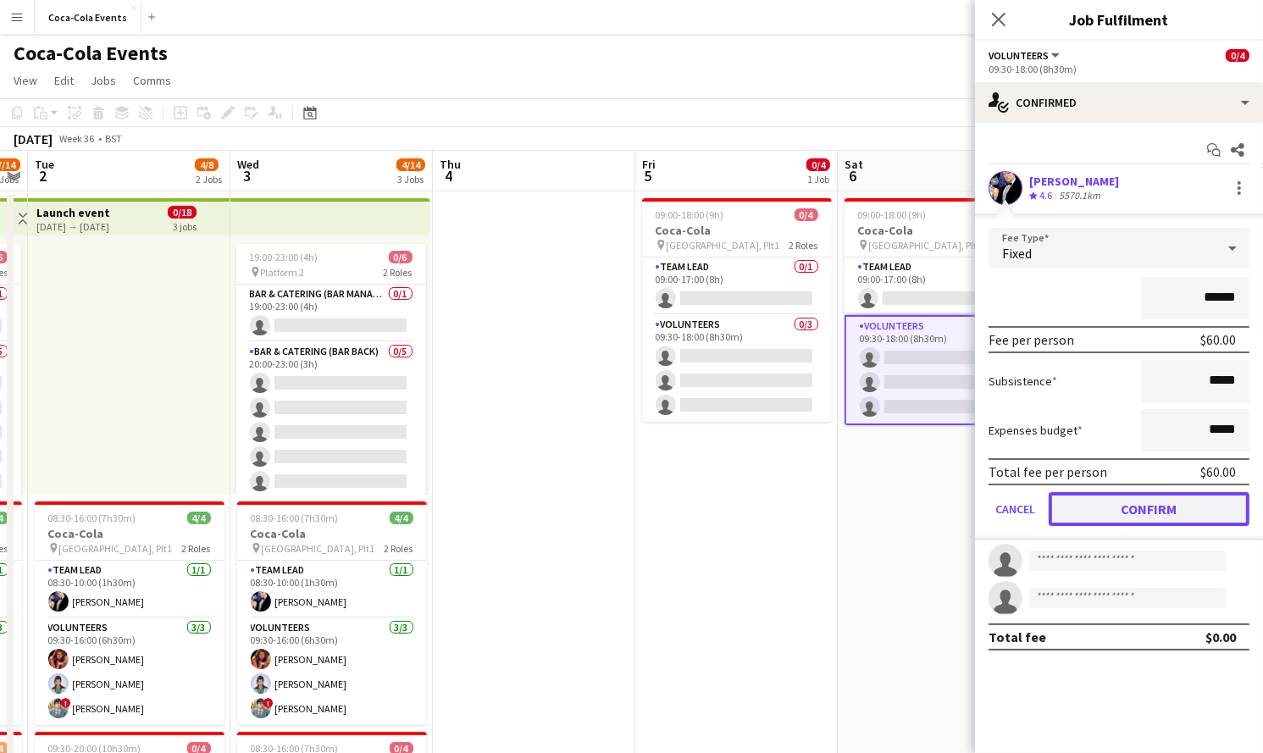
click at [1032, 503] on button "Confirm" at bounding box center [1149, 509] width 201 height 34
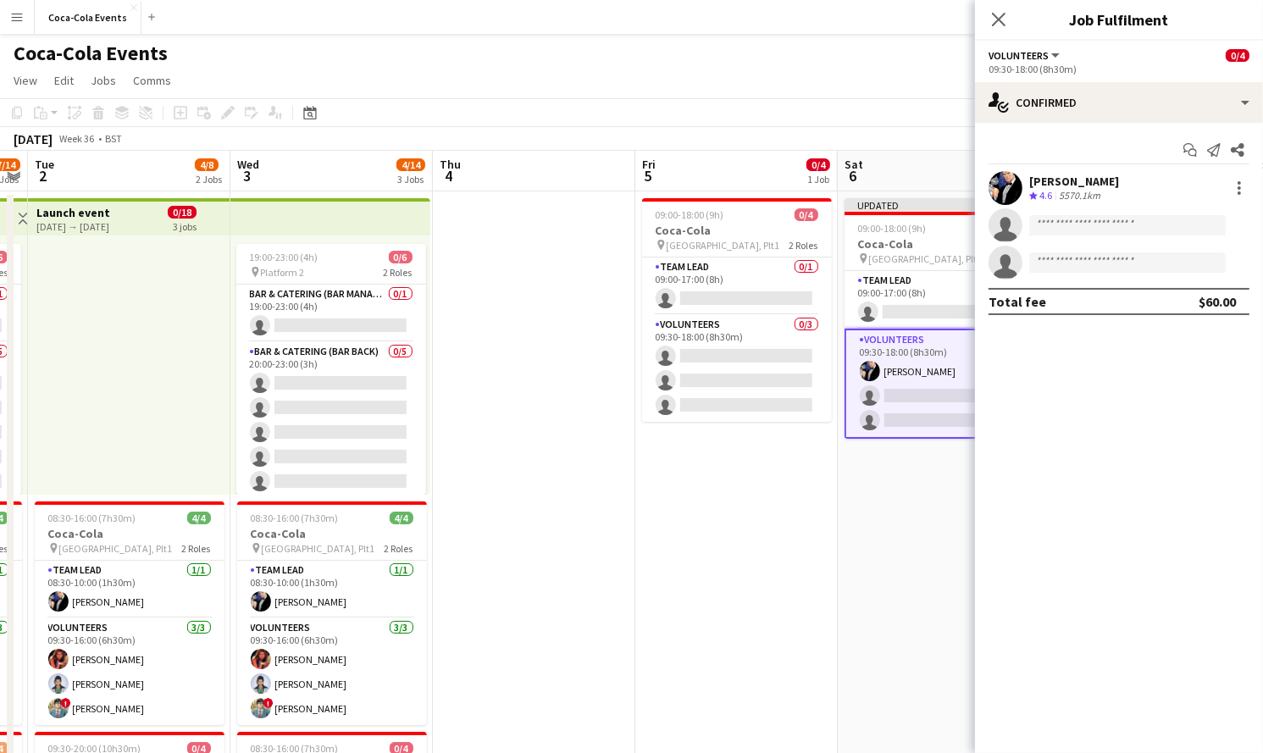
click at [881, 551] on app-date-cell "Updated 09:00-18:00 (9h) 1/4 Coca-Cola pin Waterloo, Plt1 2 Roles Team Lead 0/1…" at bounding box center [939, 604] width 202 height 827
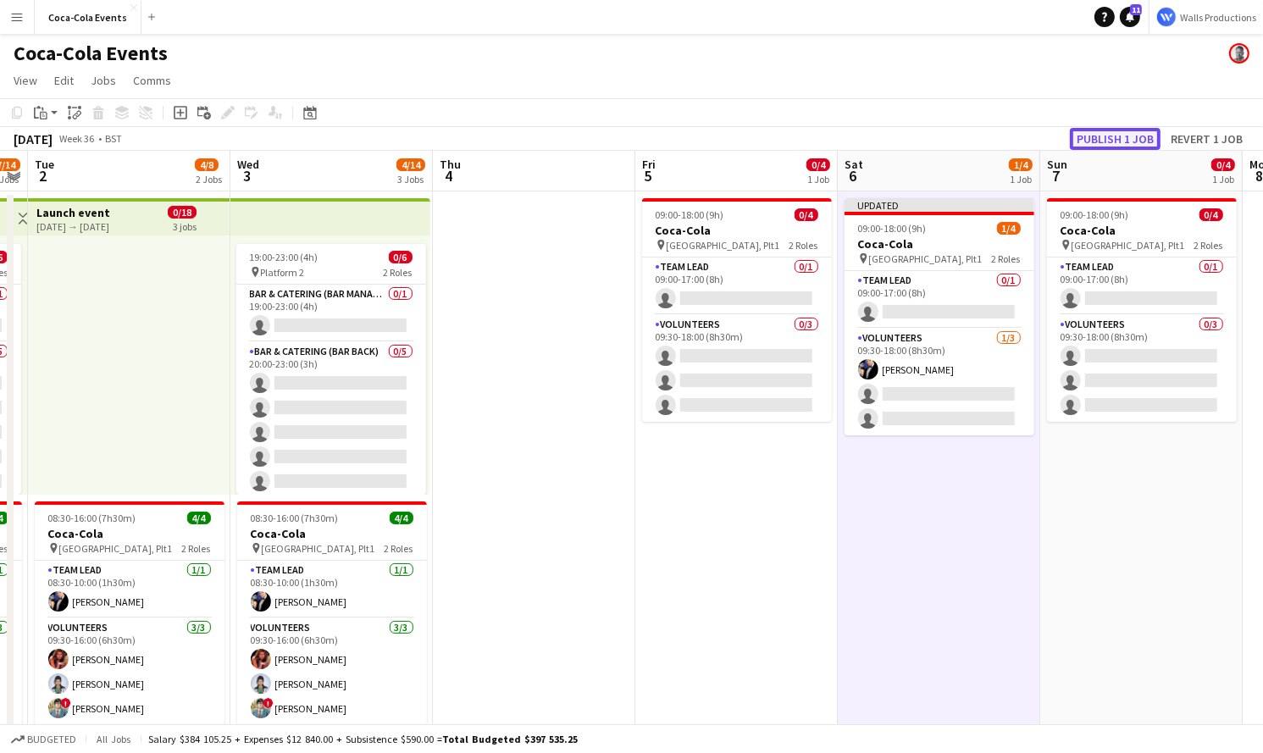
click at [1032, 135] on button "Publish 1 job" at bounding box center [1115, 139] width 91 height 22
